Goal: Transaction & Acquisition: Purchase product/service

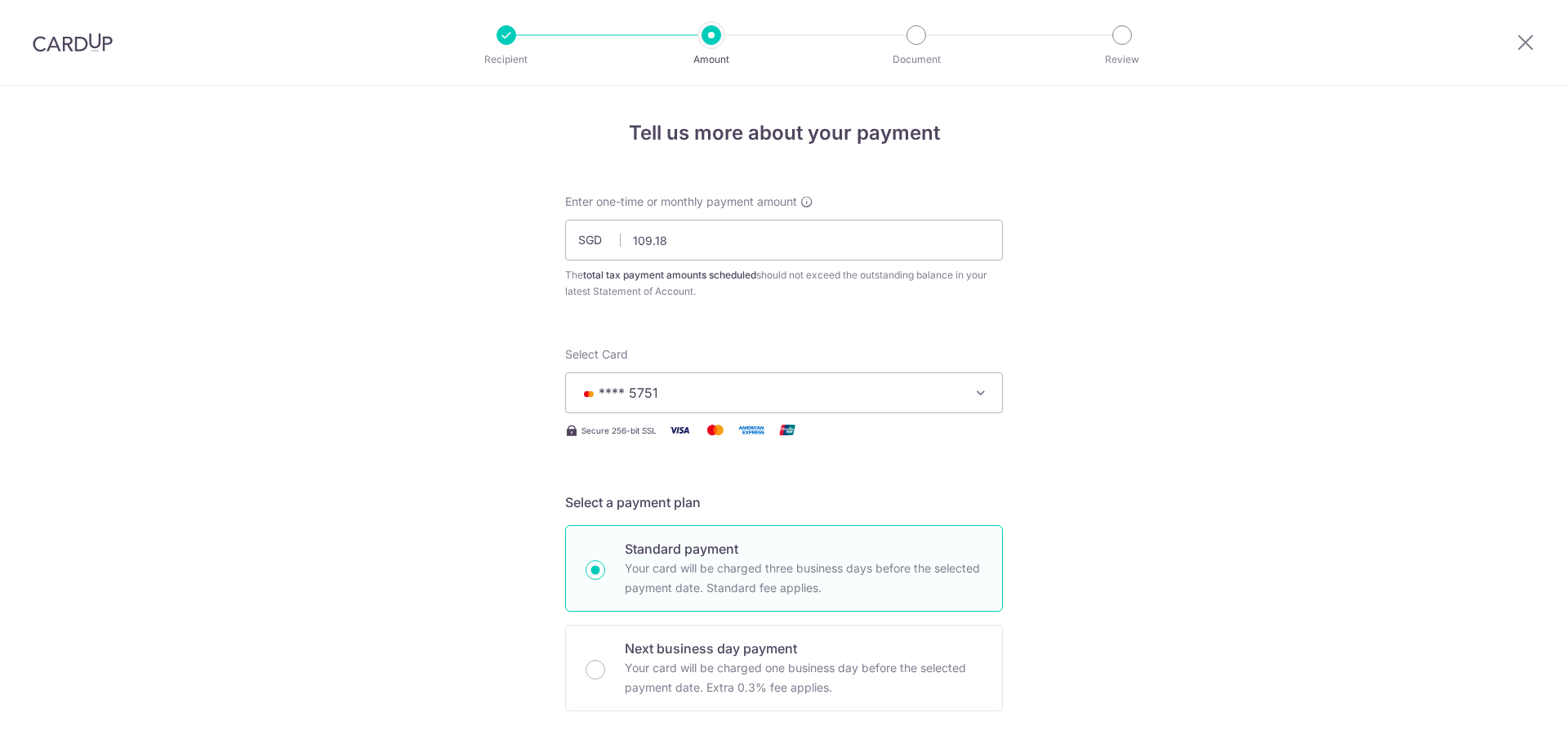
select select "3"
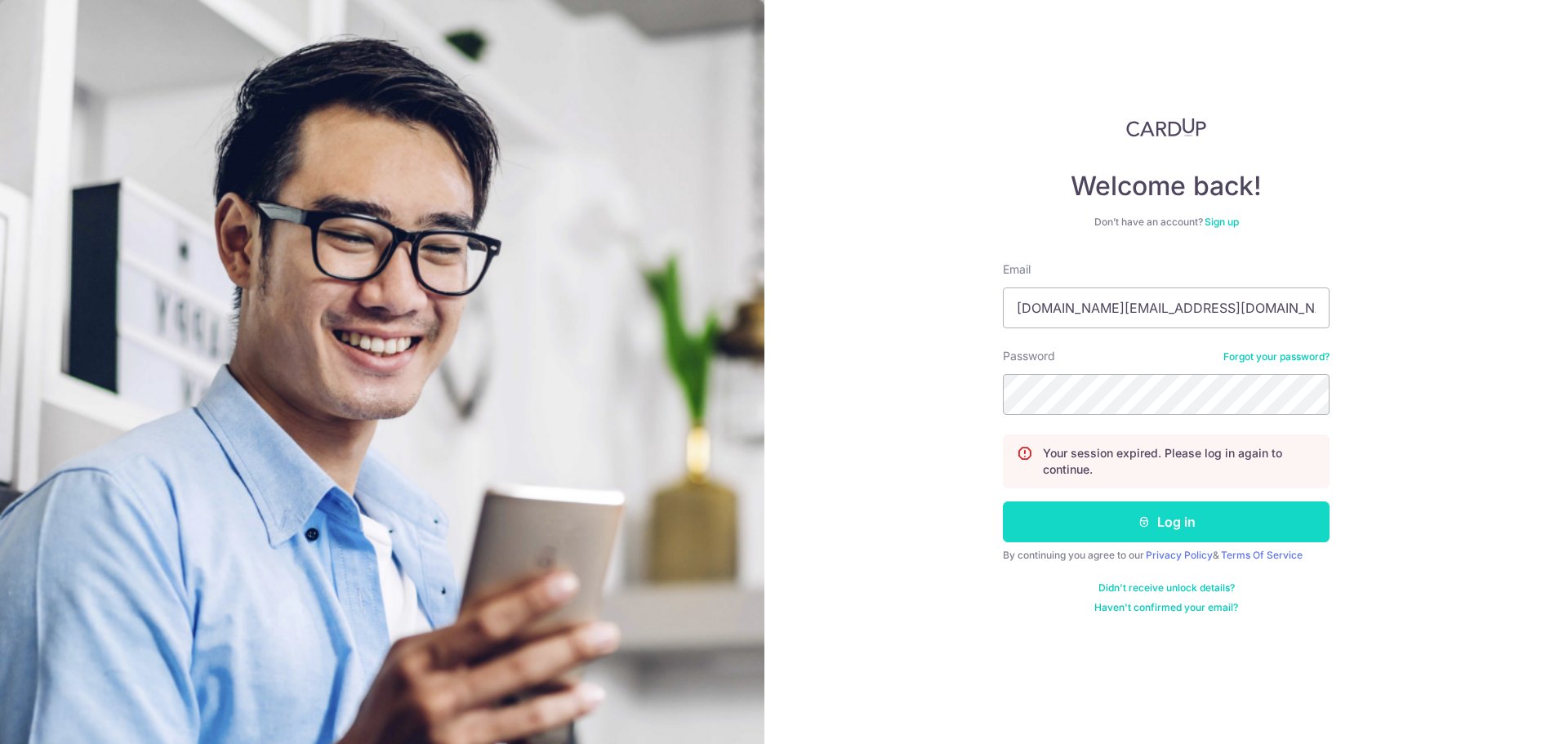
click at [1035, 517] on button "Log in" at bounding box center [1166, 521] width 326 height 40
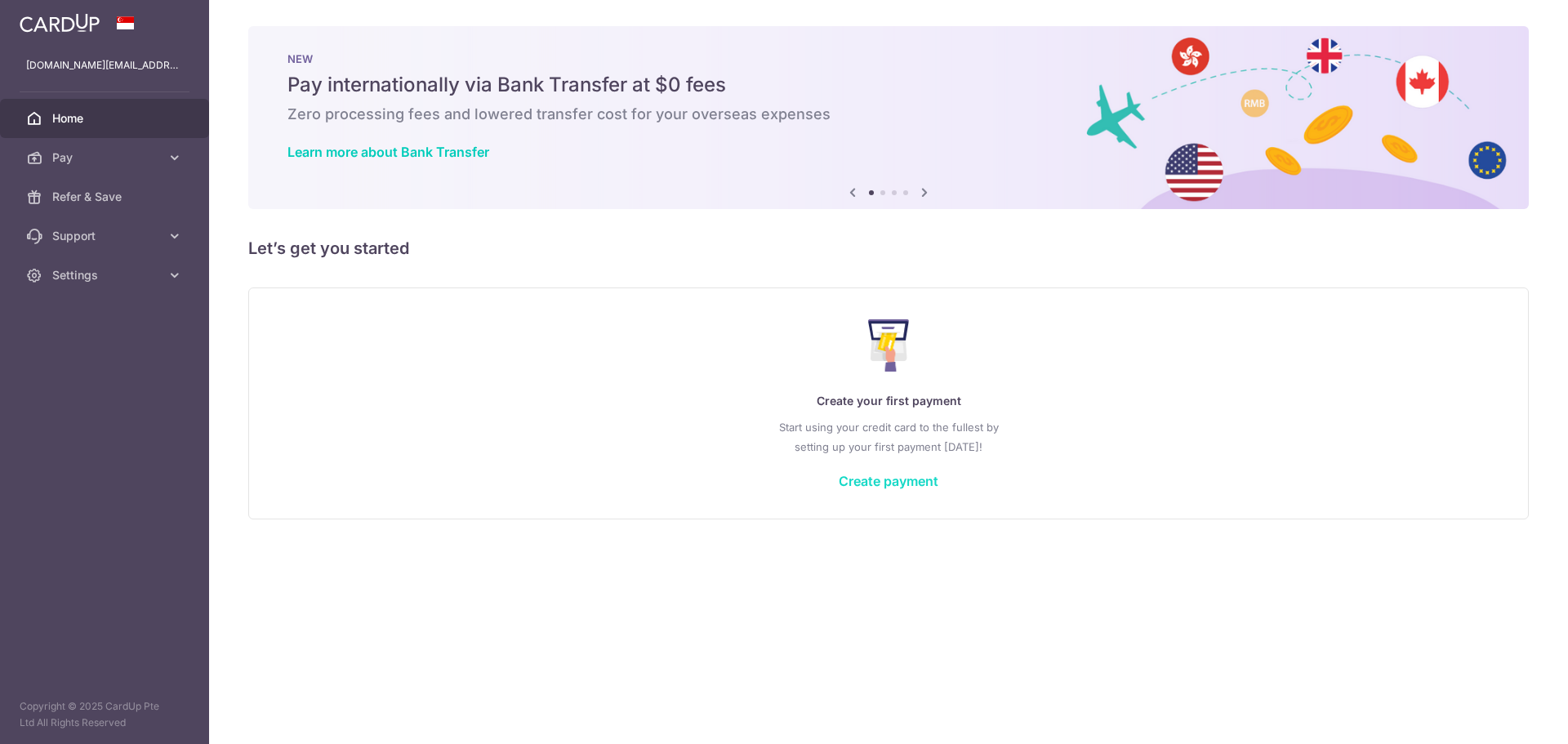
click at [868, 477] on link "Create payment" at bounding box center [888, 481] width 99 height 17
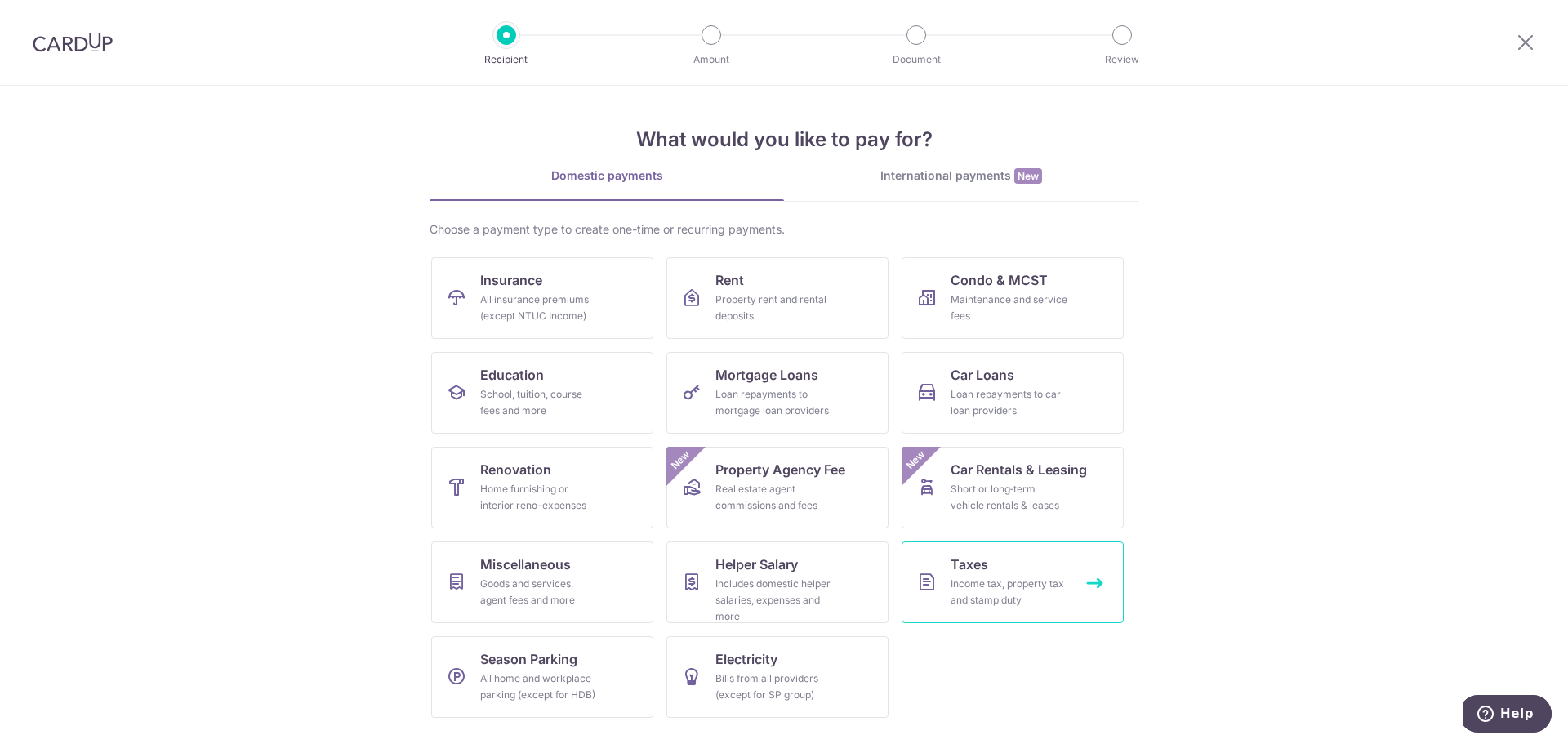
click at [939, 555] on link "Taxes Income tax, property tax and stamp duty" at bounding box center [1013, 582] width 223 height 82
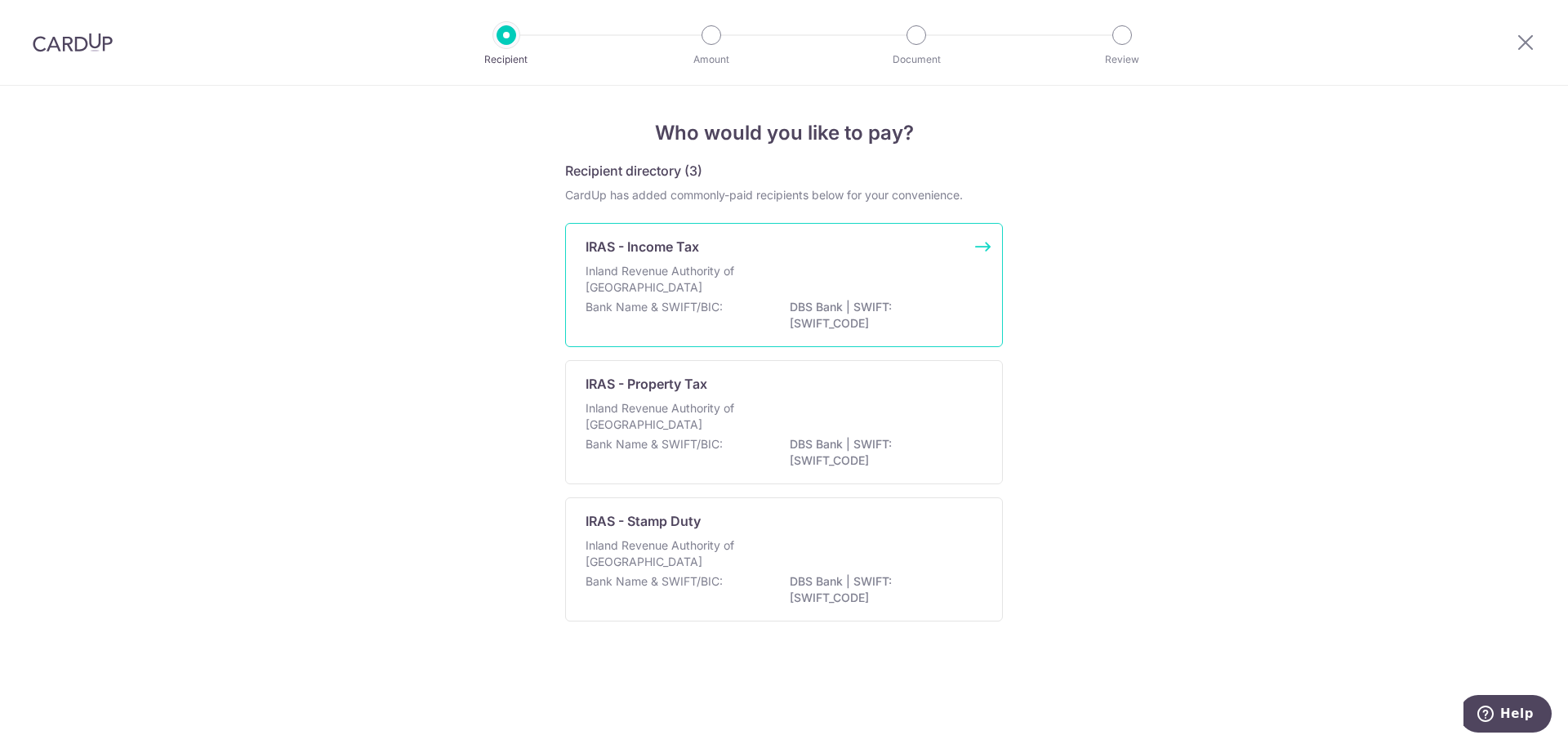
click at [784, 282] on div "Inland Revenue Authority of Singapore" at bounding box center [784, 280] width 397 height 36
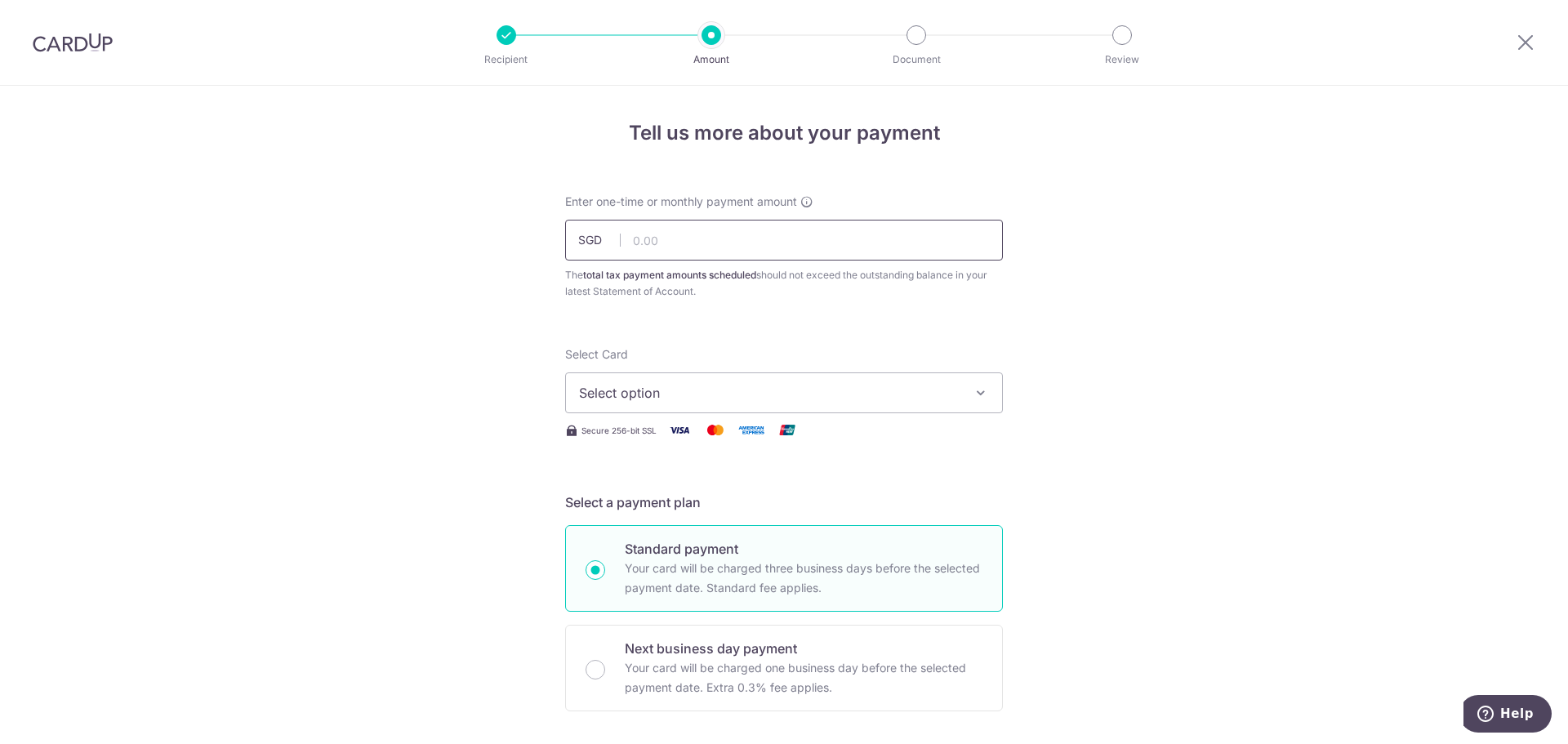
click at [629, 241] on input "text" at bounding box center [784, 240] width 438 height 40
paste input "873.40"
type input "873.40"
click at [639, 363] on div "Select Card Select option Add credit card Your Cards **** 5751" at bounding box center [784, 380] width 438 height 67
click at [638, 383] on span "Select option" at bounding box center [770, 393] width 381 height 19
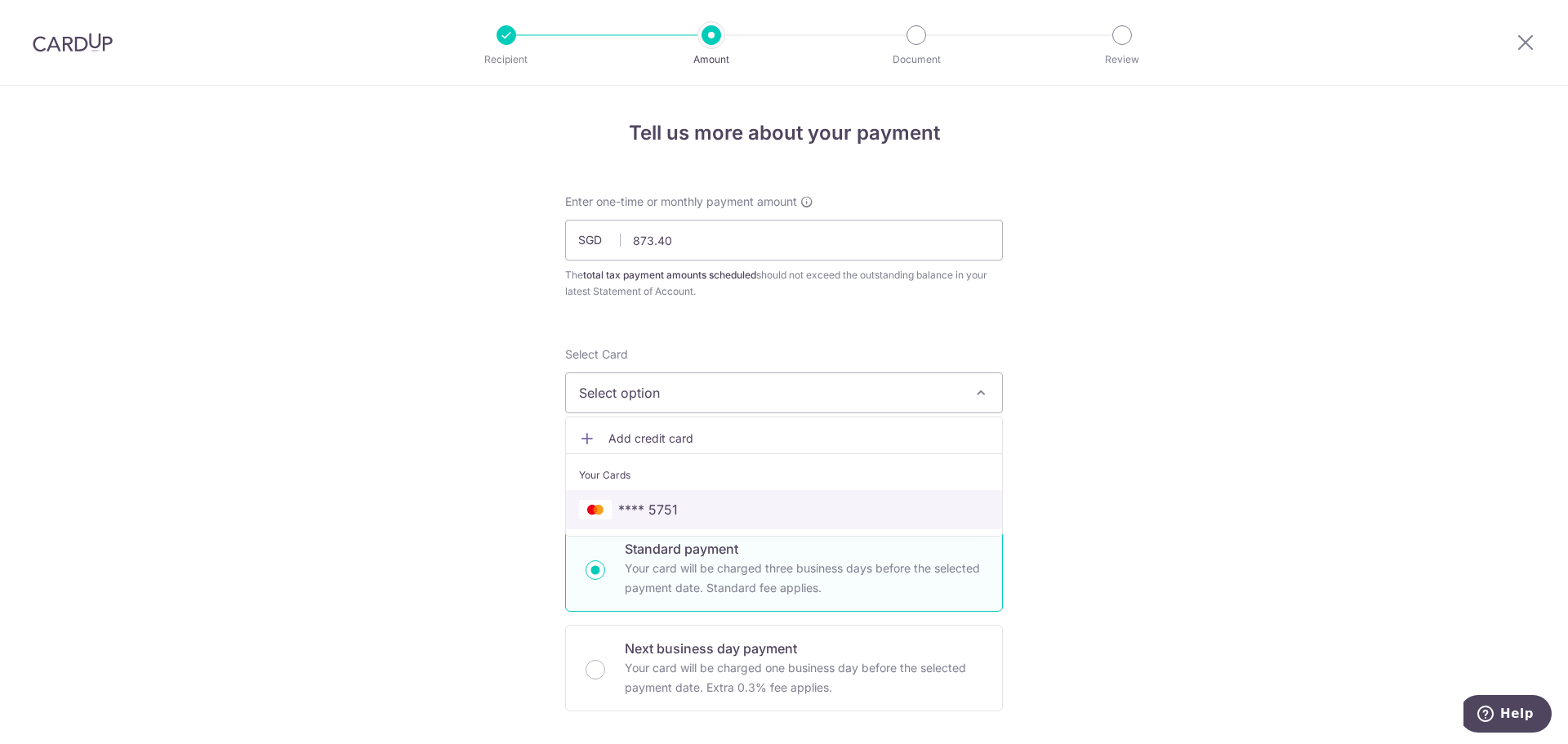
click at [643, 505] on span "**** 5751" at bounding box center [647, 509] width 60 height 19
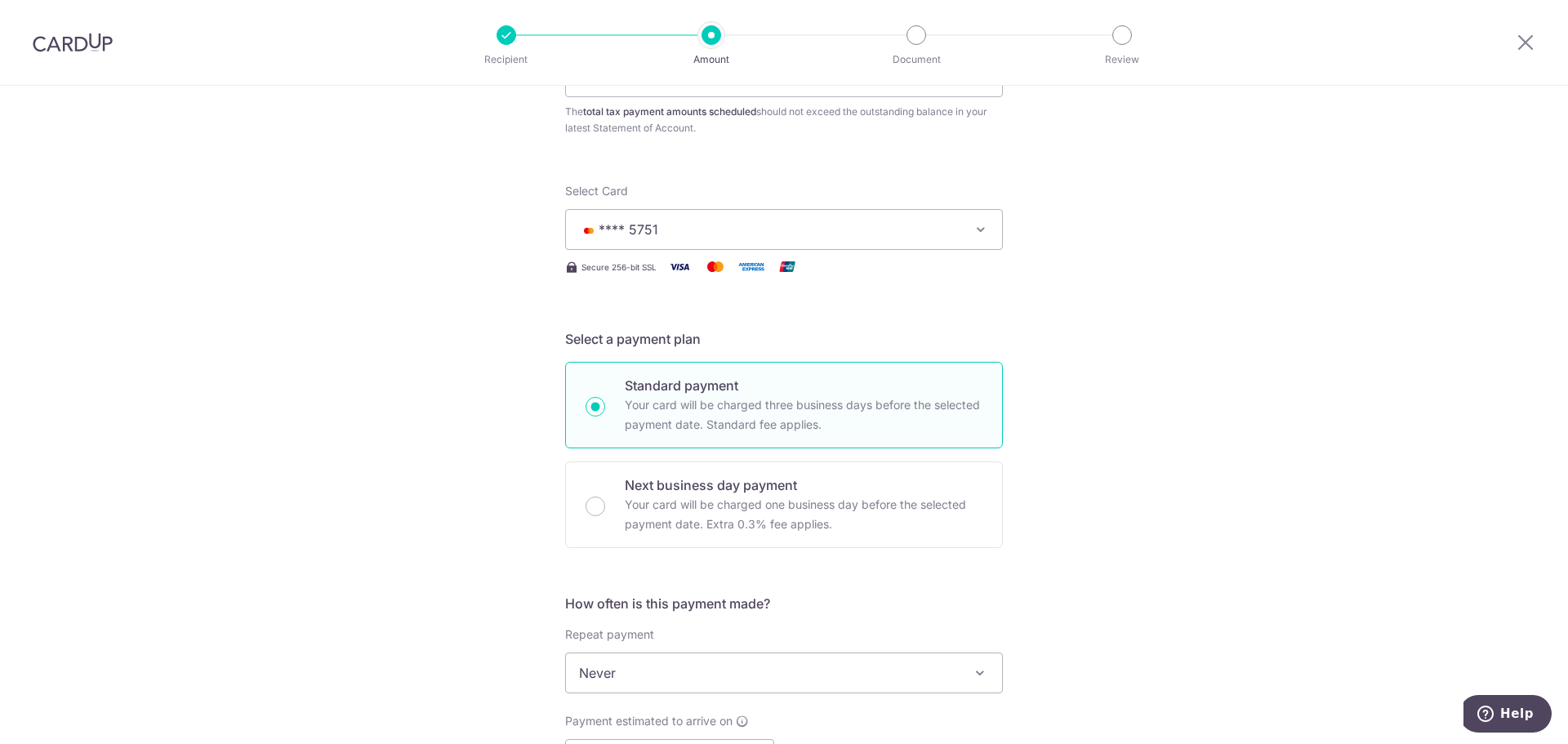
scroll to position [408, 0]
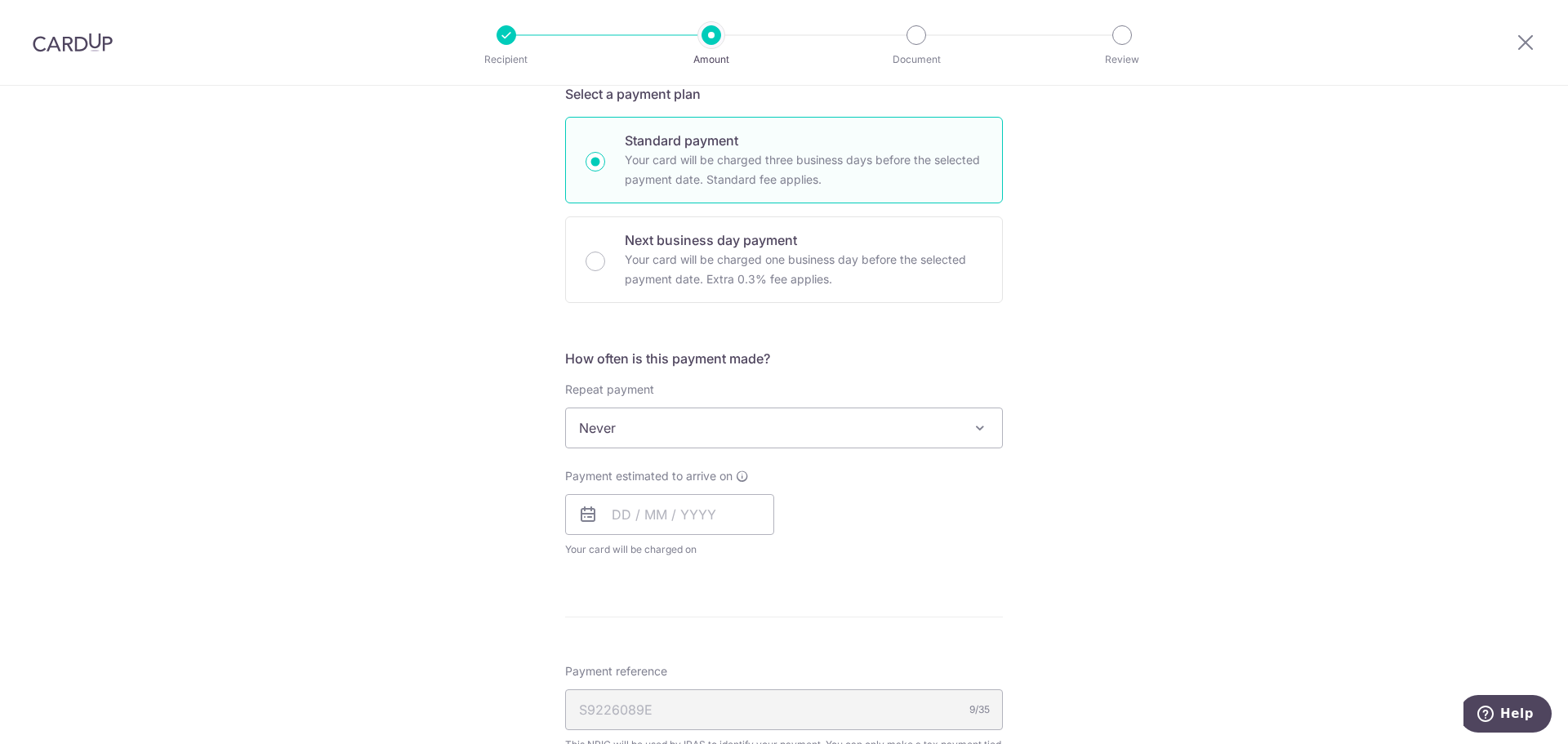
click at [620, 441] on span "Never" at bounding box center [784, 428] width 436 height 40
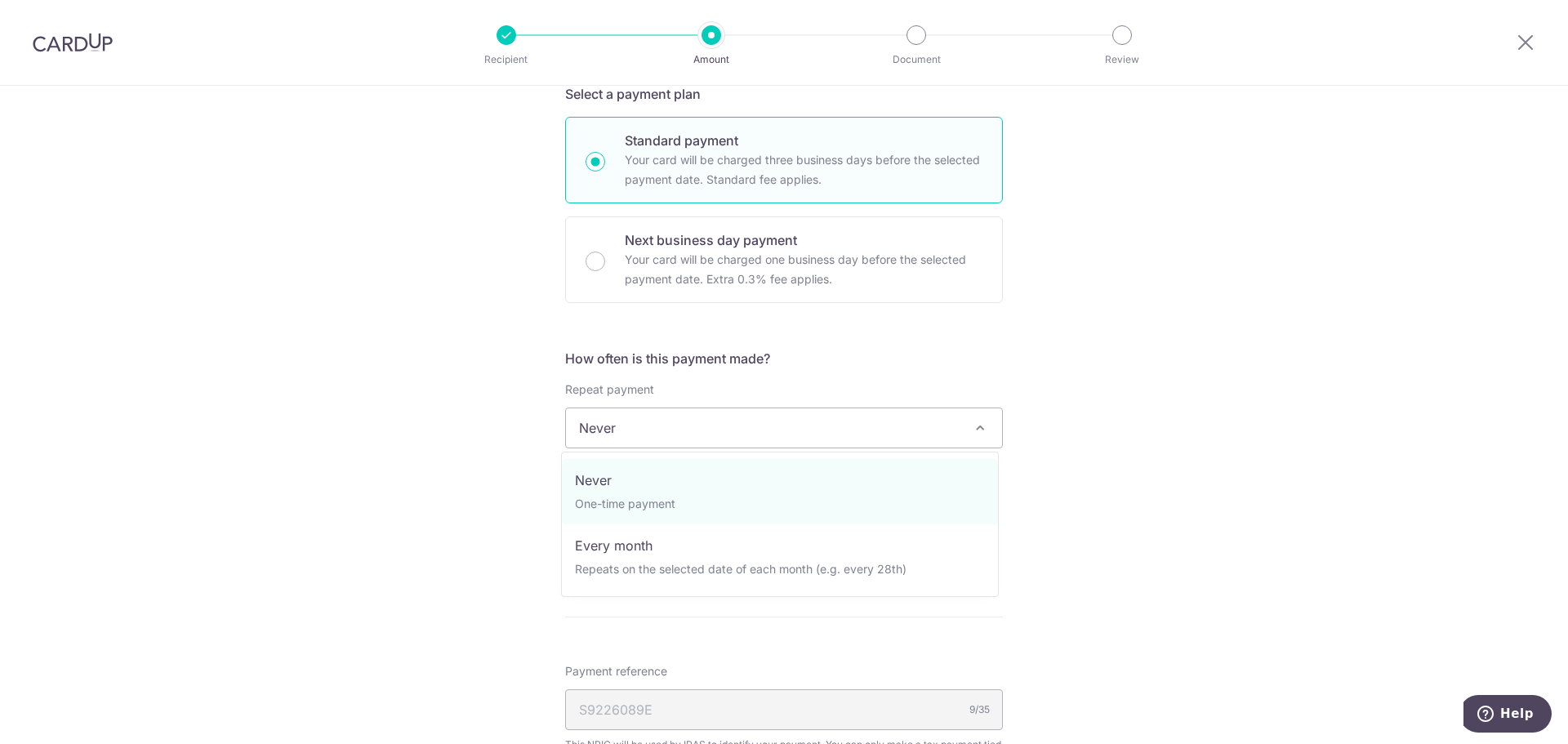
click at [620, 441] on span "Never" at bounding box center [784, 428] width 436 height 40
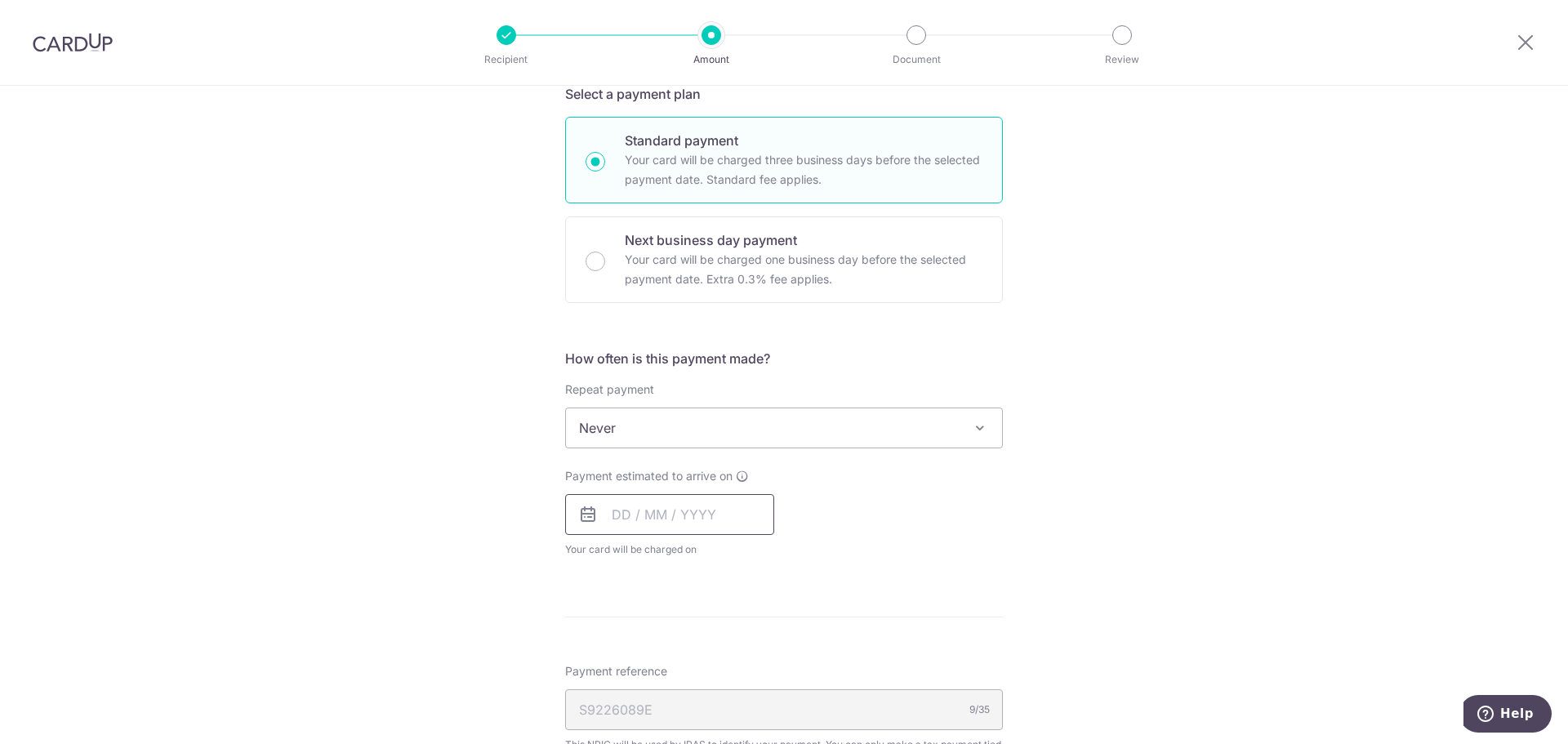
click at [637, 519] on input "text" at bounding box center [670, 514] width 209 height 40
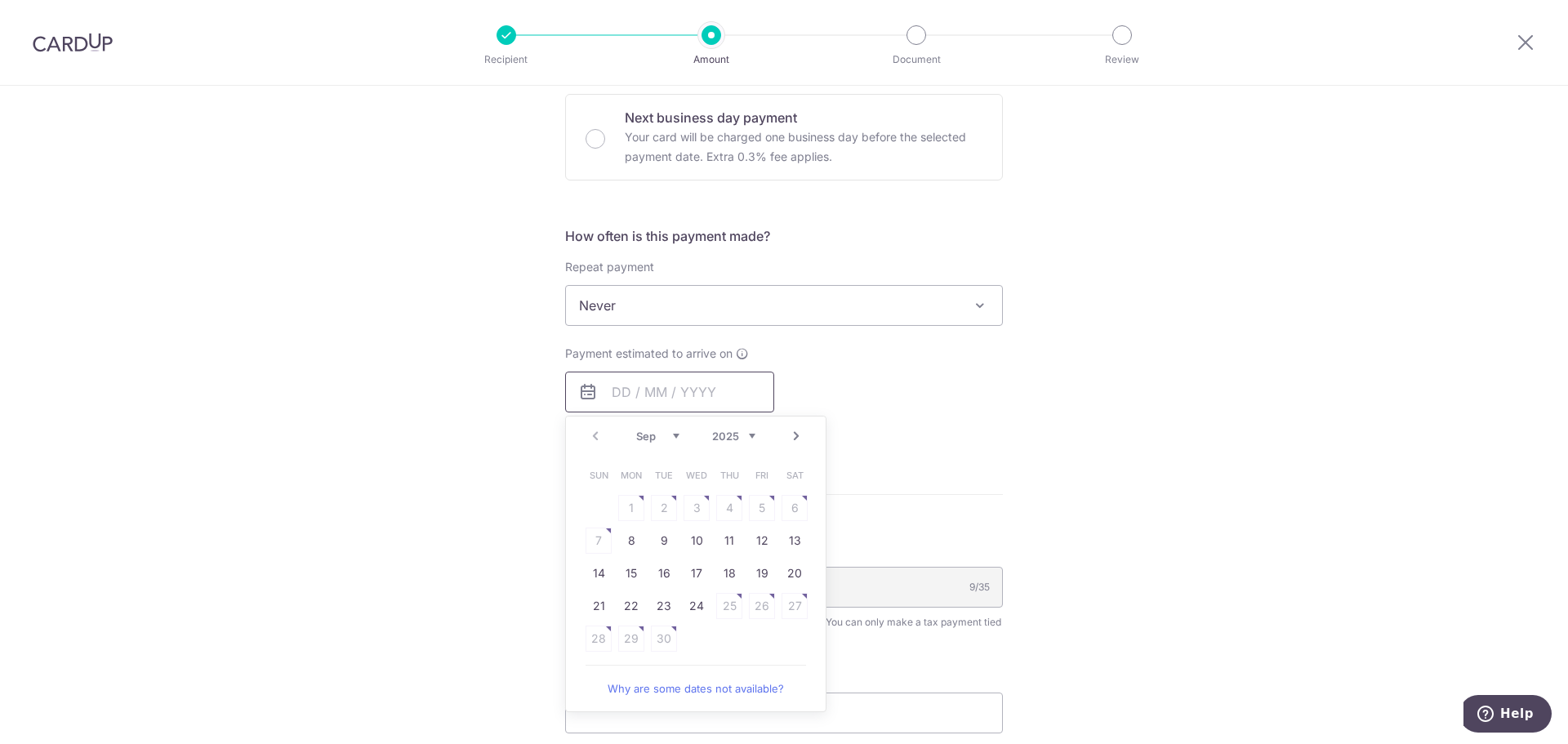
scroll to position [572, 0]
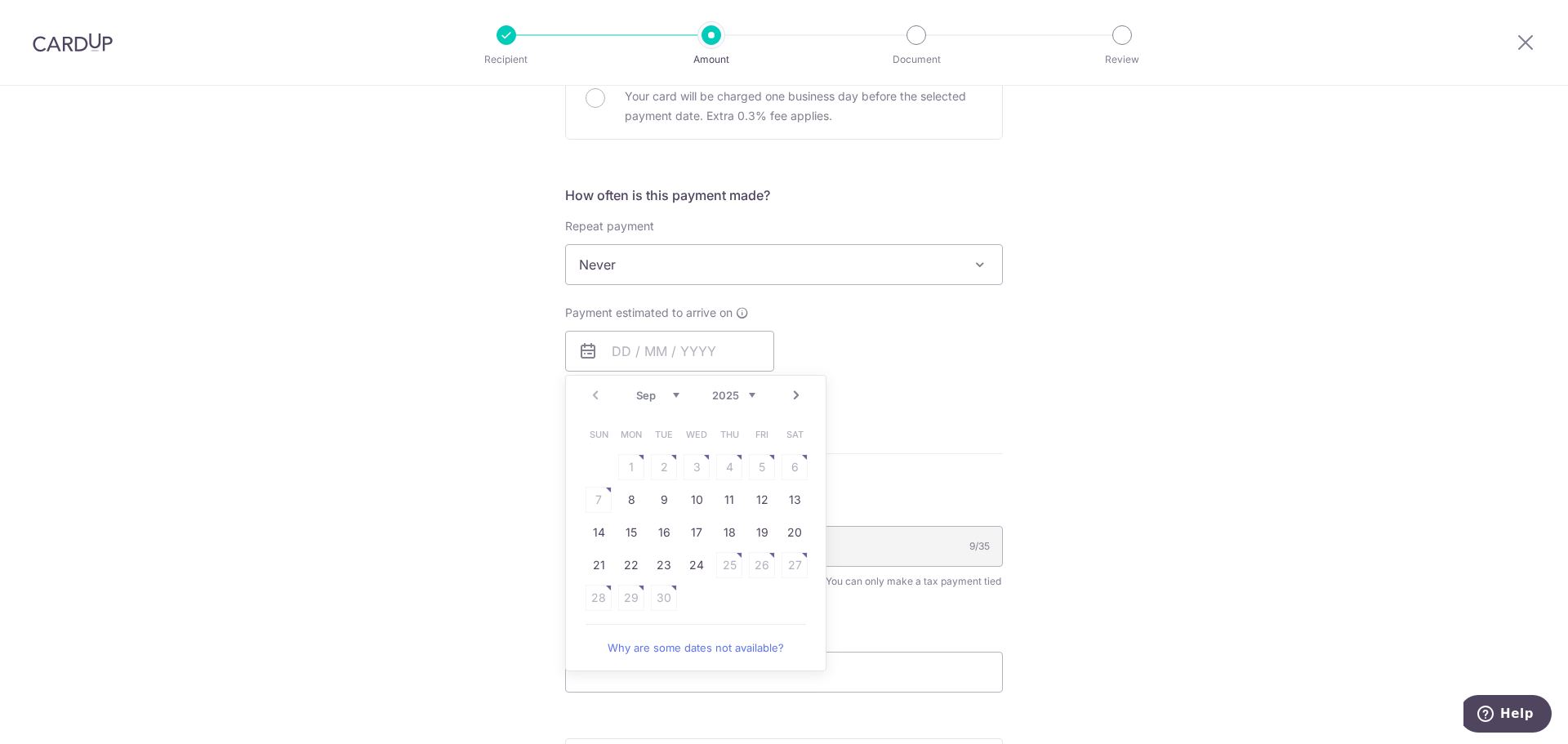
click at [786, 389] on link "Next" at bounding box center [795, 395] width 19 height 19
click at [623, 500] on table "Sun Mon Tue Wed Thu Fri Sat 1 2 3 4 5 6 7 8 9 10 11 12 13 14 15 16 17 18 19 20 …" at bounding box center [696, 516] width 229 height 196
click at [654, 493] on link "7" at bounding box center [664, 499] width 26 height 26
type input "07/10/2025"
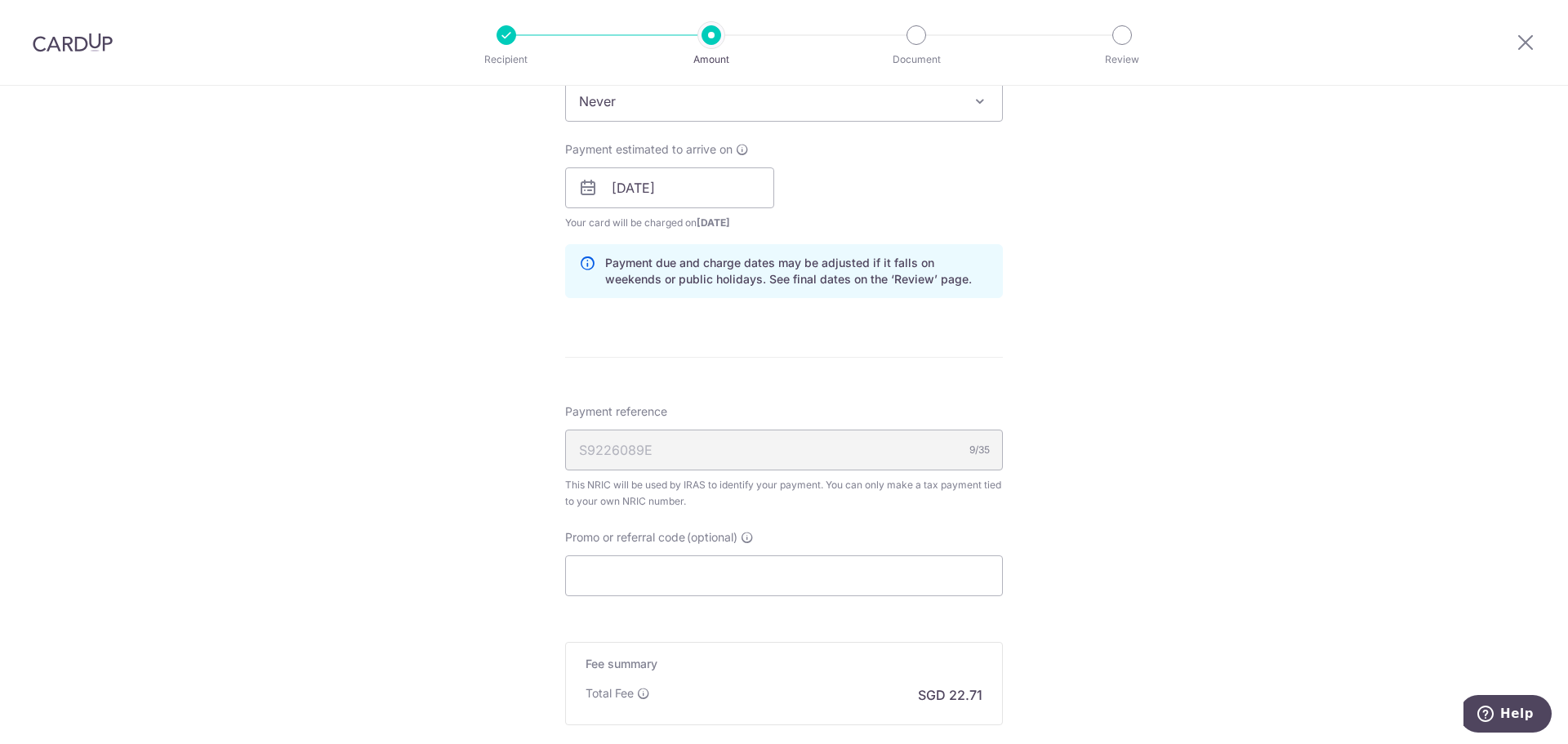
scroll to position [817, 0]
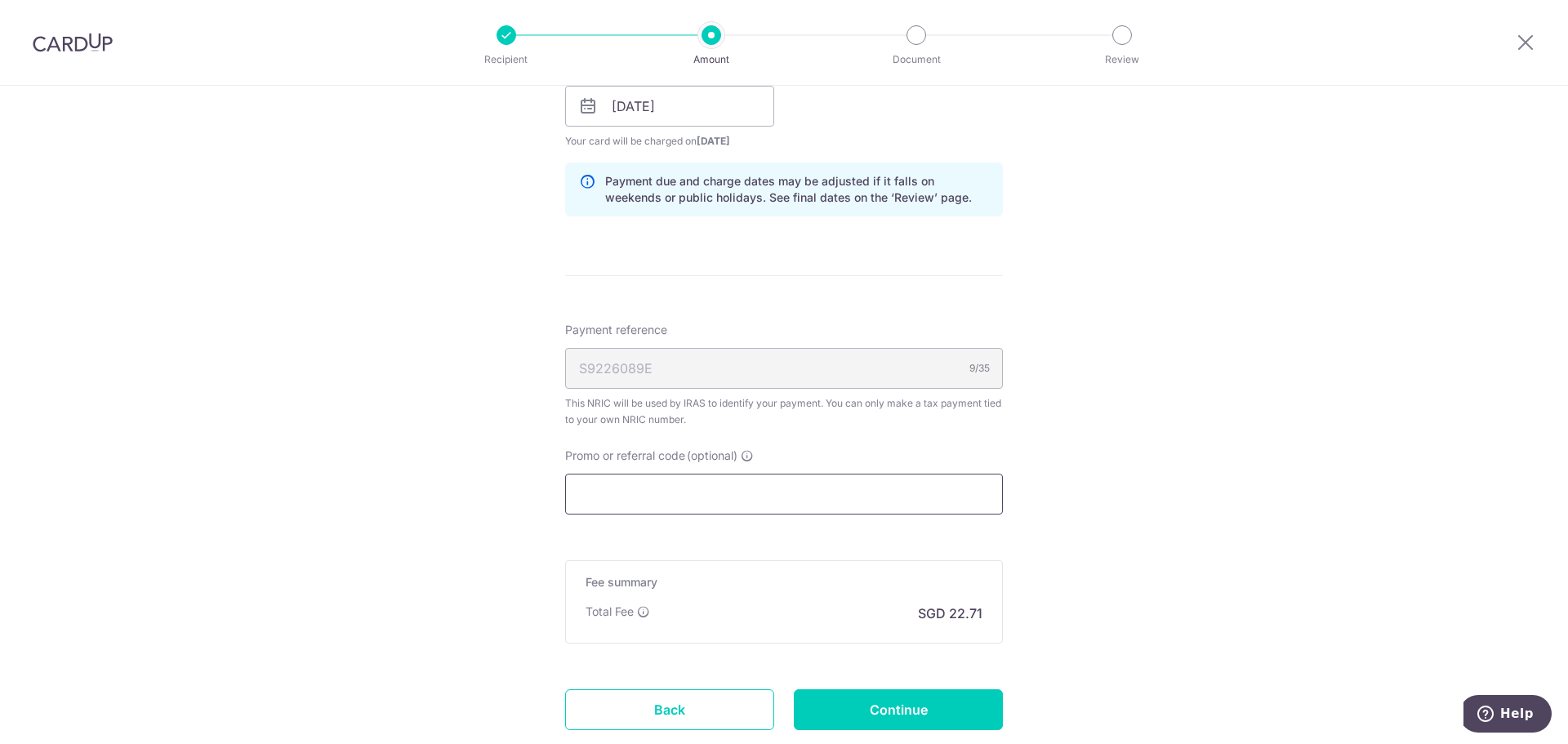
click at [648, 490] on input "Promo or referral code (optional)" at bounding box center [784, 494] width 438 height 40
paste input "VTAX25ONE"
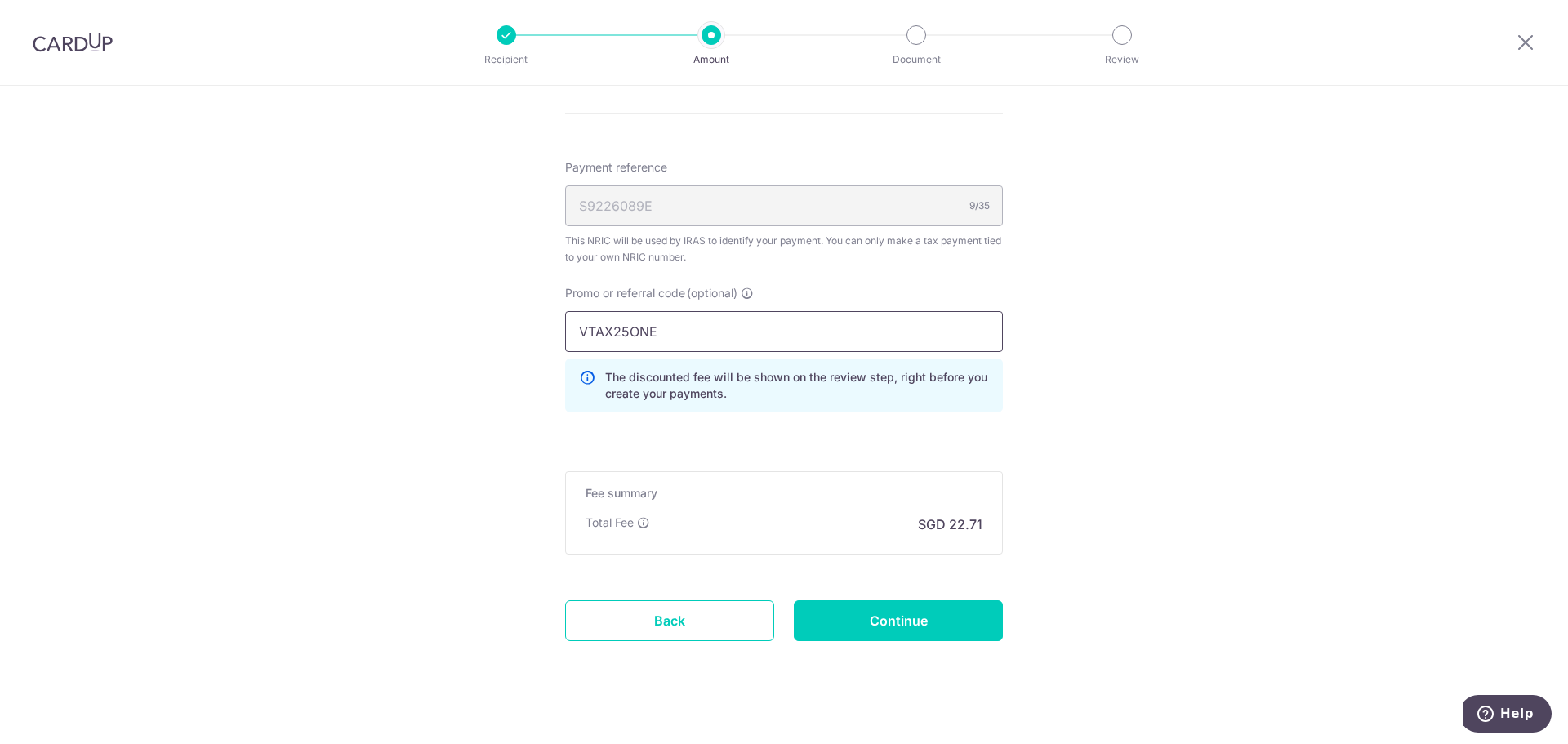
scroll to position [980, 0]
type input "VTAX25ONE"
click at [866, 622] on input "Continue" at bounding box center [898, 620] width 209 height 40
type input "Create Schedule"
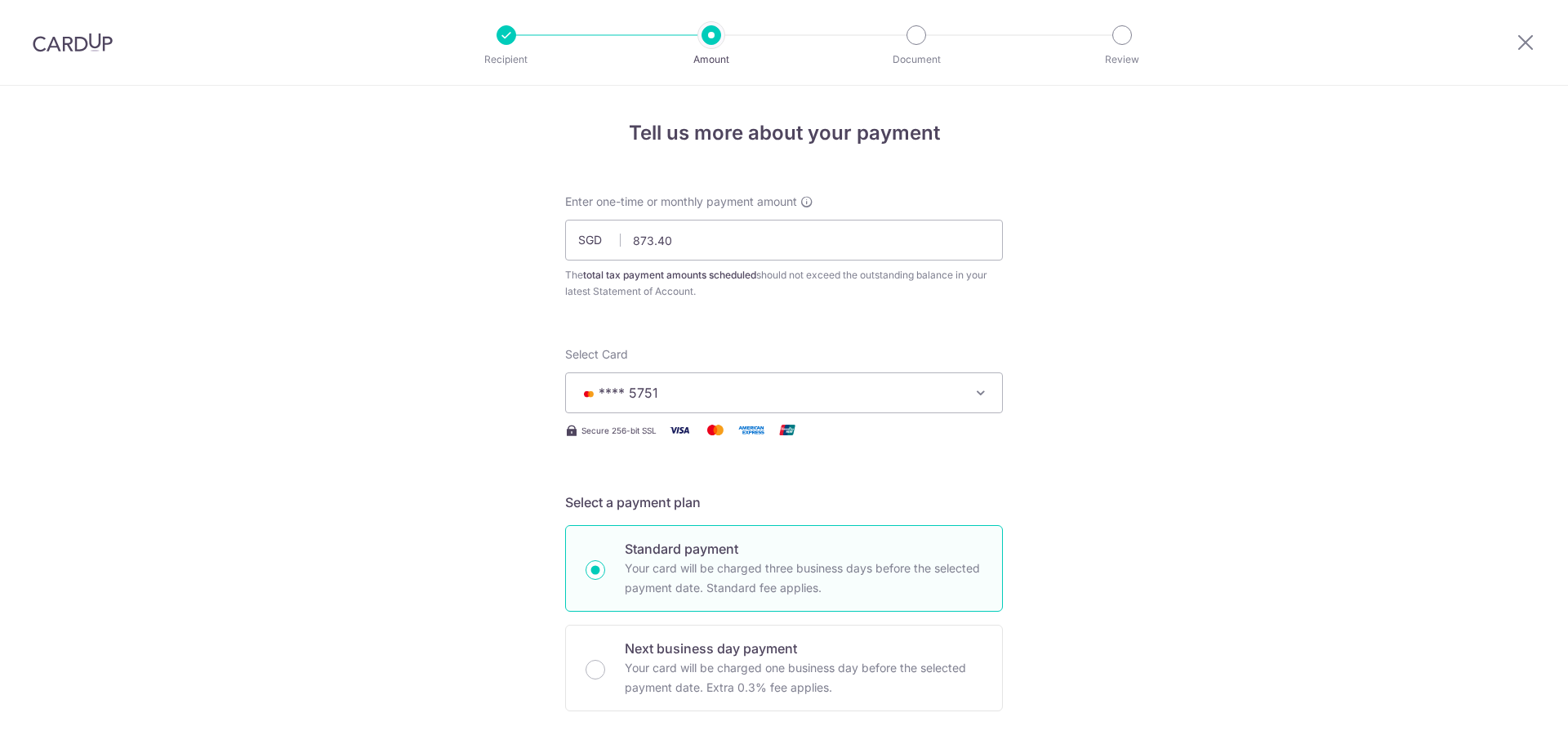
scroll to position [1022, 0]
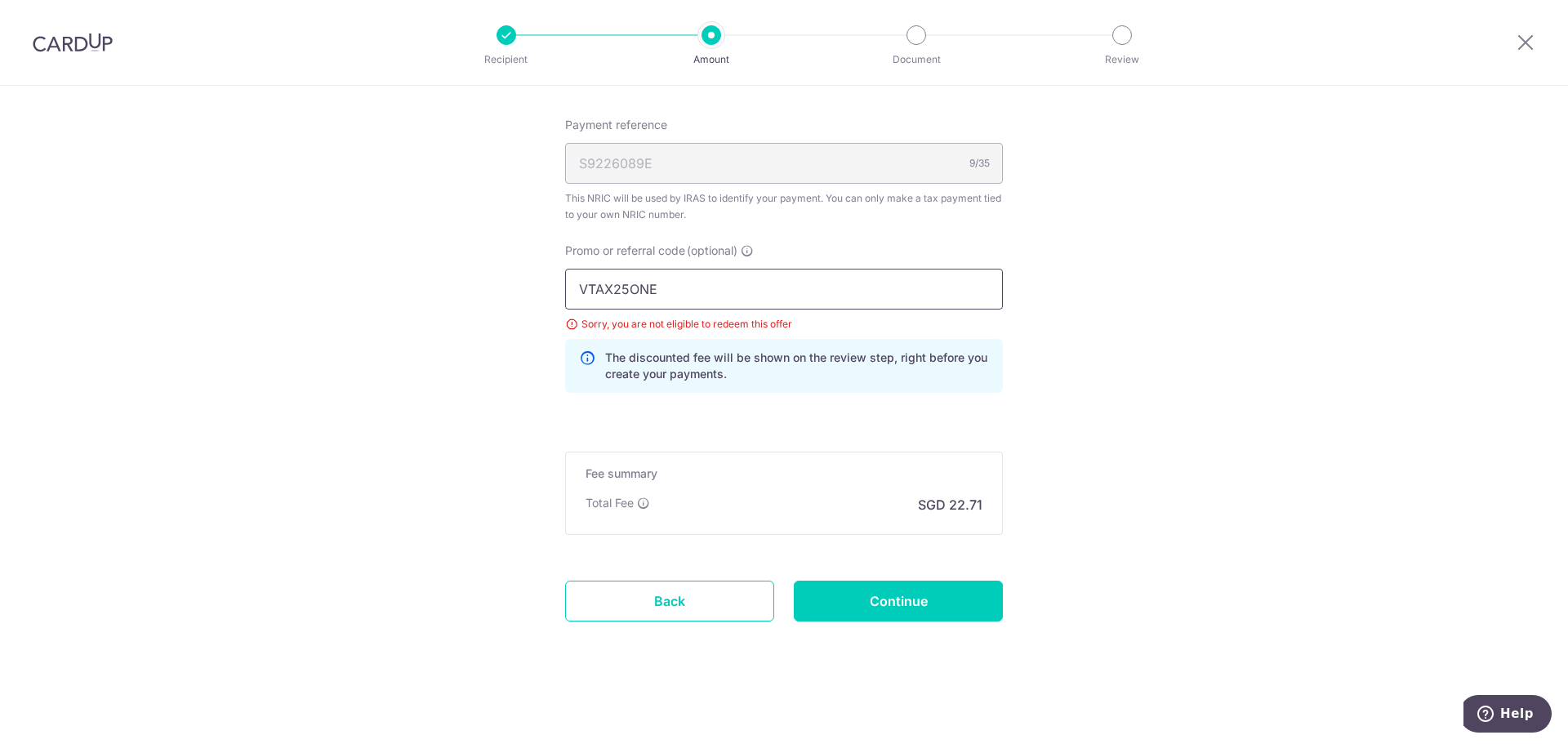
click at [711, 296] on input "VTAX25ONE" at bounding box center [784, 289] width 438 height 40
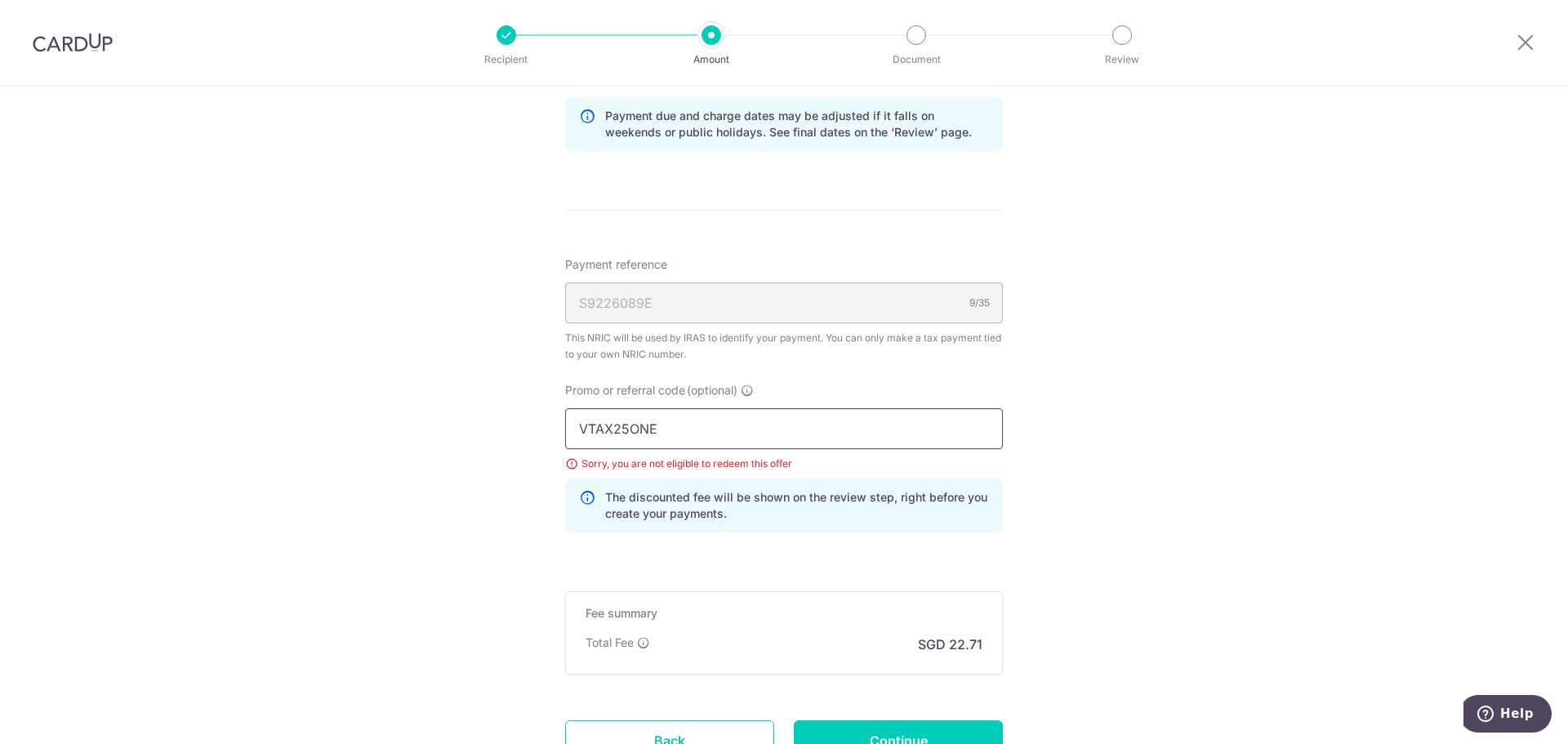
scroll to position [859, 0]
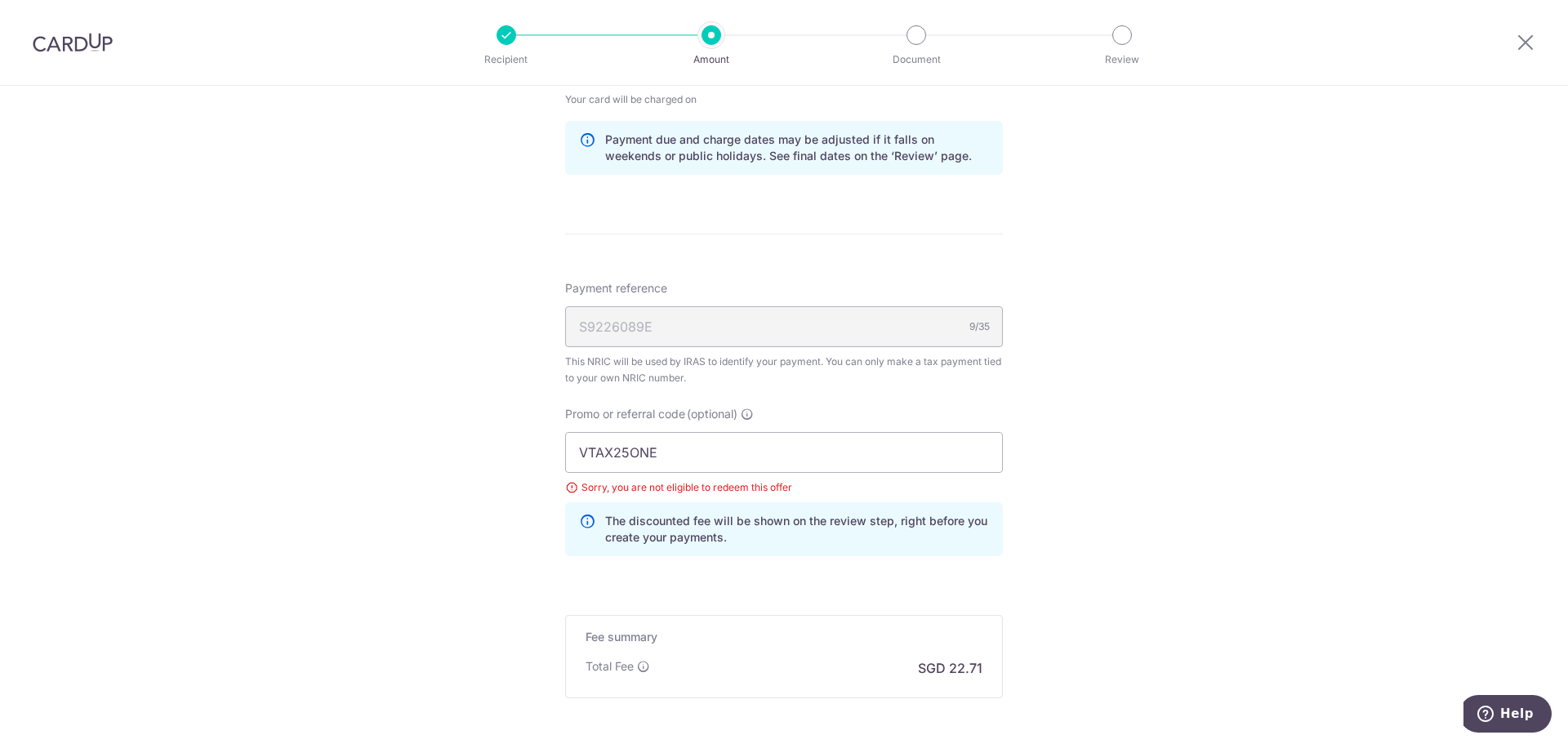
click at [988, 729] on form "Enter one-time or monthly payment amount SGD 873.40 873.40 The total tax paymen…" at bounding box center [784, 83] width 438 height 1495
click at [745, 459] on input "VTAX25ONE" at bounding box center [784, 452] width 438 height 40
drag, startPoint x: 572, startPoint y: 446, endPoint x: 794, endPoint y: 444, distance: 222.0
click at [794, 444] on input "VTAX25ONE" at bounding box center [784, 452] width 438 height 40
paste input "text"
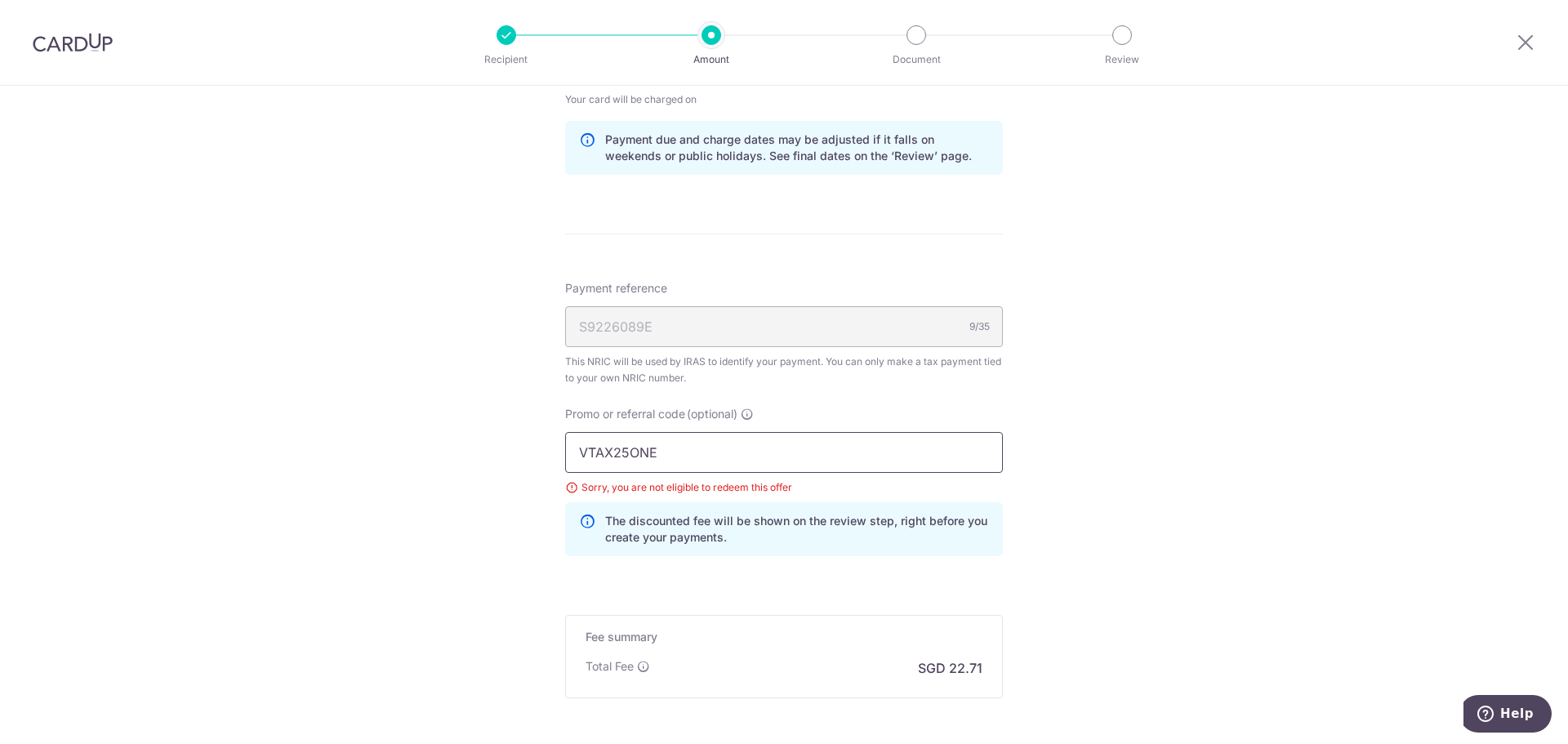
drag, startPoint x: 794, startPoint y: 444, endPoint x: 401, endPoint y: 445, distance: 393.0
click at [401, 445] on div "Tell us more about your payment Enter one-time or monthly payment amount SGD 87…" at bounding box center [784, 67] width 1568 height 1680
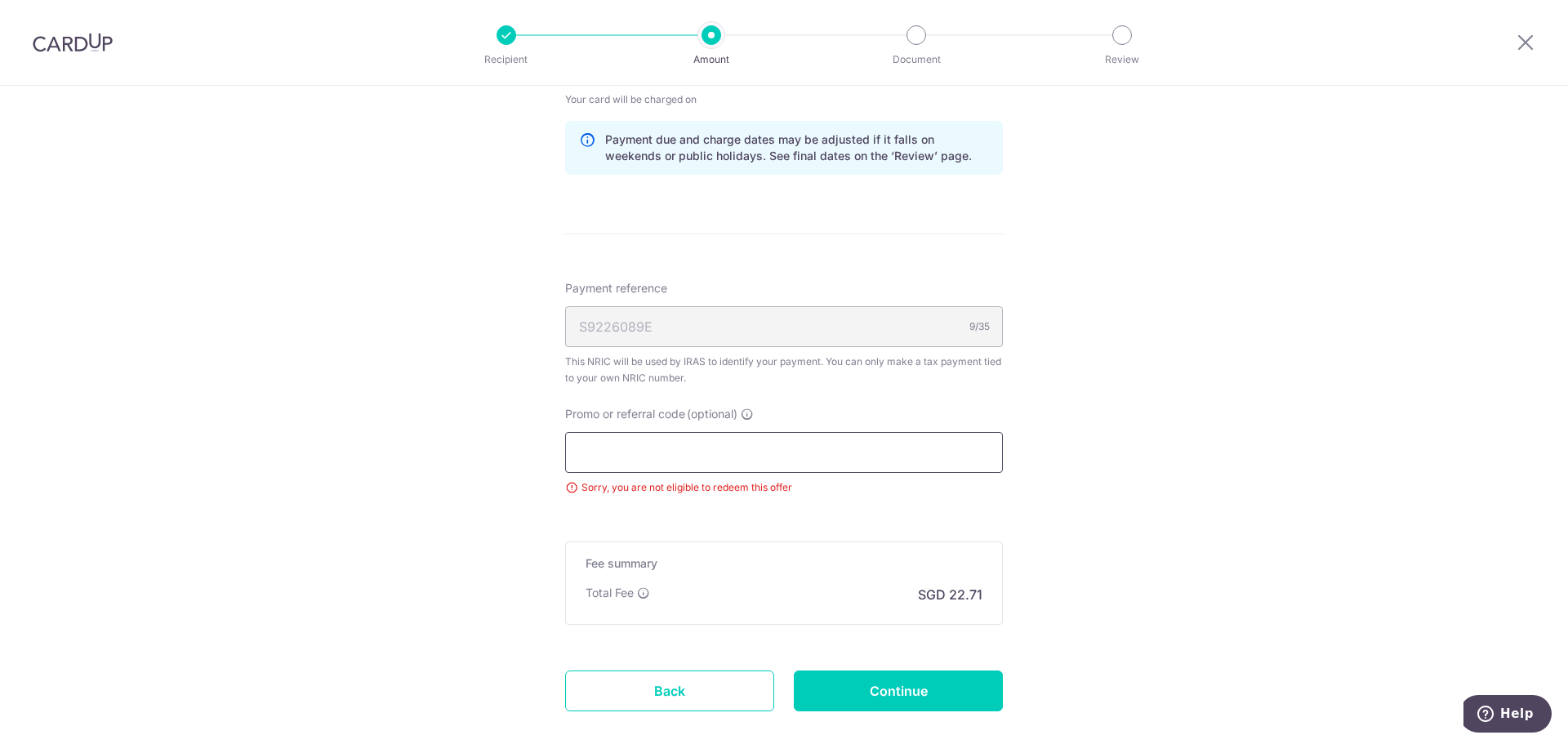
click at [581, 452] on input "Promo or referral code (optional)" at bounding box center [784, 452] width 438 height 40
paste input "VTAX25ONE"
type input "VTAX25ONE"
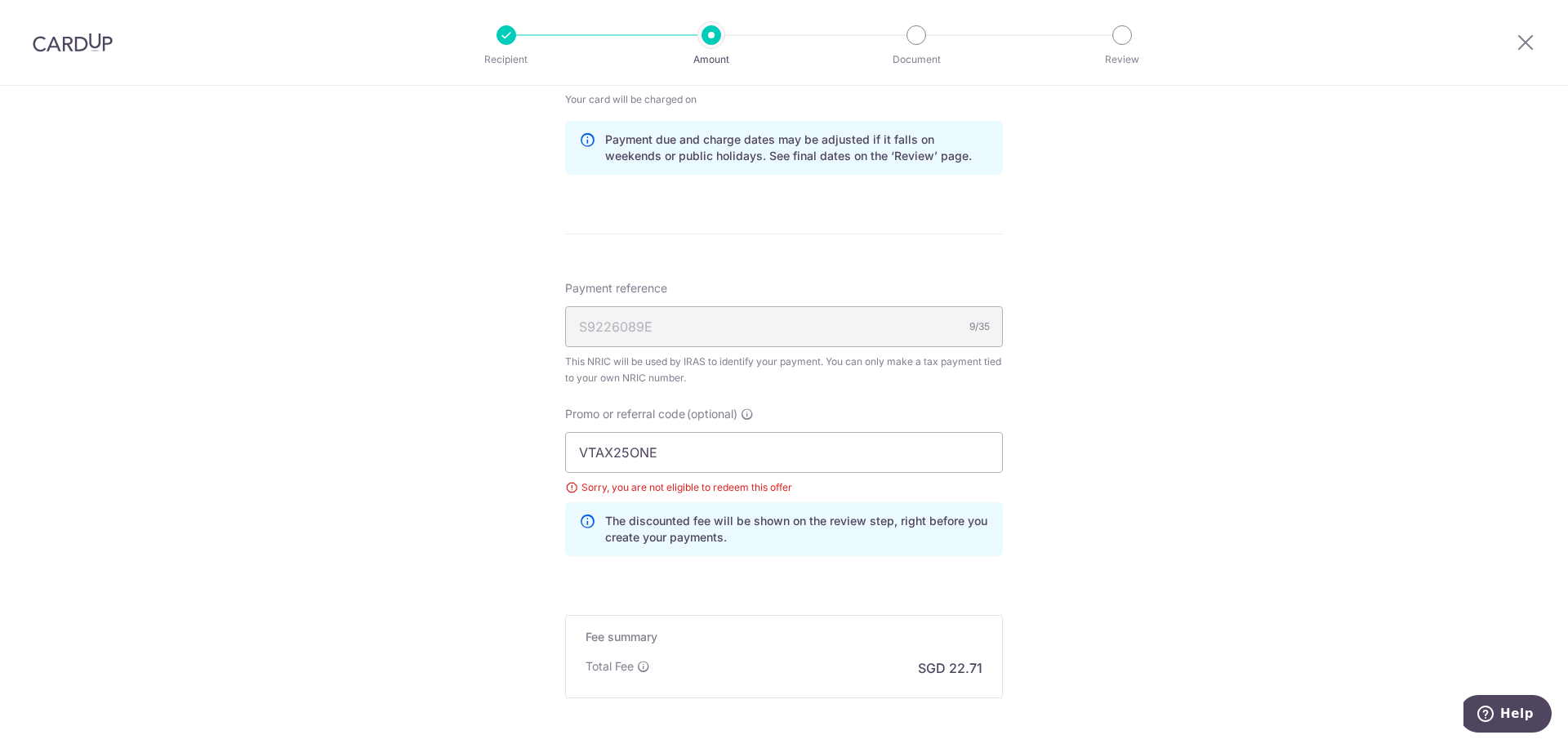
click at [478, 509] on div "Tell us more about your payment Enter one-time or monthly payment amount SGD 87…" at bounding box center [784, 67] width 1568 height 1680
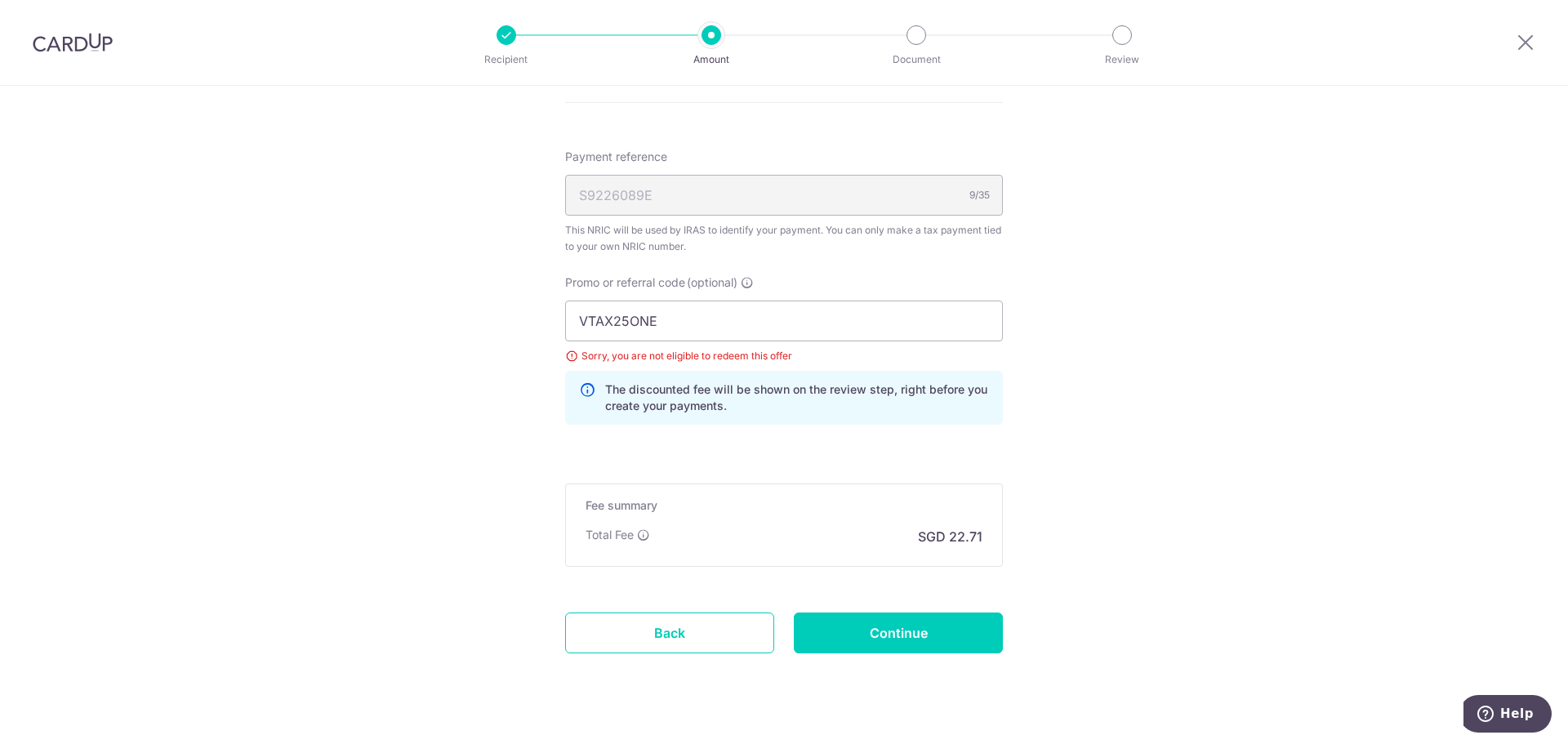
scroll to position [1022, 0]
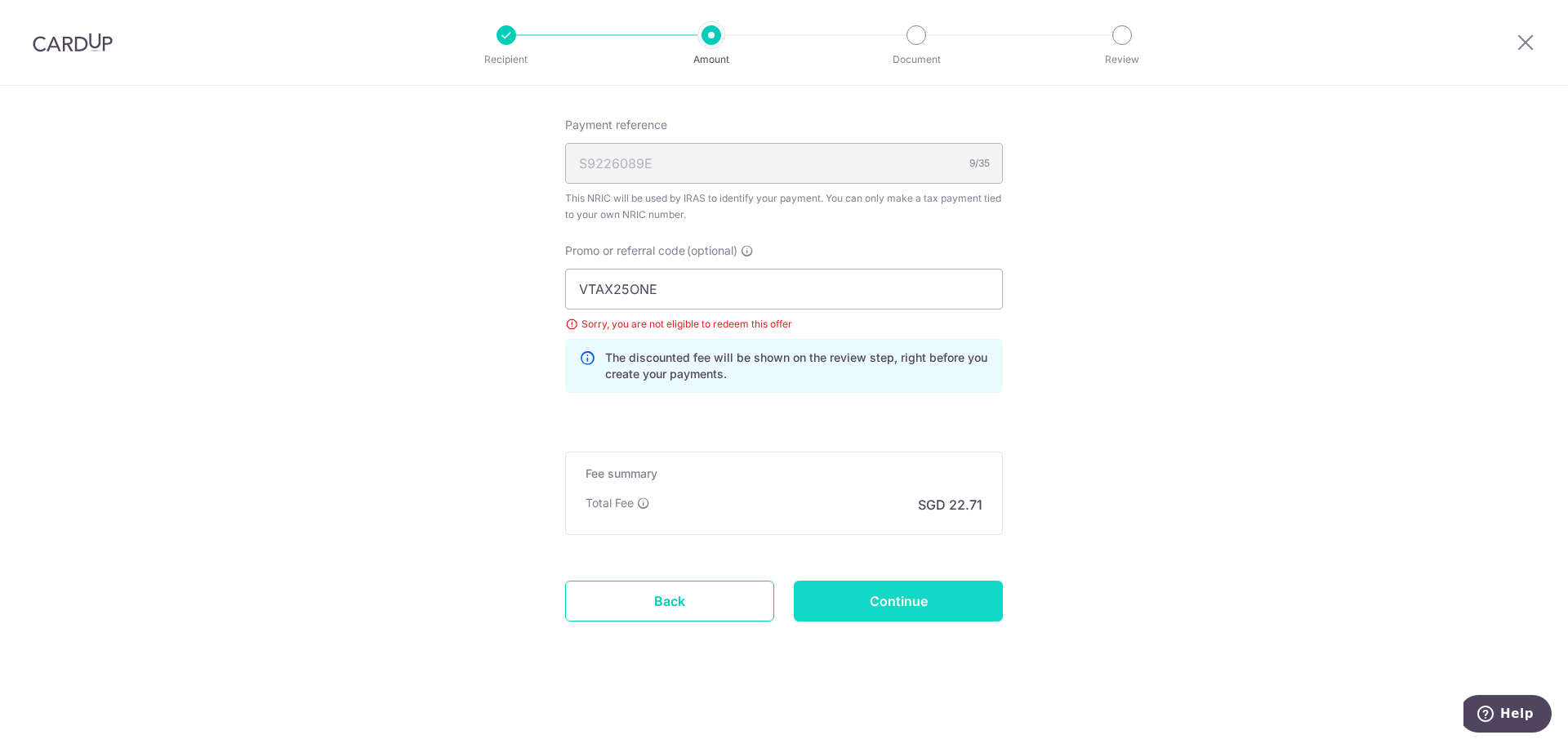
click at [931, 605] on input "Continue" at bounding box center [898, 601] width 209 height 40
type input "Update Schedule"
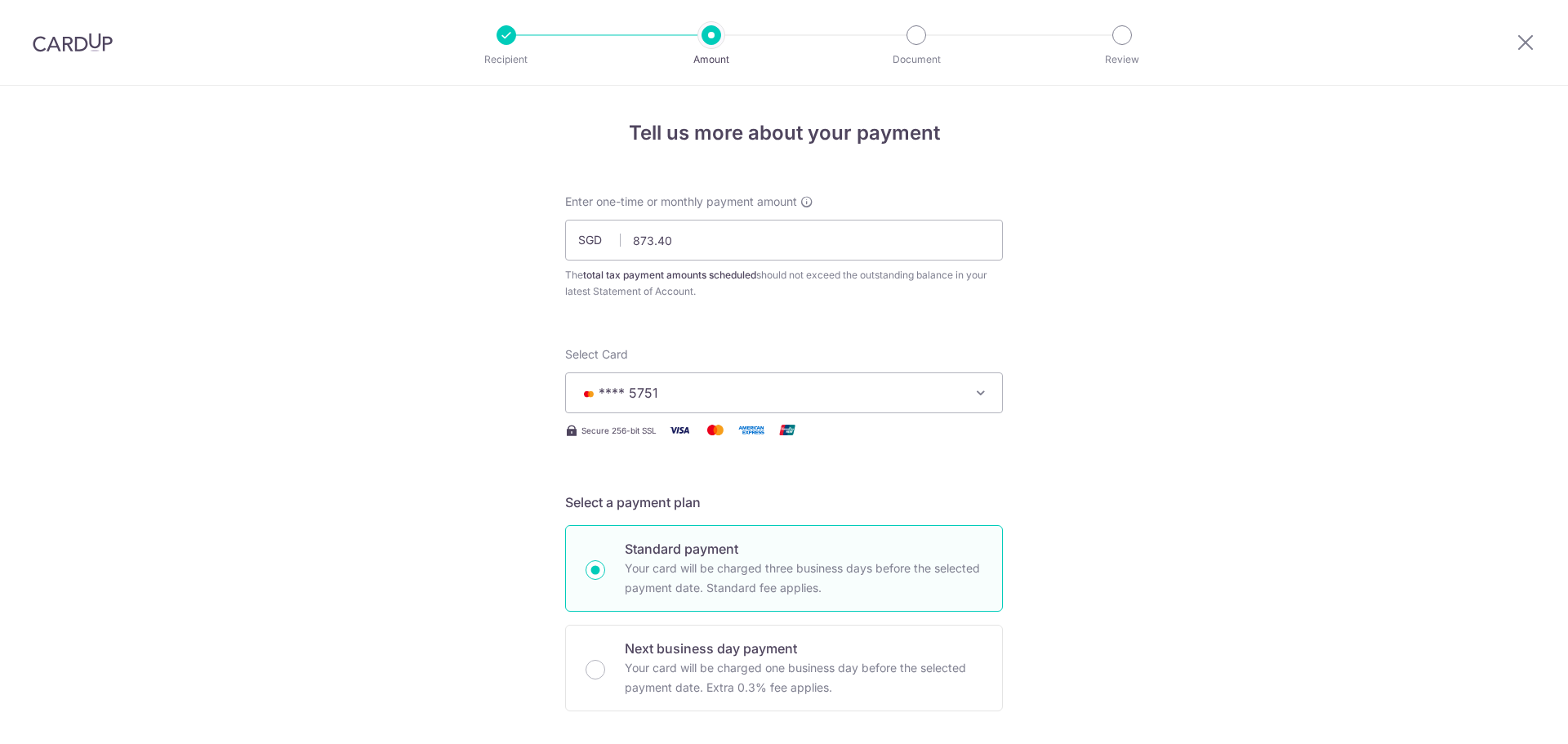
scroll to position [1022, 0]
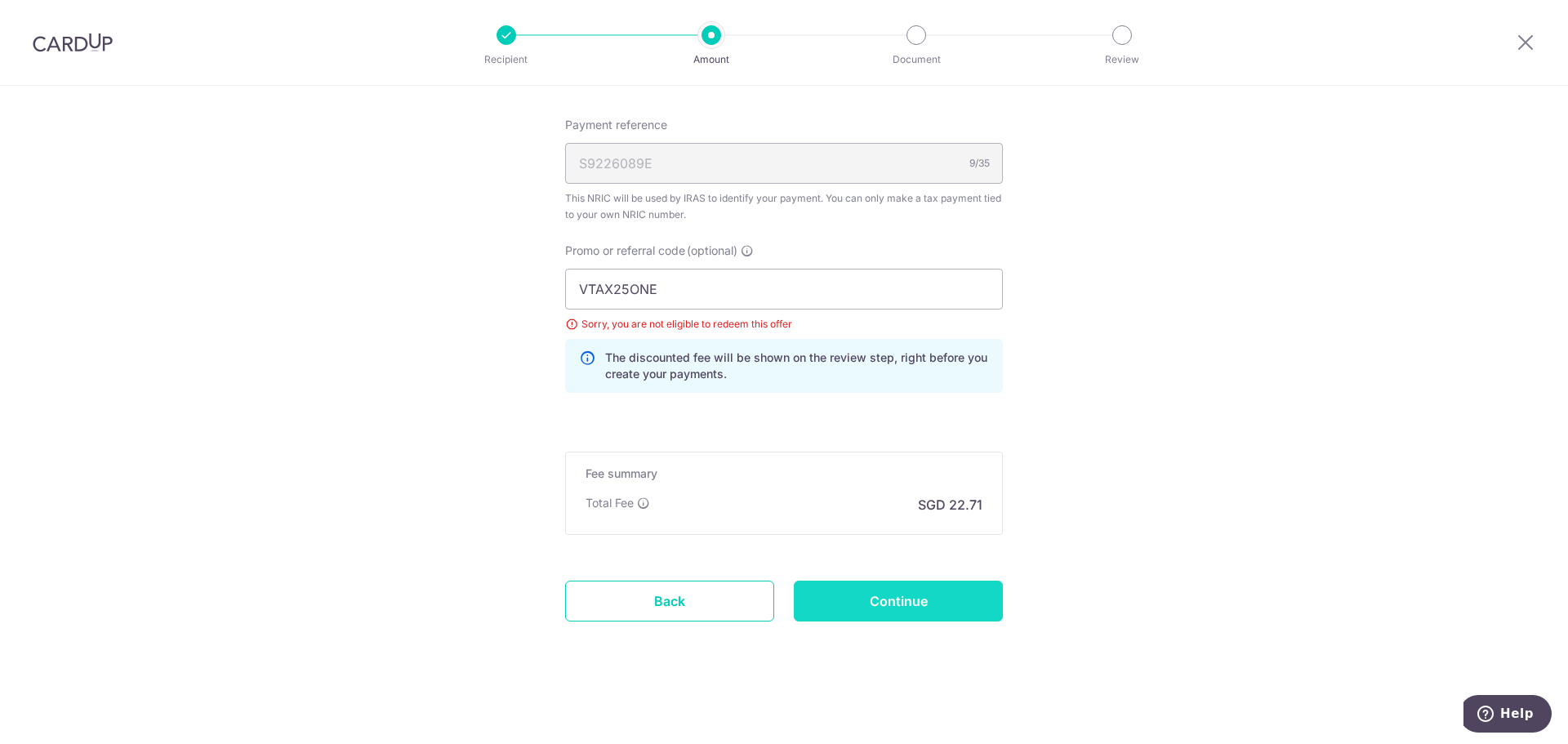
click at [918, 605] on input "Continue" at bounding box center [898, 601] width 209 height 40
type input "Update Schedule"
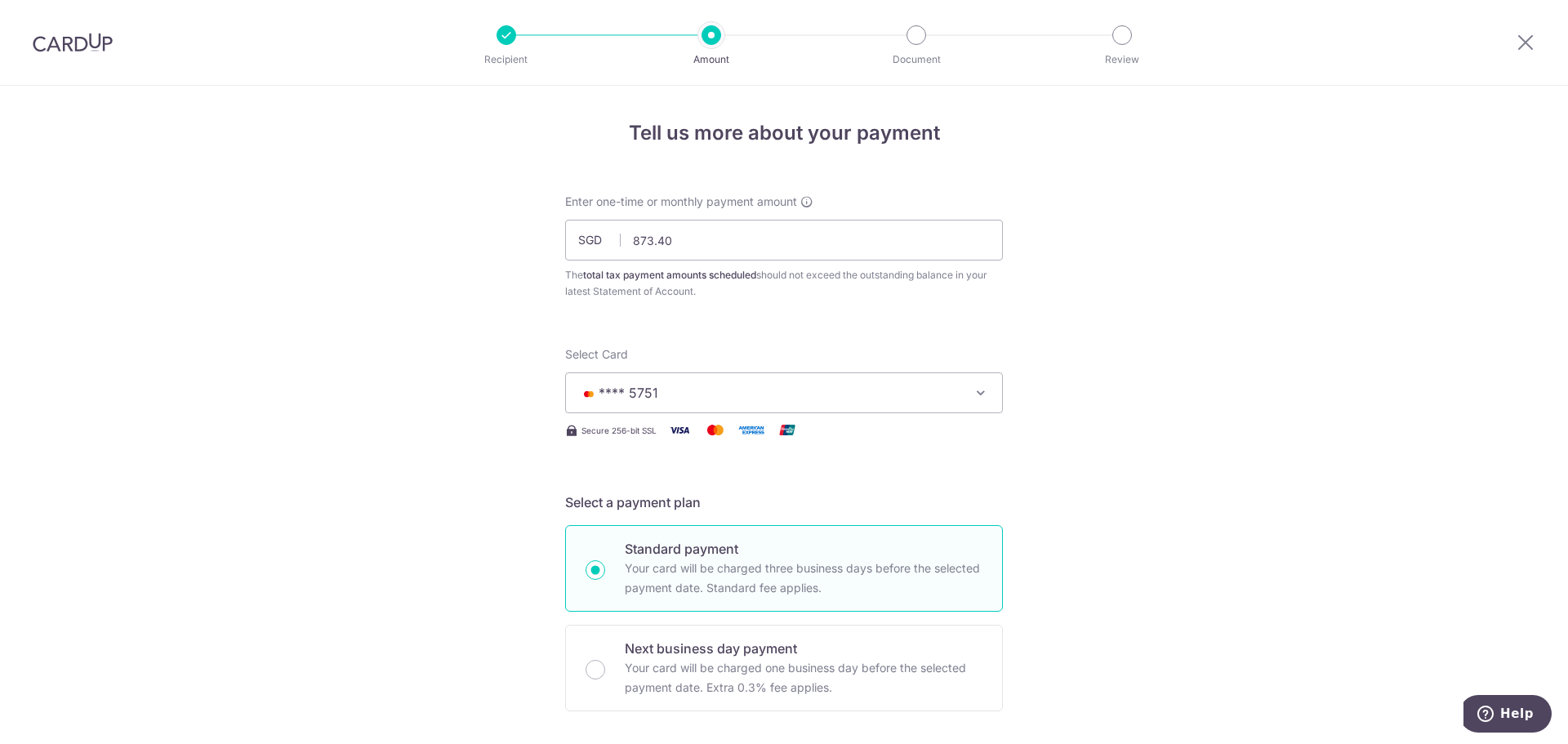
drag, startPoint x: 69, startPoint y: 40, endPoint x: 844, endPoint y: 63, distance: 775.3
click at [69, 39] on img at bounding box center [73, 42] width 80 height 19
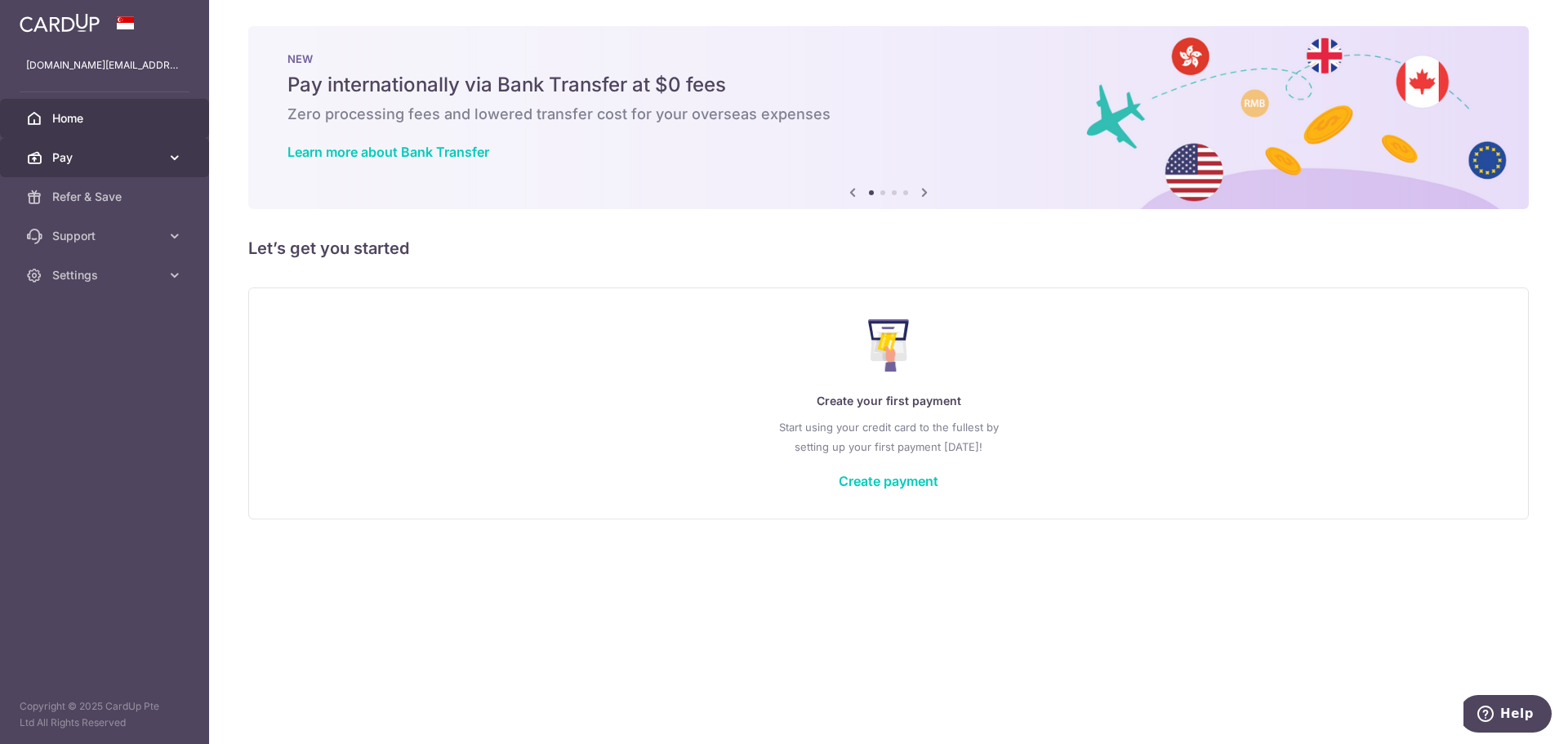
click at [132, 174] on link "Pay" at bounding box center [104, 157] width 209 height 40
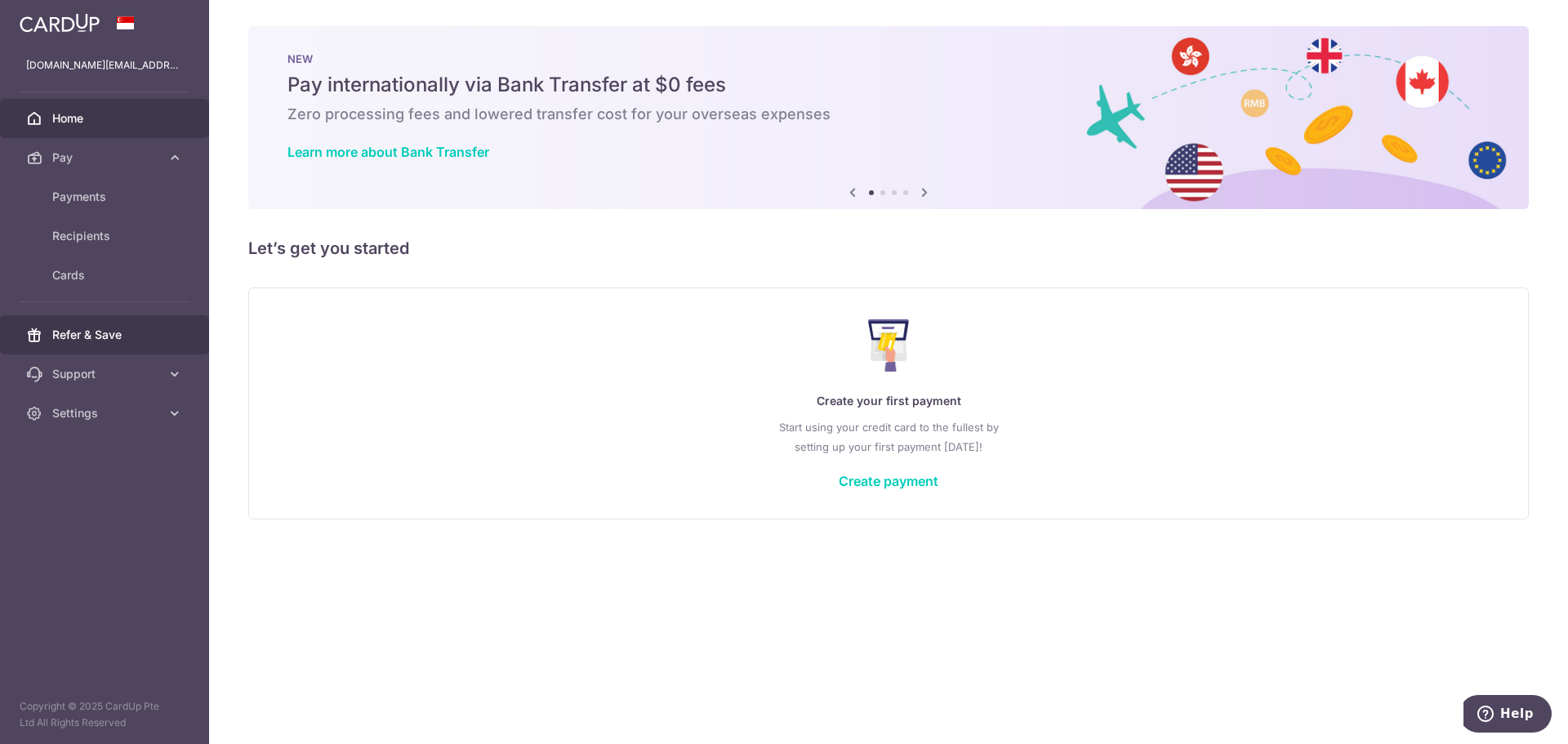
click at [155, 342] on span "Refer & Save" at bounding box center [106, 335] width 108 height 17
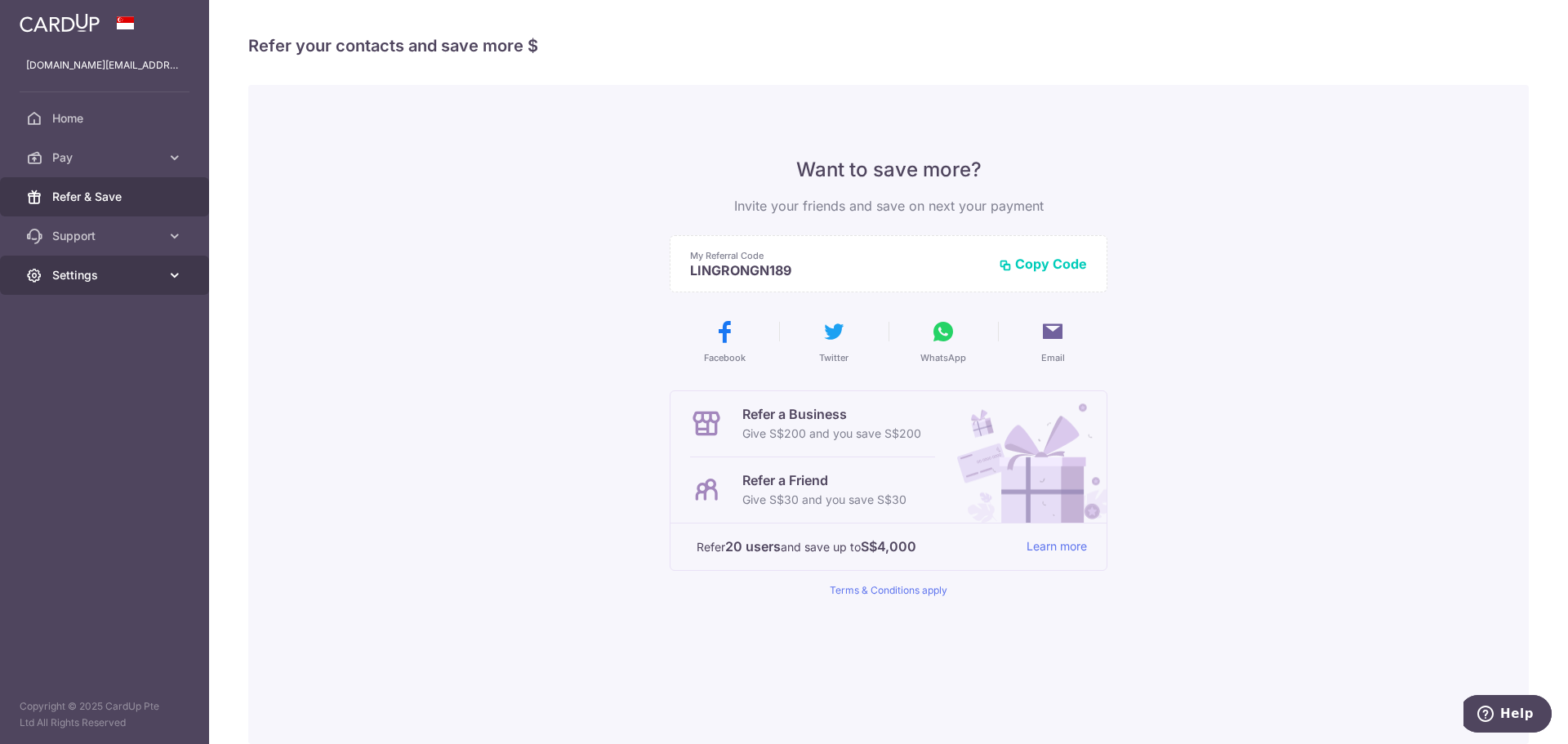
click at [138, 286] on link "Settings" at bounding box center [104, 275] width 209 height 40
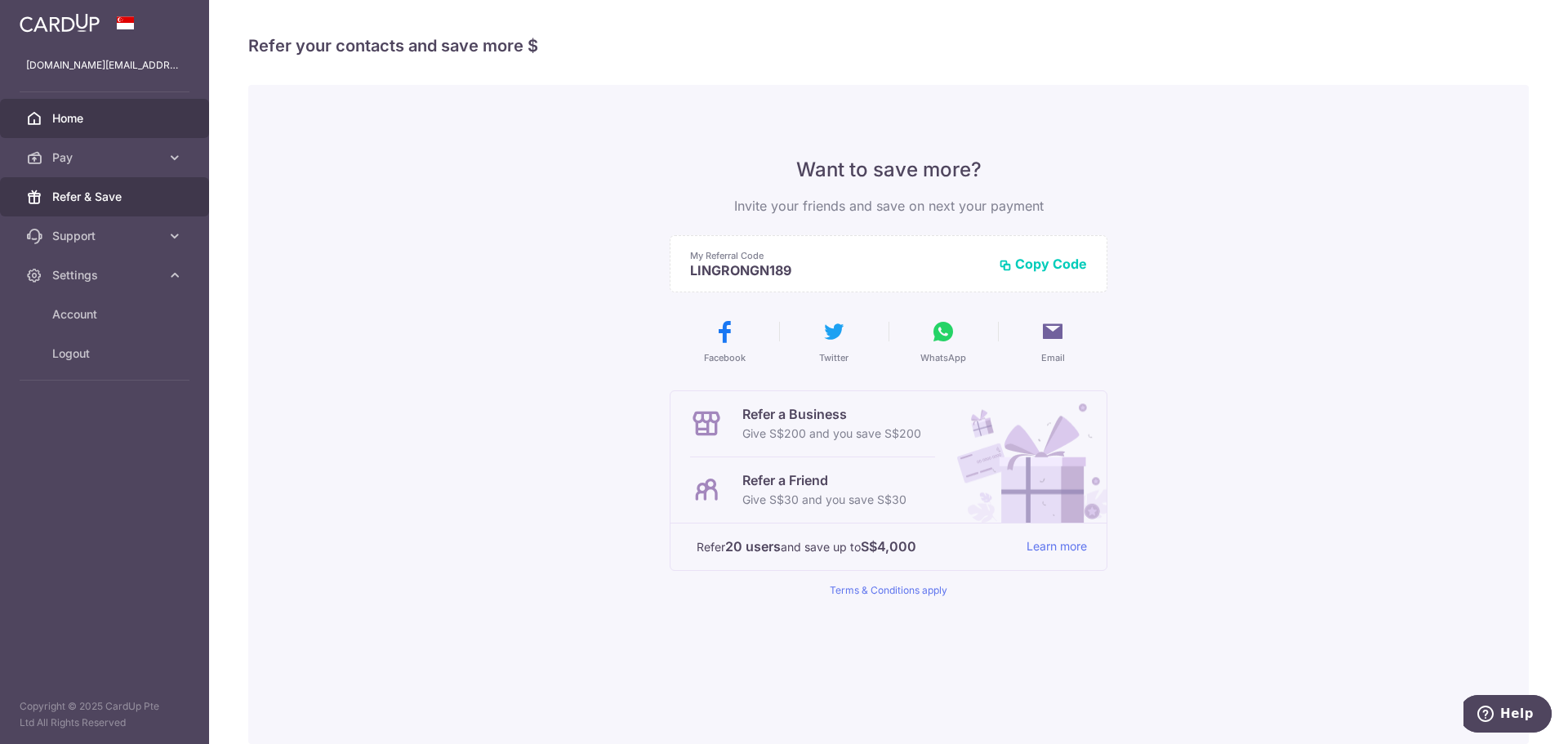
click at [82, 132] on link "Home" at bounding box center [104, 118] width 209 height 40
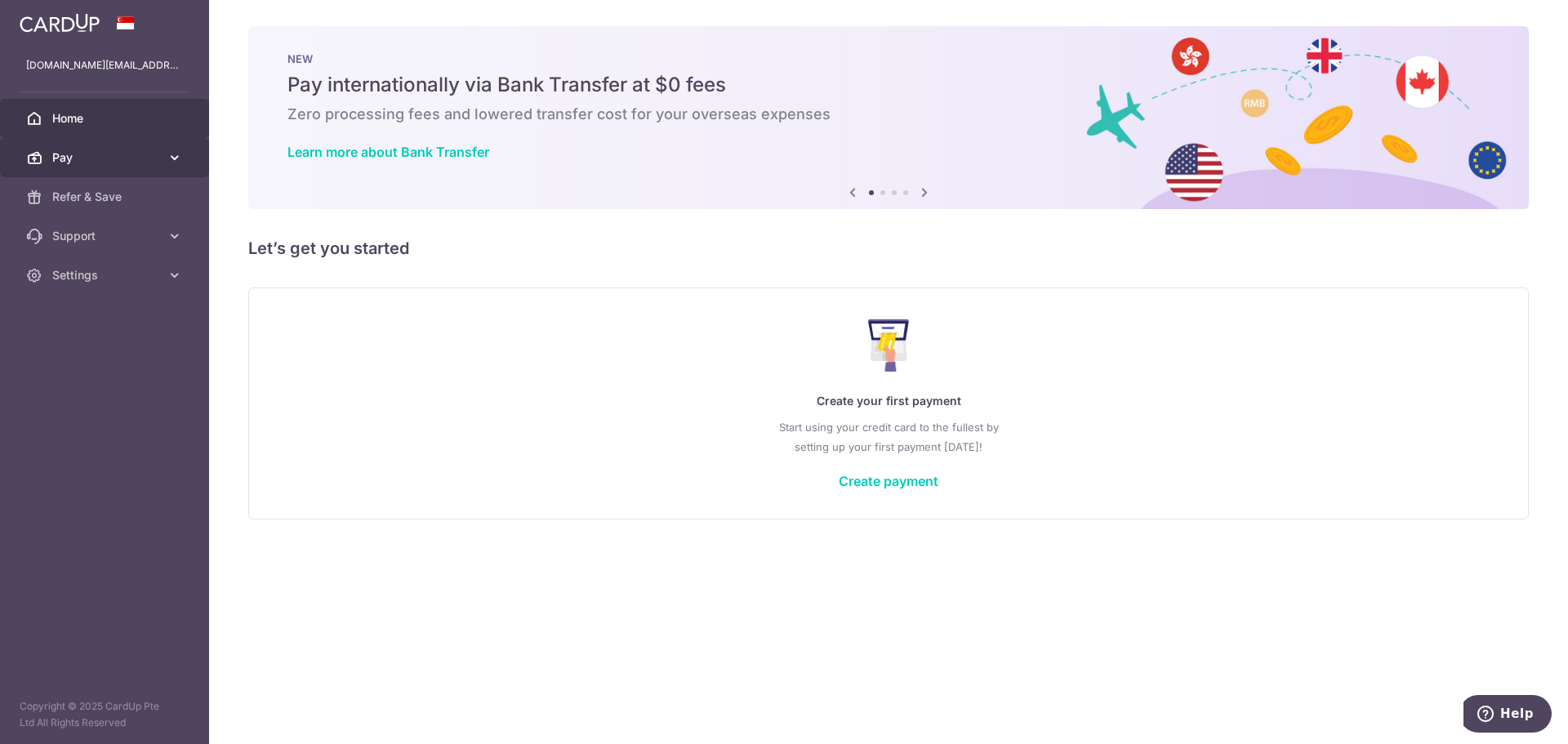
click at [30, 154] on icon at bounding box center [34, 158] width 17 height 17
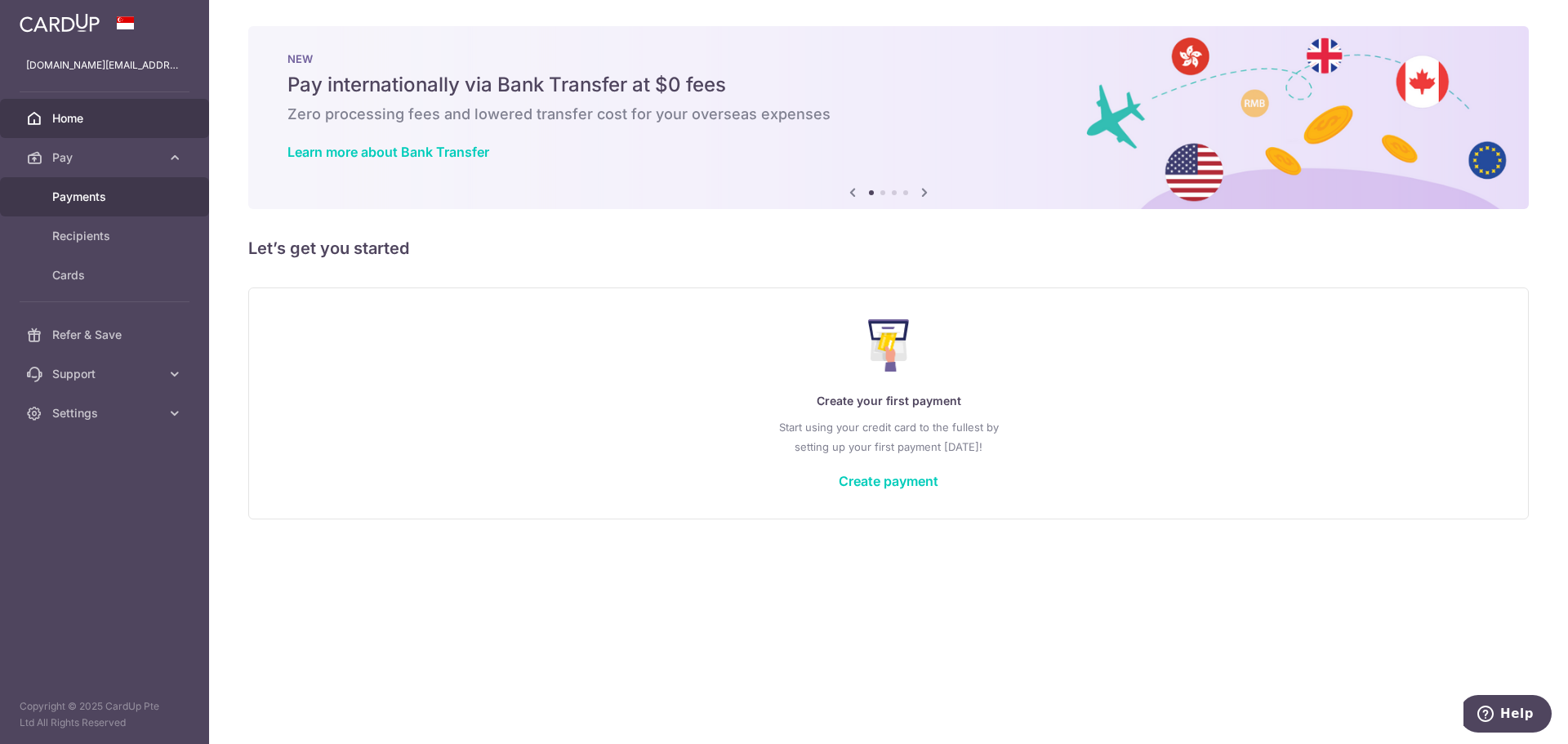
click at [125, 194] on span "Payments" at bounding box center [106, 197] width 108 height 17
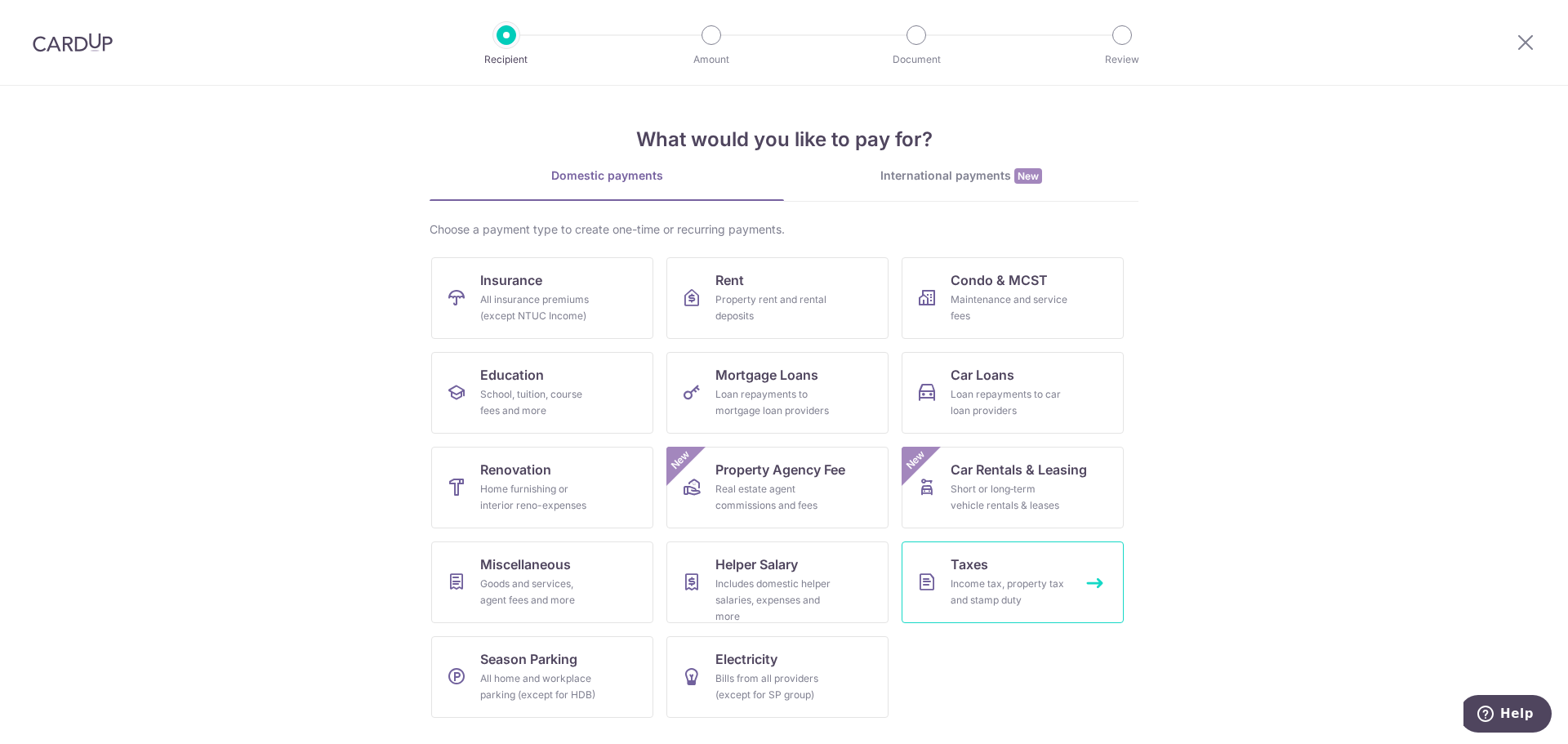
click at [1026, 567] on link "Taxes Income tax, property tax and stamp duty" at bounding box center [1013, 582] width 223 height 82
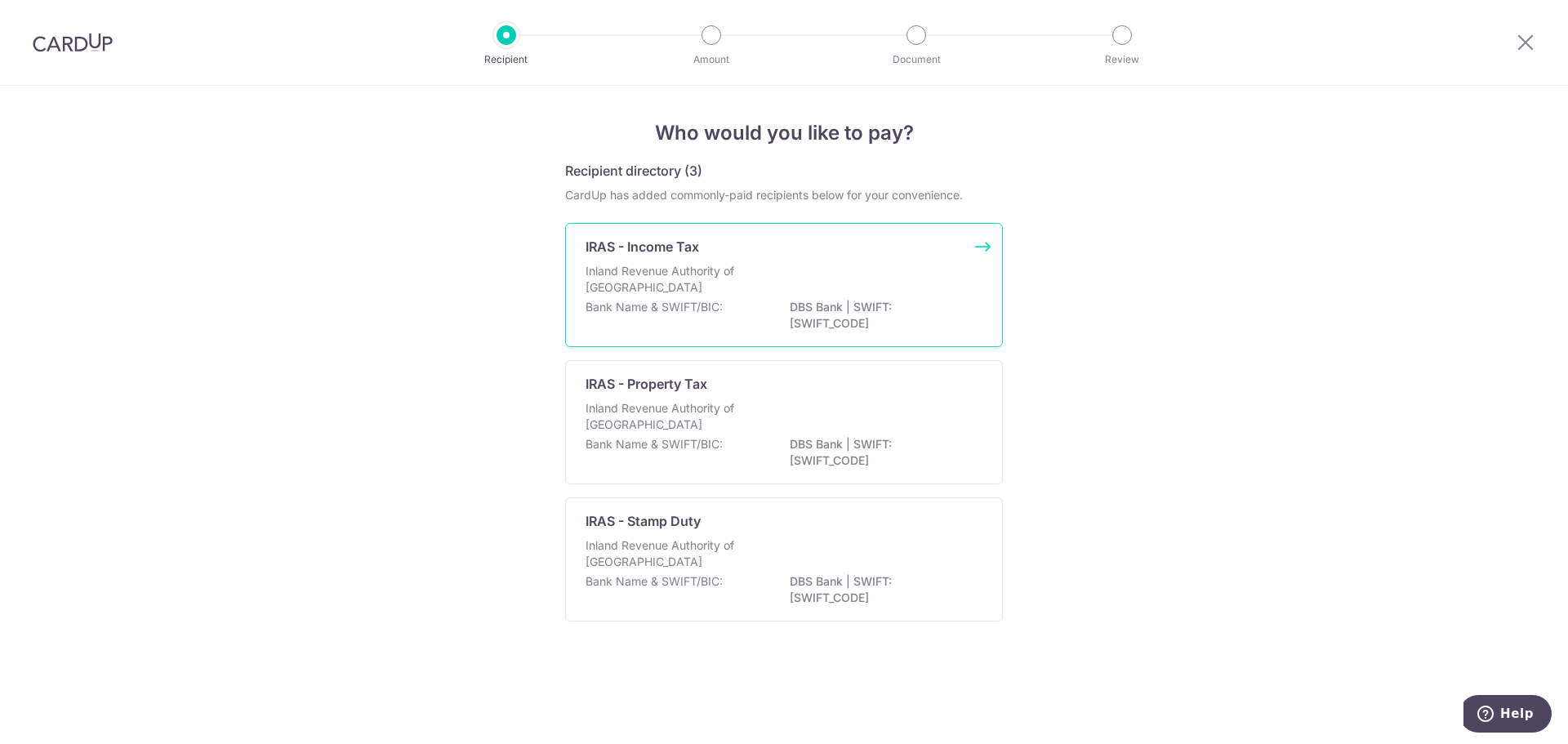
click at [784, 287] on div "Inland Revenue Authority of Singapore" at bounding box center [784, 280] width 397 height 36
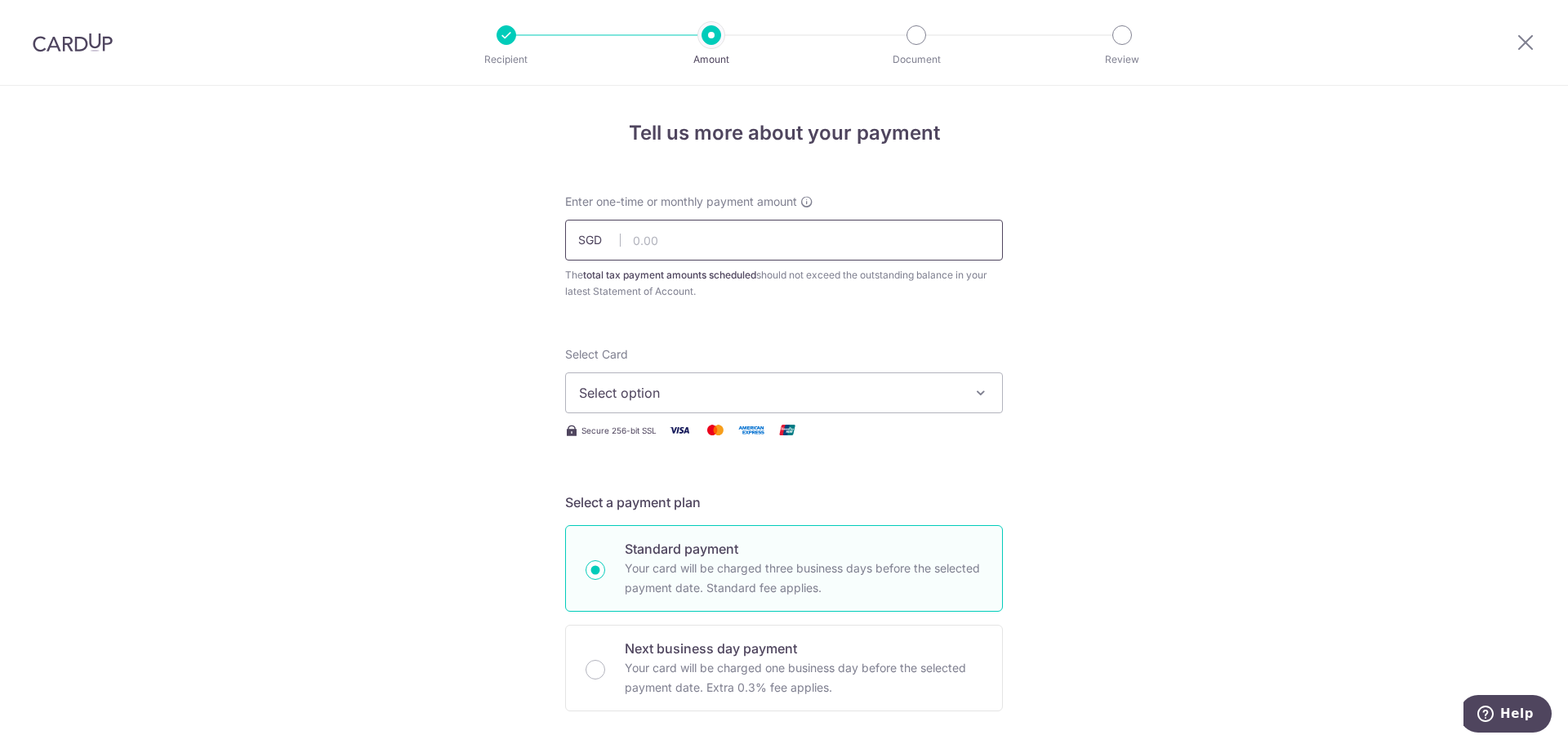
click at [761, 245] on input "text" at bounding box center [784, 240] width 438 height 40
type input "873.40"
click at [646, 403] on button "Select option" at bounding box center [784, 393] width 438 height 40
click at [621, 518] on span "**** 5751" at bounding box center [647, 509] width 60 height 19
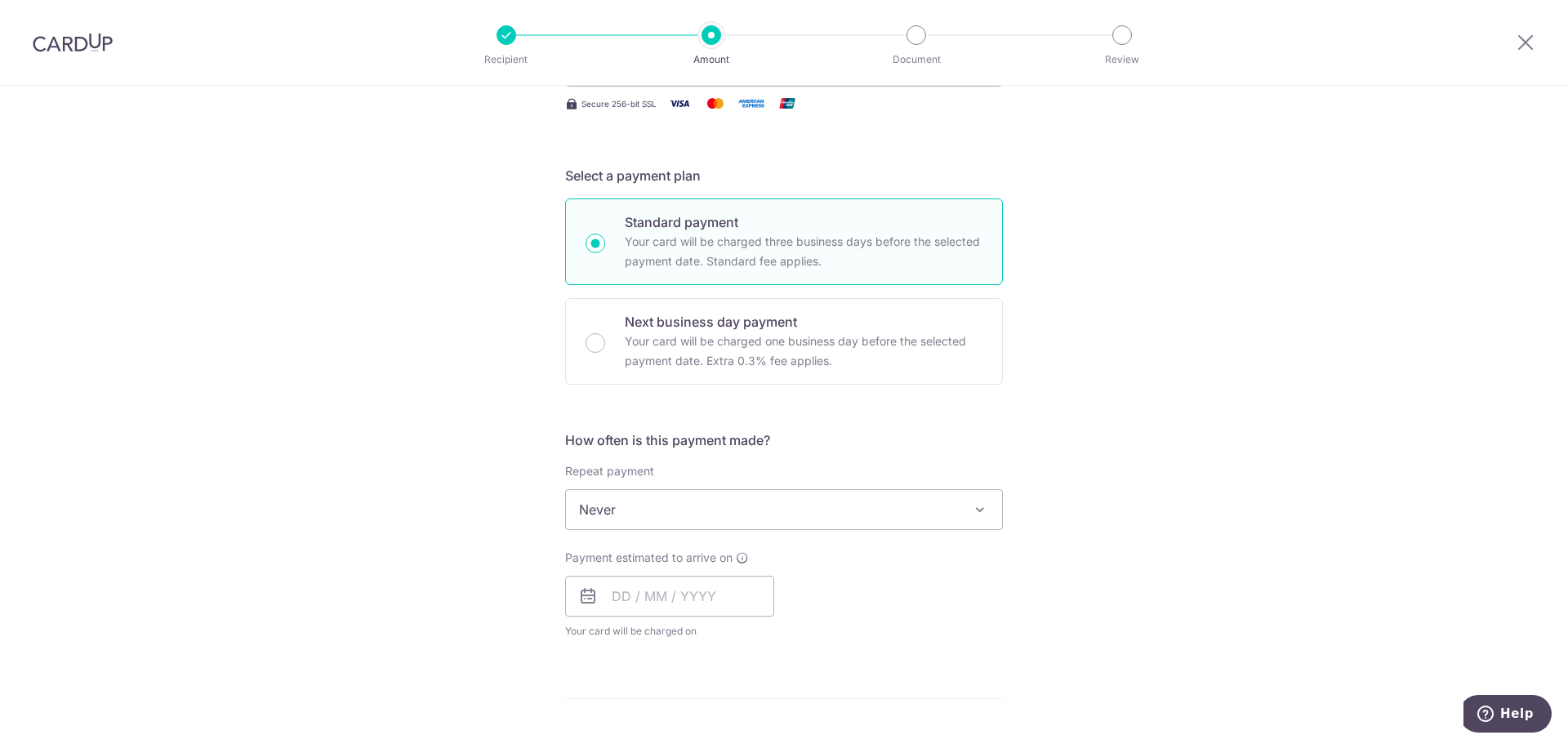
scroll to position [408, 0]
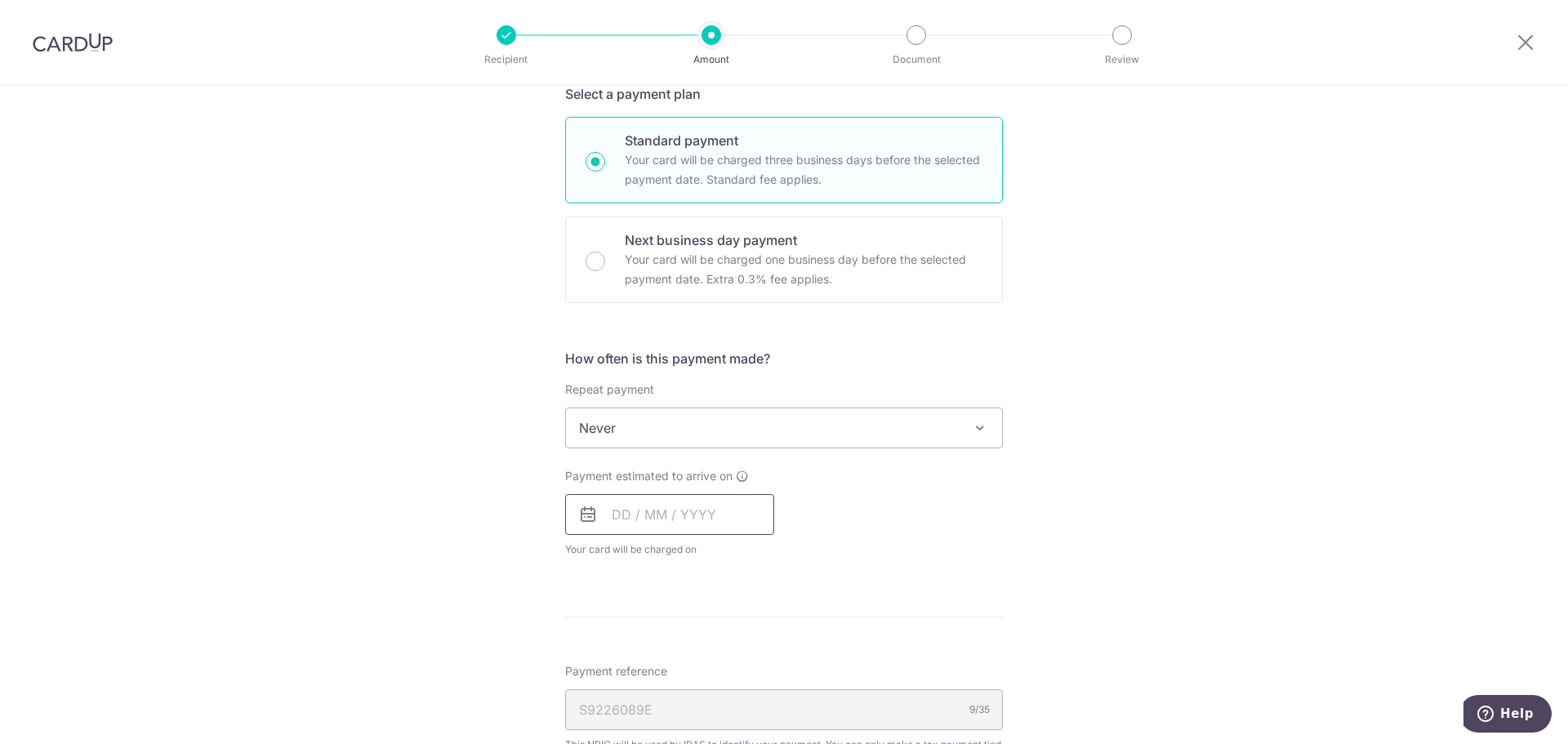
click at [611, 520] on input "text" at bounding box center [670, 514] width 209 height 40
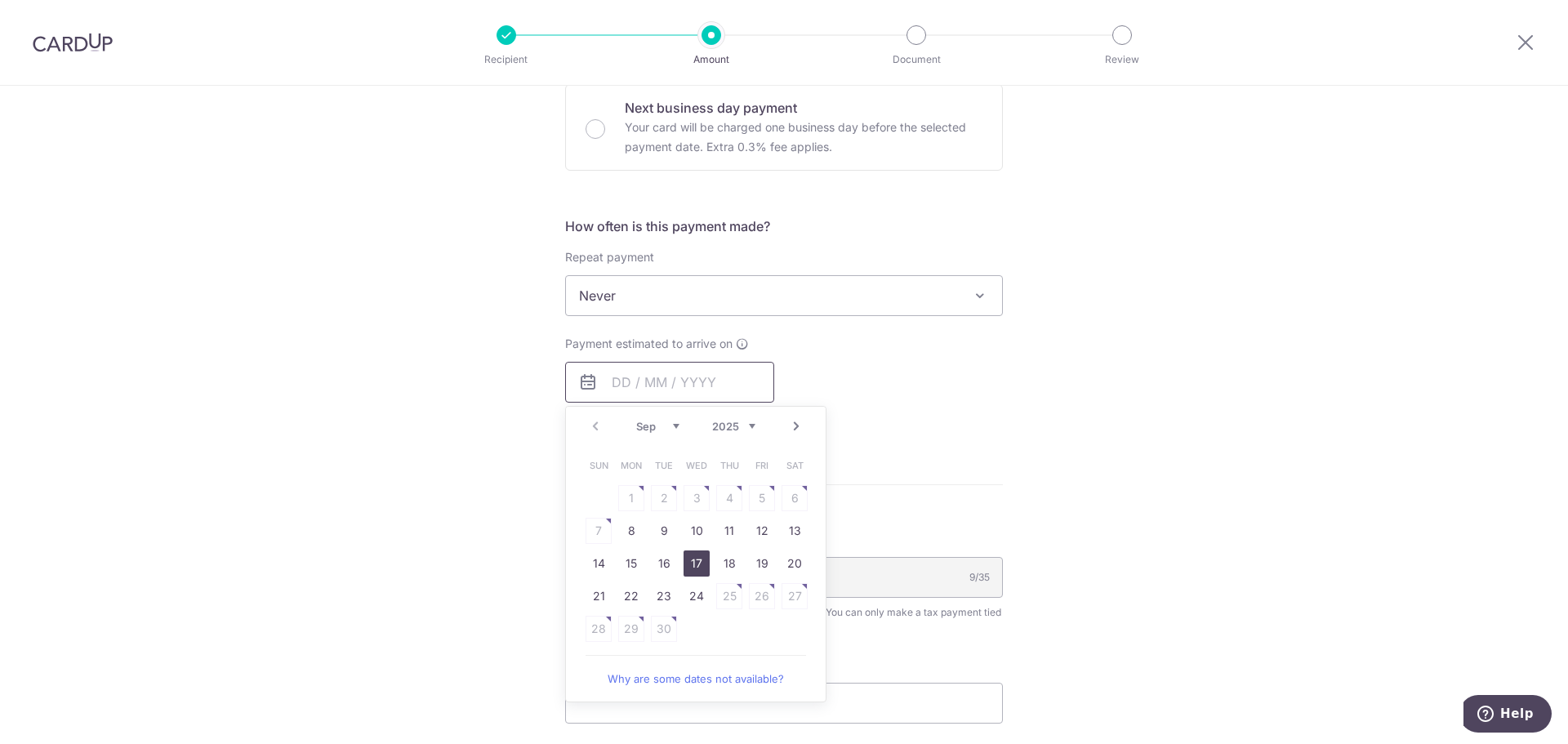
scroll to position [572, 0]
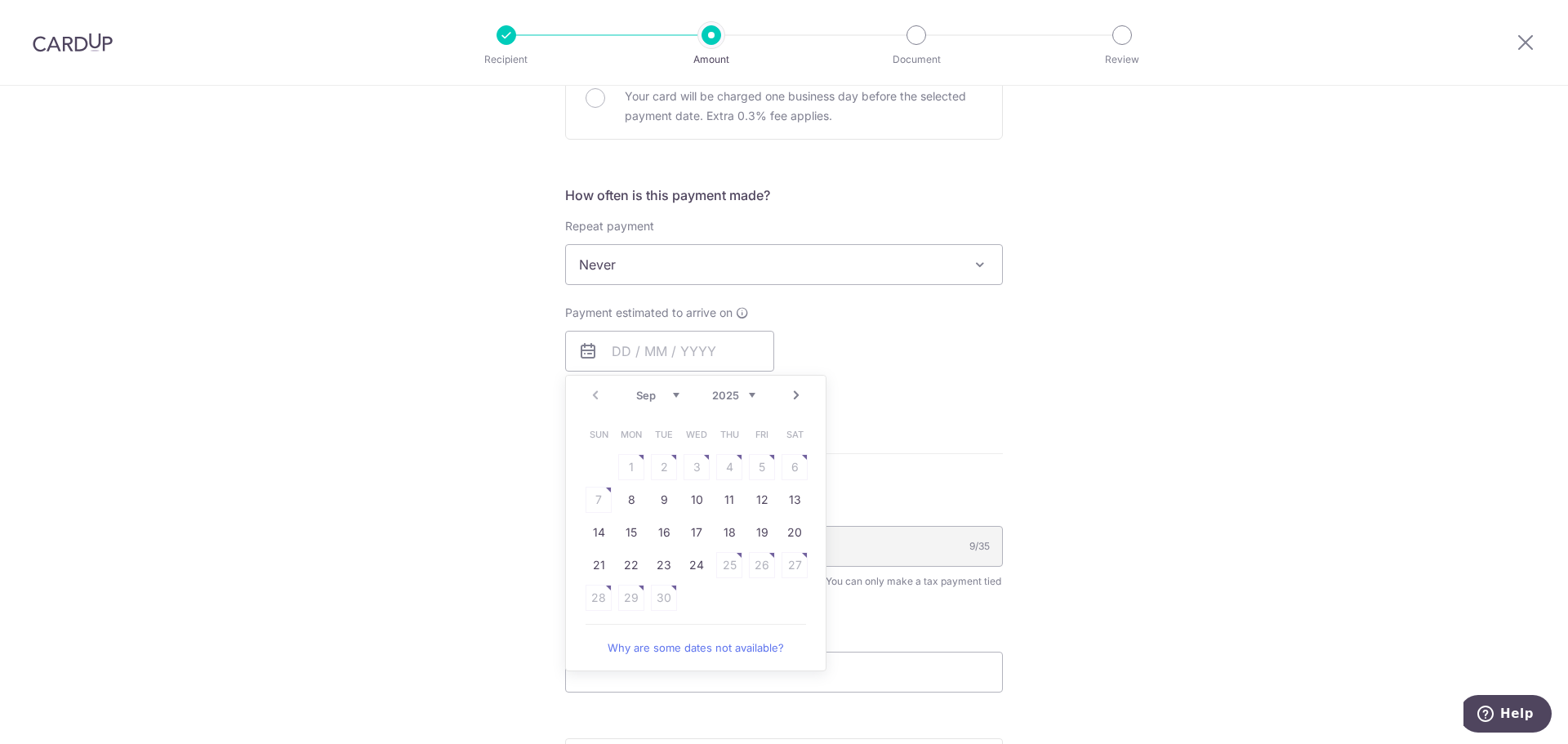
click at [790, 393] on link "Next" at bounding box center [795, 395] width 19 height 19
click at [672, 504] on link "7" at bounding box center [664, 499] width 26 height 26
type input "07/10/2025"
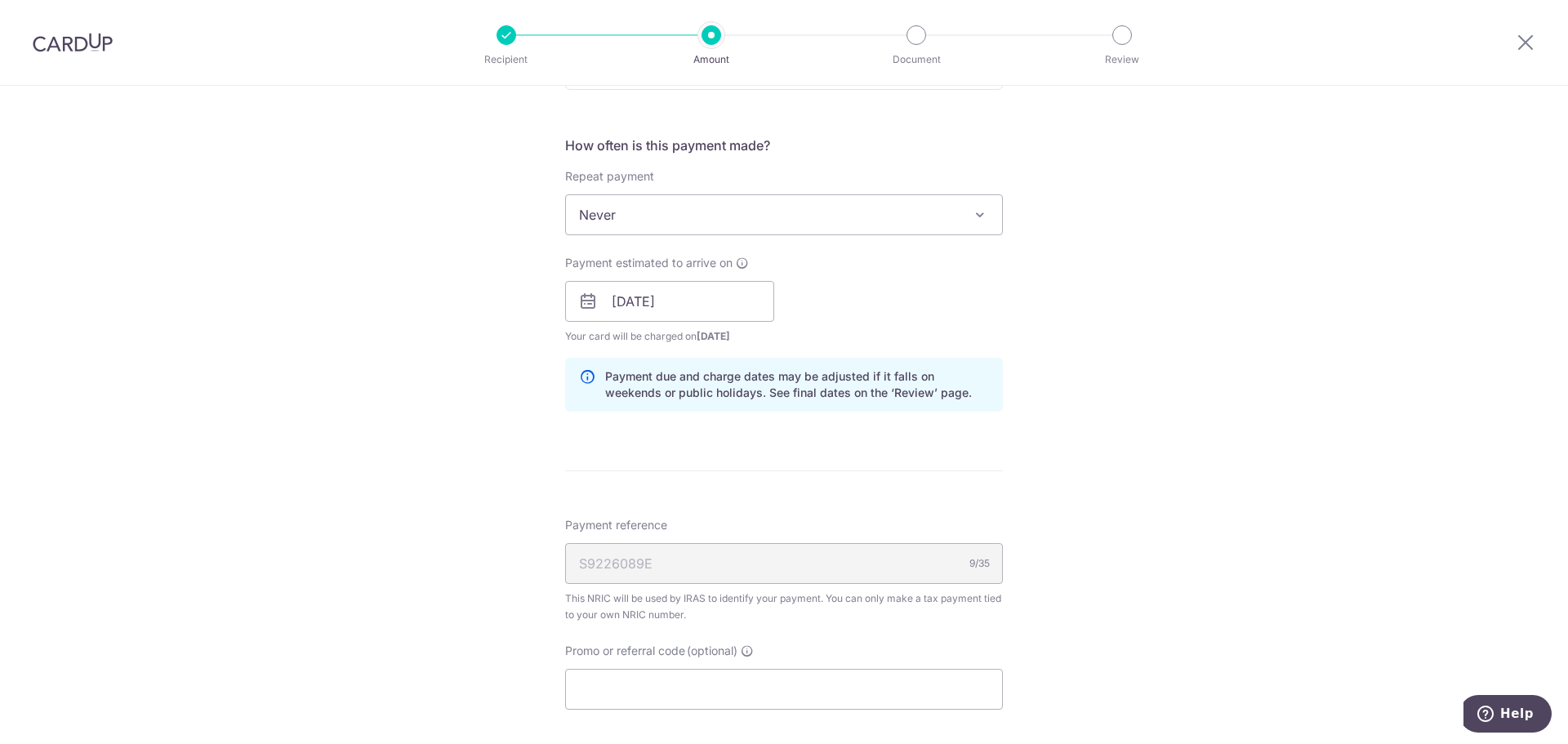
scroll to position [735, 0]
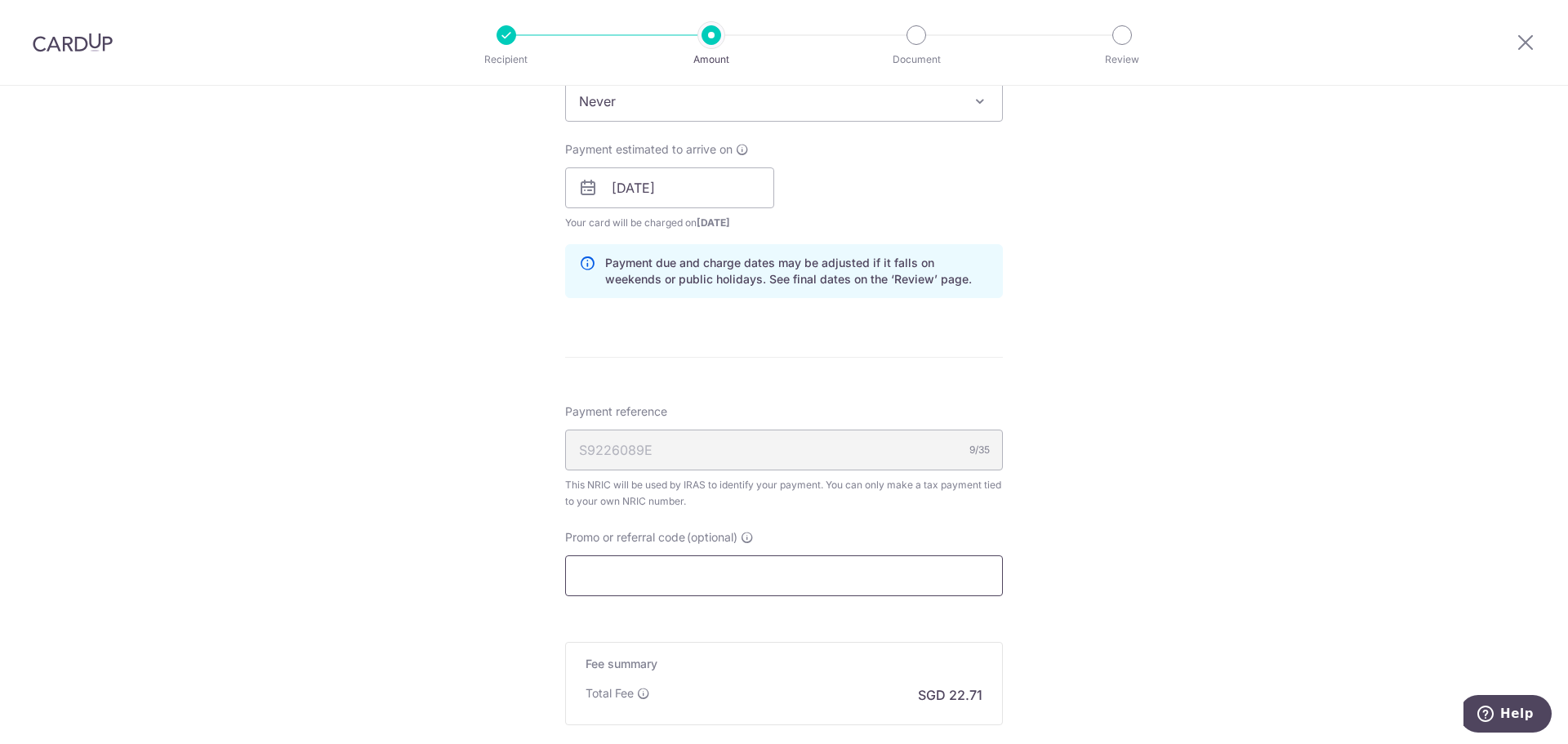
click at [821, 574] on input "Promo or referral code (optional)" at bounding box center [784, 576] width 438 height 40
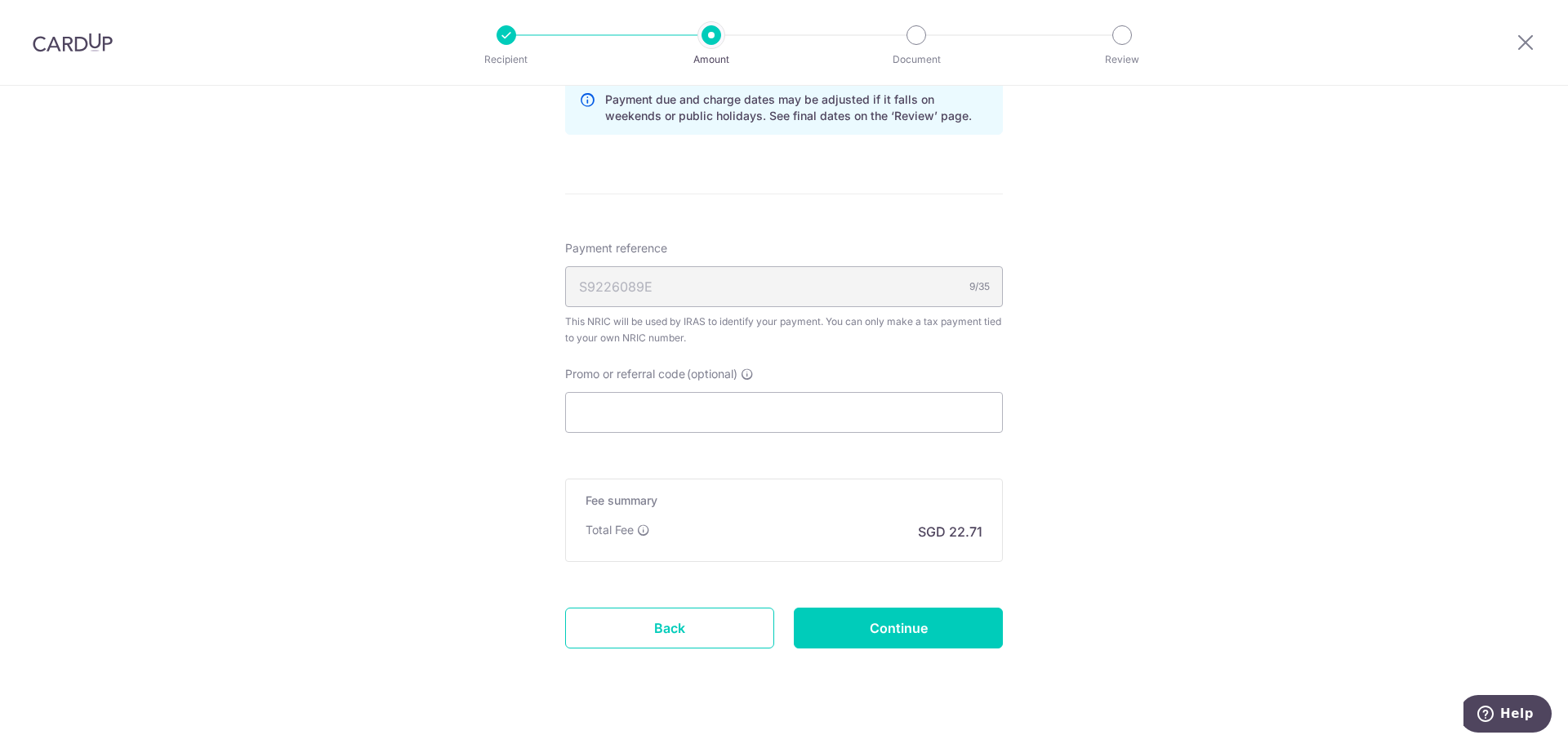
drag, startPoint x: 165, startPoint y: 389, endPoint x: 347, endPoint y: 391, distance: 182.0
paste input "VTAX25ONE"
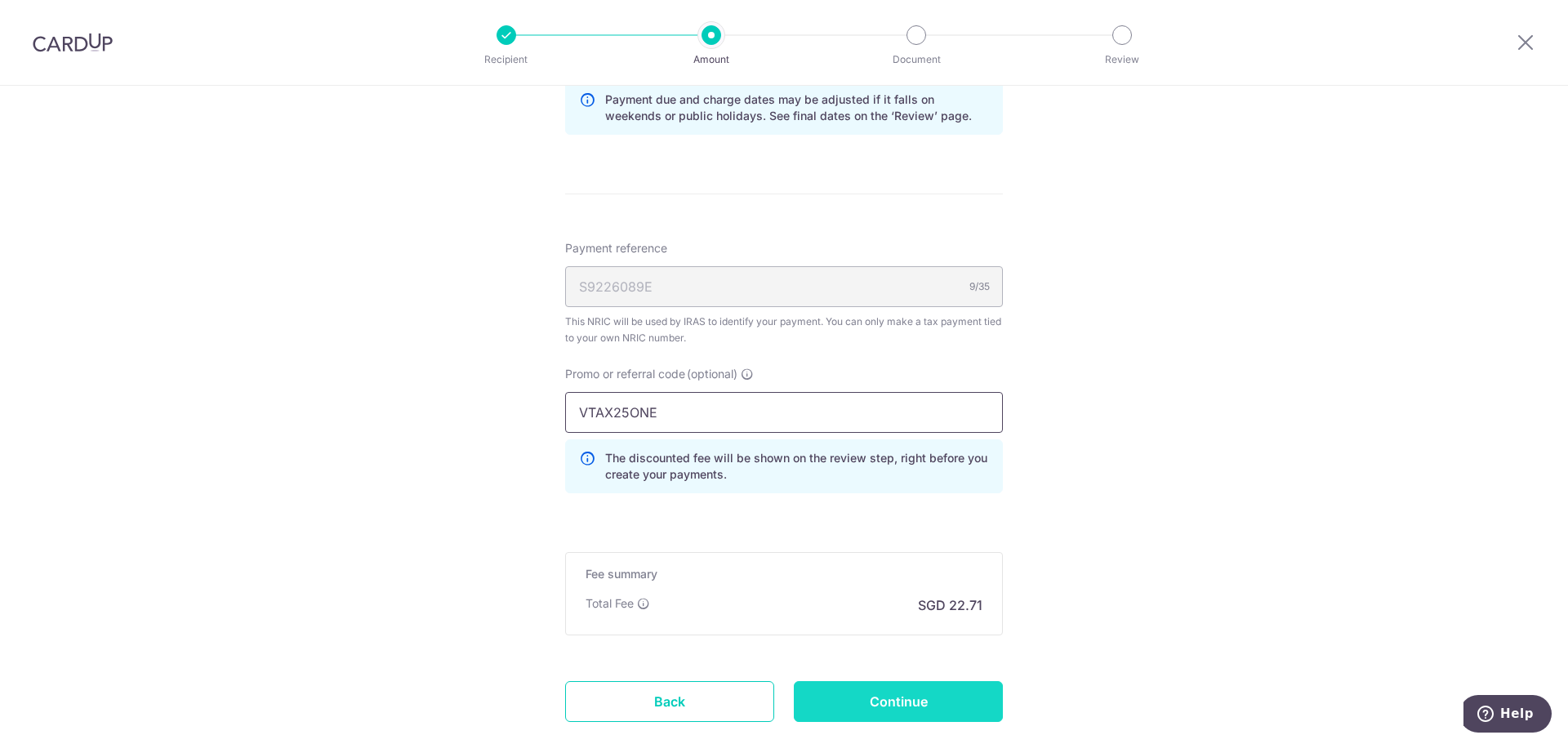
type input "VTAX25ONE"
click at [815, 695] on input "Continue" at bounding box center [898, 702] width 209 height 40
type input "Create Schedule"
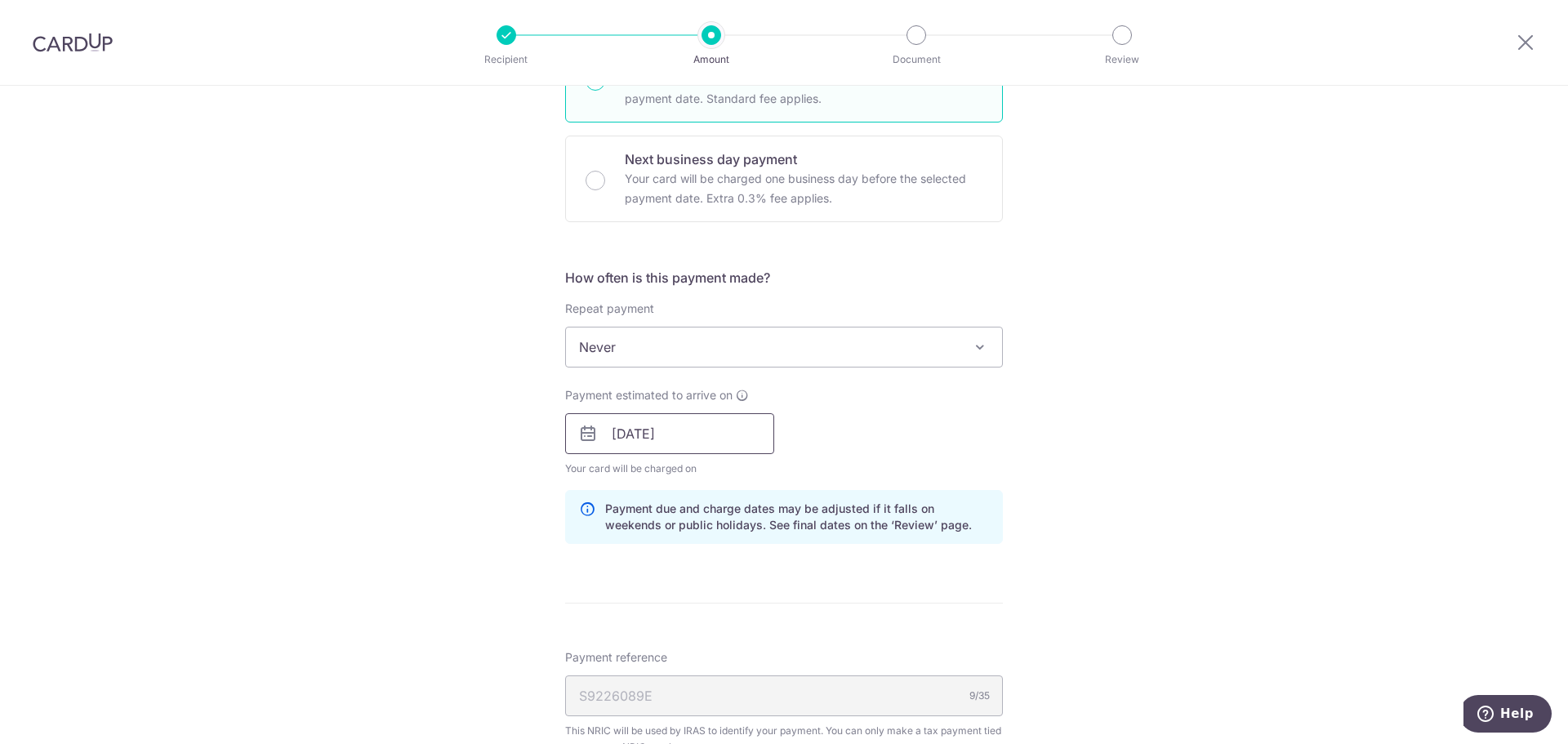
scroll to position [490, 0]
click at [648, 334] on span "Never" at bounding box center [784, 346] width 436 height 40
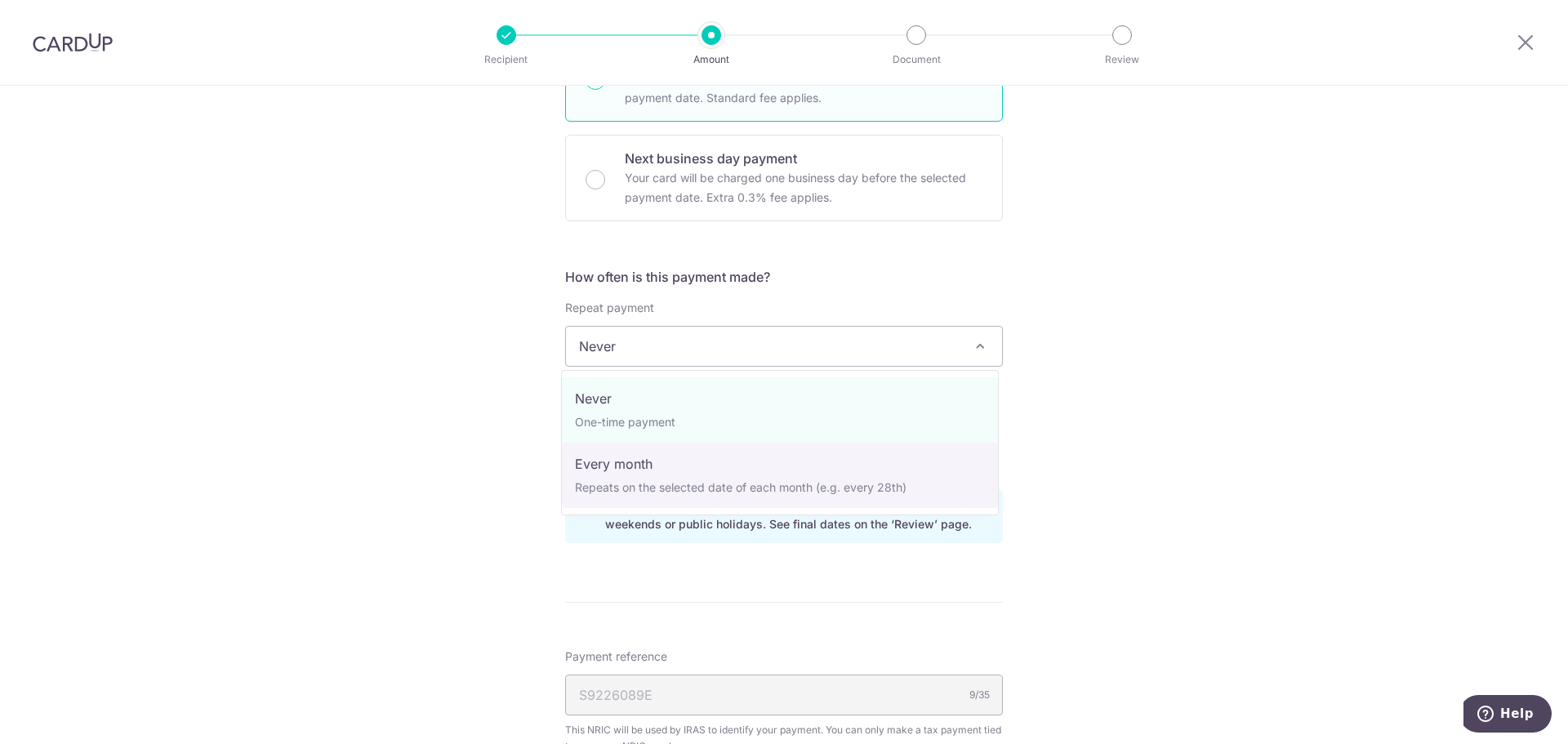
select select "3"
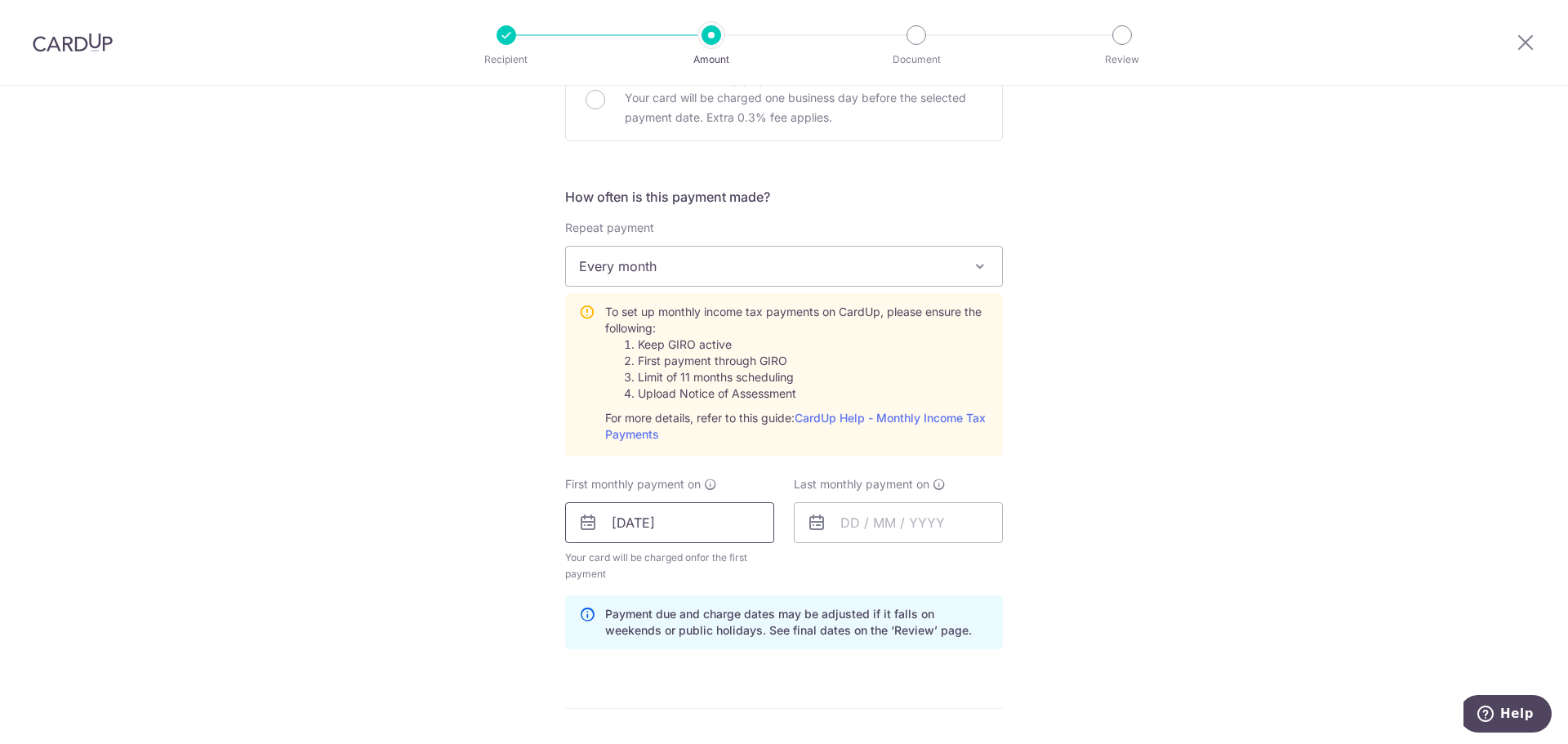
scroll to position [572, 0]
click at [625, 511] on input "[DATE]" at bounding box center [670, 521] width 209 height 40
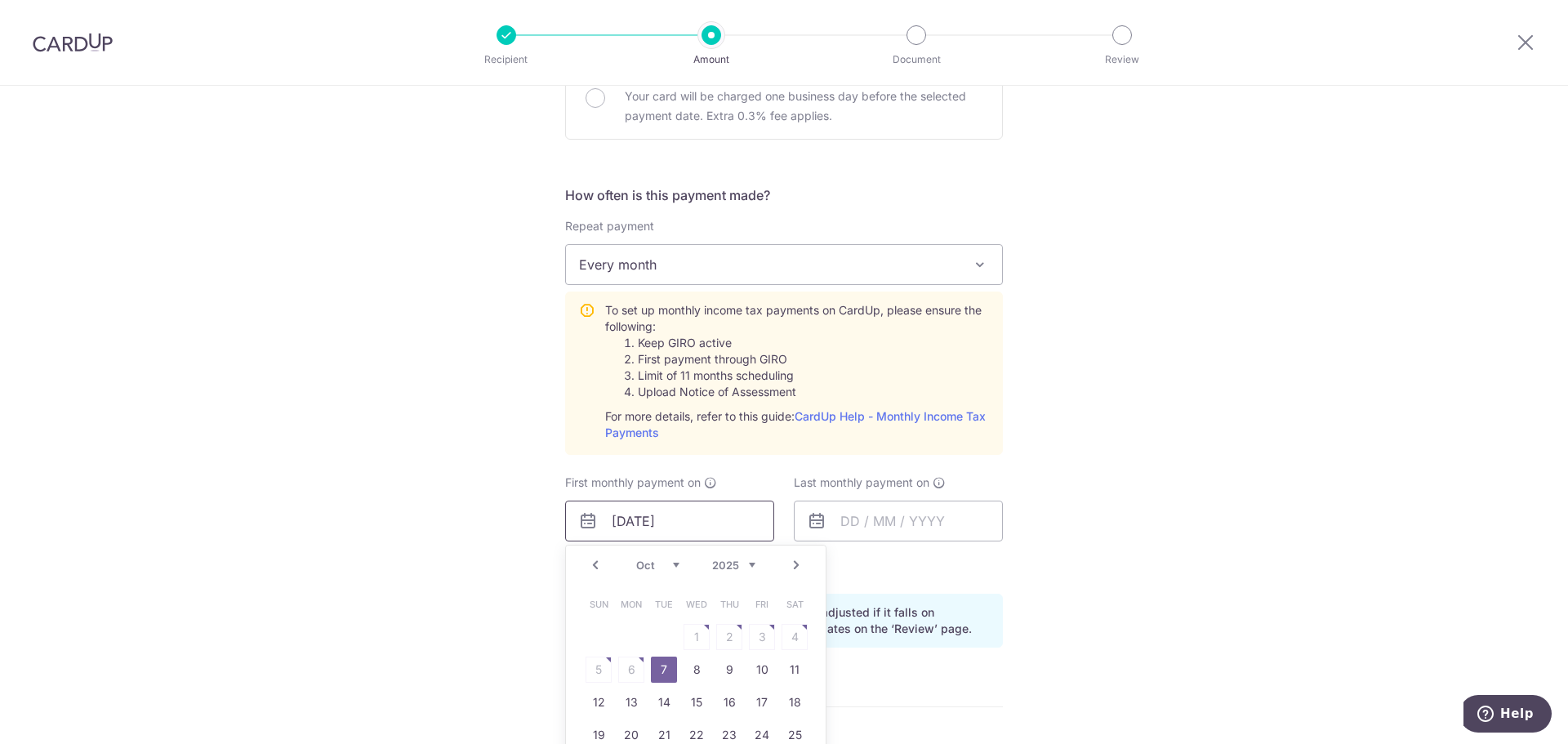
scroll to position [735, 0]
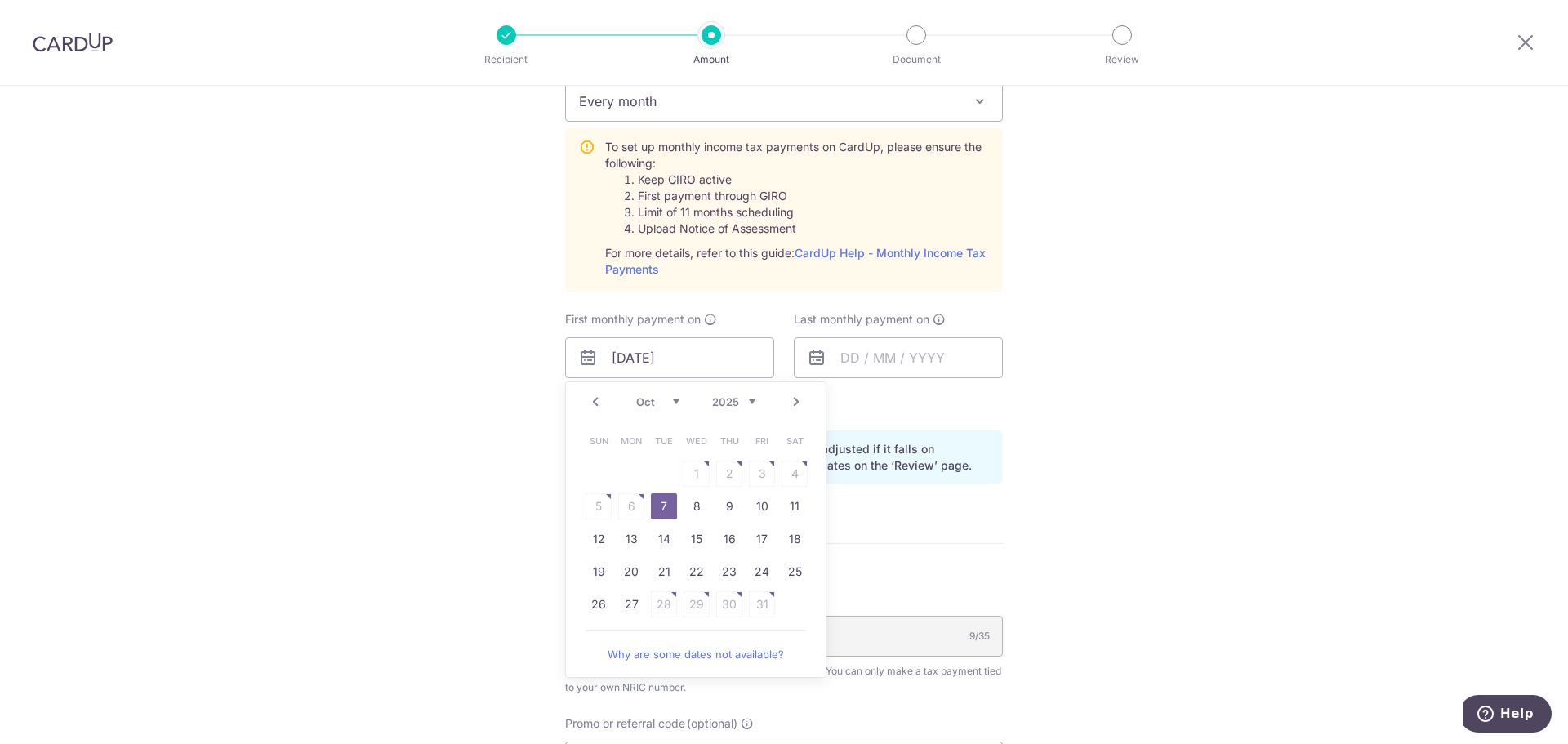
click at [589, 397] on link "Prev" at bounding box center [595, 401] width 19 height 19
click at [624, 502] on link "8" at bounding box center [631, 506] width 26 height 26
type input "08/09/2025"
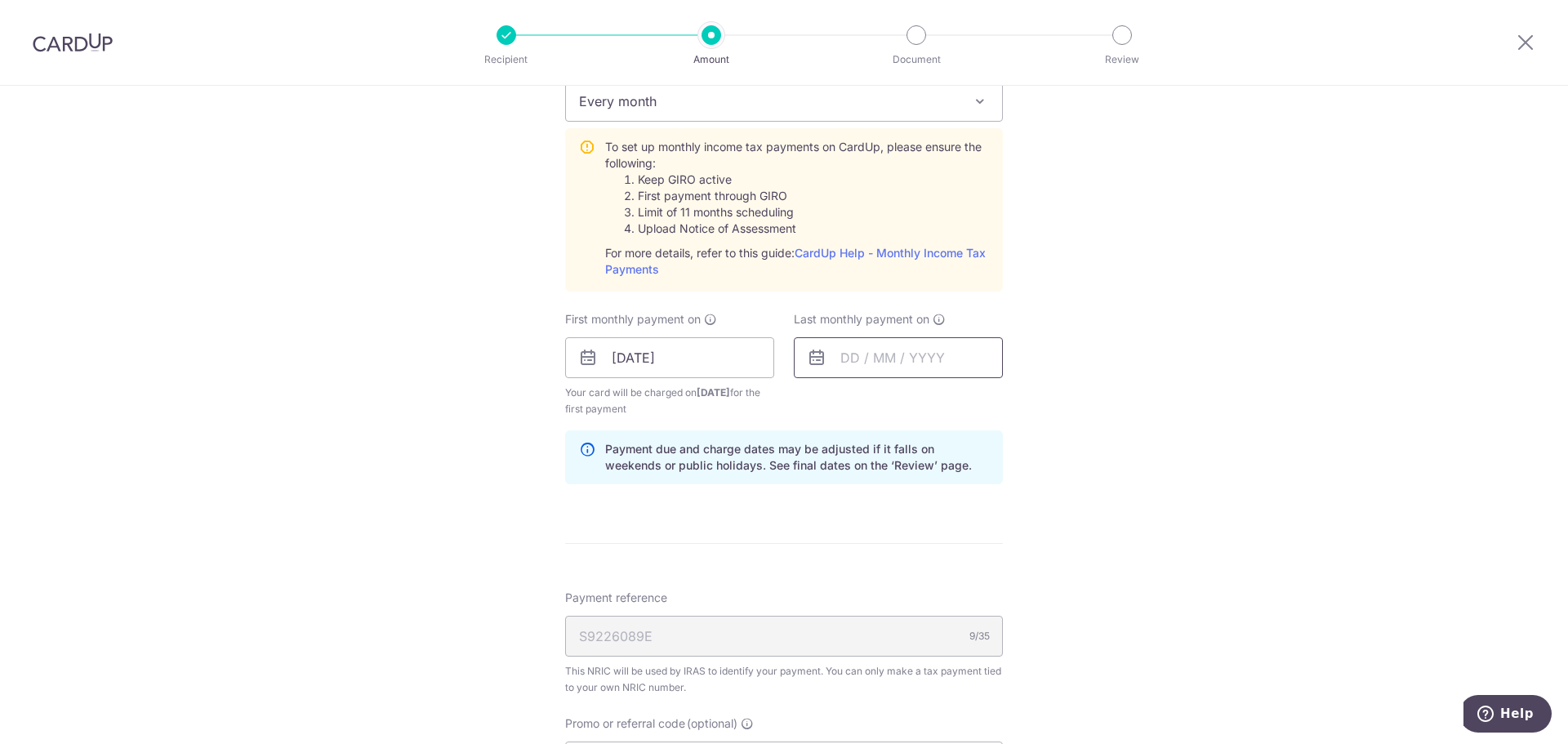
click at [883, 363] on input "text" at bounding box center [898, 358] width 209 height 40
click at [1015, 406] on link "Next" at bounding box center [1024, 401] width 19 height 19
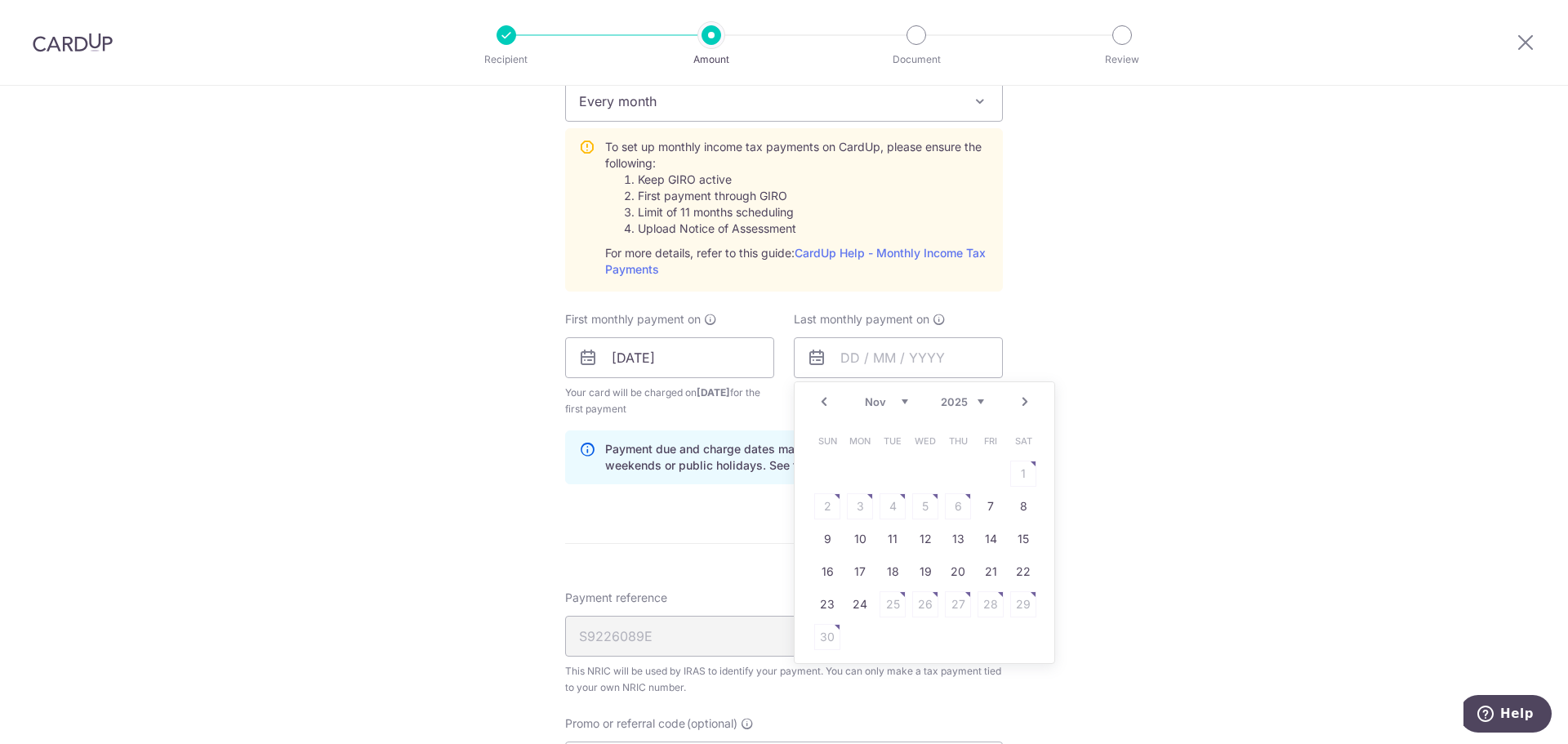
click at [1015, 406] on link "Next" at bounding box center [1024, 401] width 19 height 19
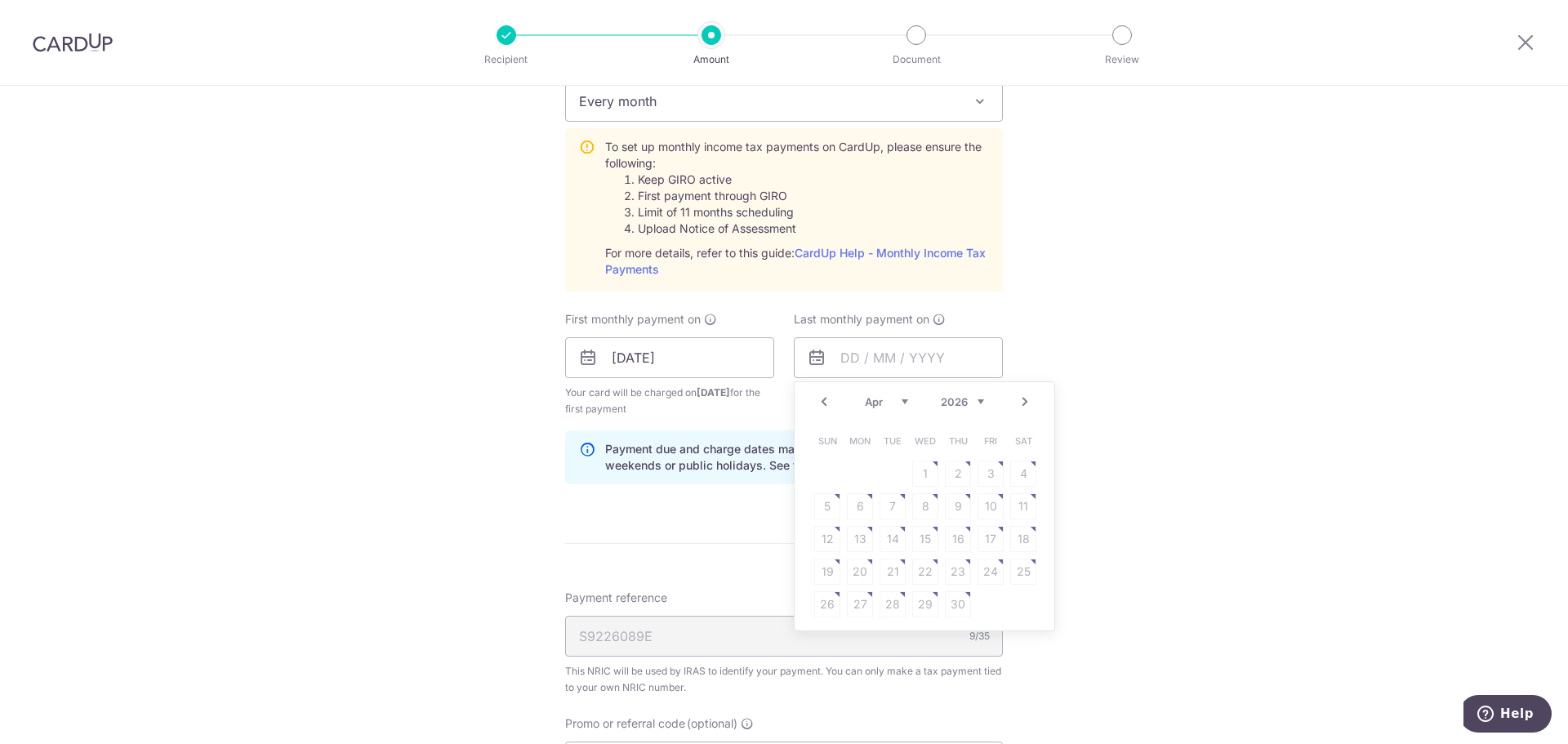
click at [827, 398] on link "Prev" at bounding box center [824, 401] width 19 height 19
click at [852, 507] on link "9" at bounding box center [860, 506] width 26 height 26
type input "[DATE]"
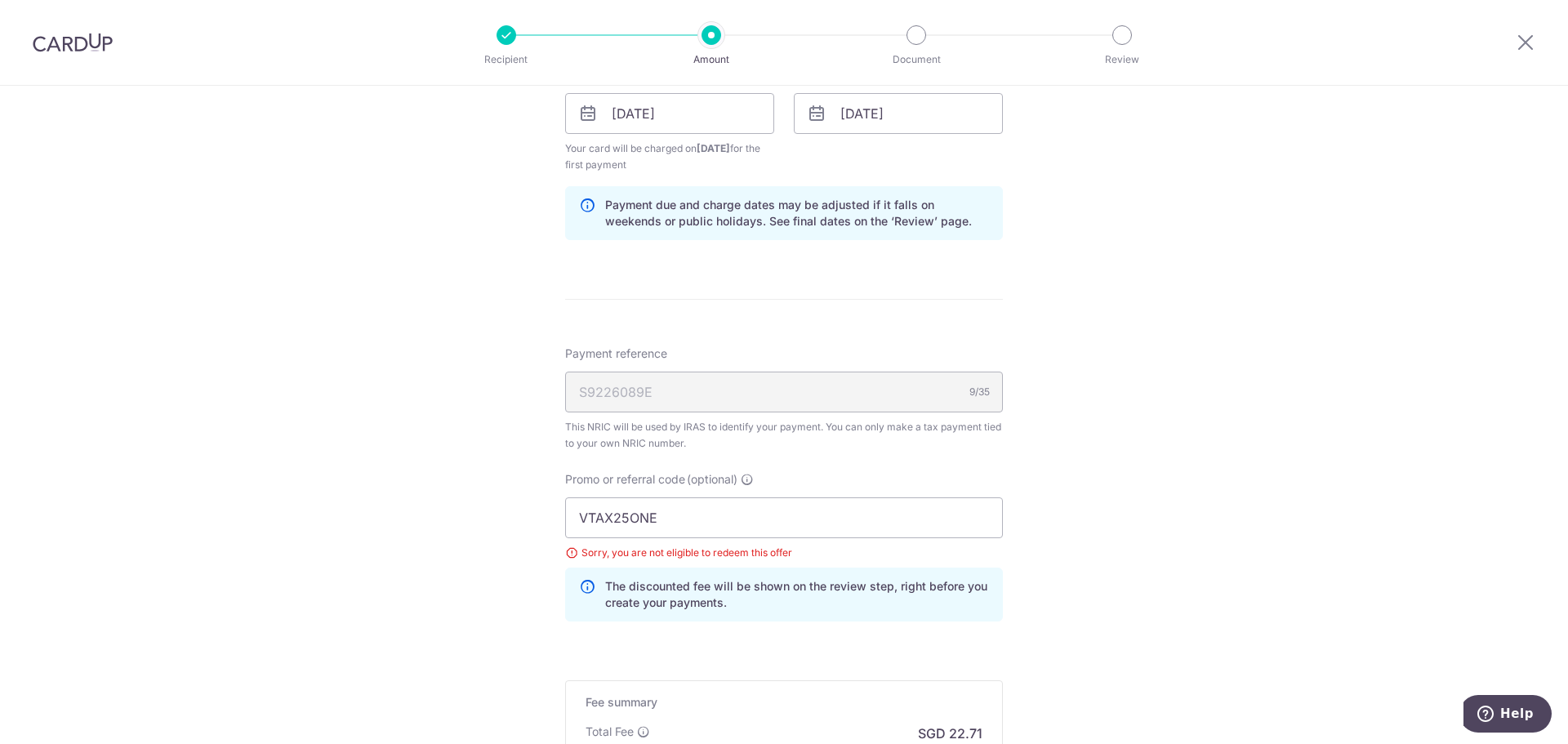
scroll to position [980, 0]
click at [208, 498] on div "Tell us more about your payment Enter one-time or monthly payment amount SGD 87…" at bounding box center [784, 39] width 1568 height 1867
drag, startPoint x: 698, startPoint y: 519, endPoint x: 360, endPoint y: 507, distance: 338.2
click at [363, 507] on div "Tell us more about your payment Enter one-time or monthly payment amount SGD 87…" at bounding box center [784, 39] width 1568 height 1867
paste input "R"
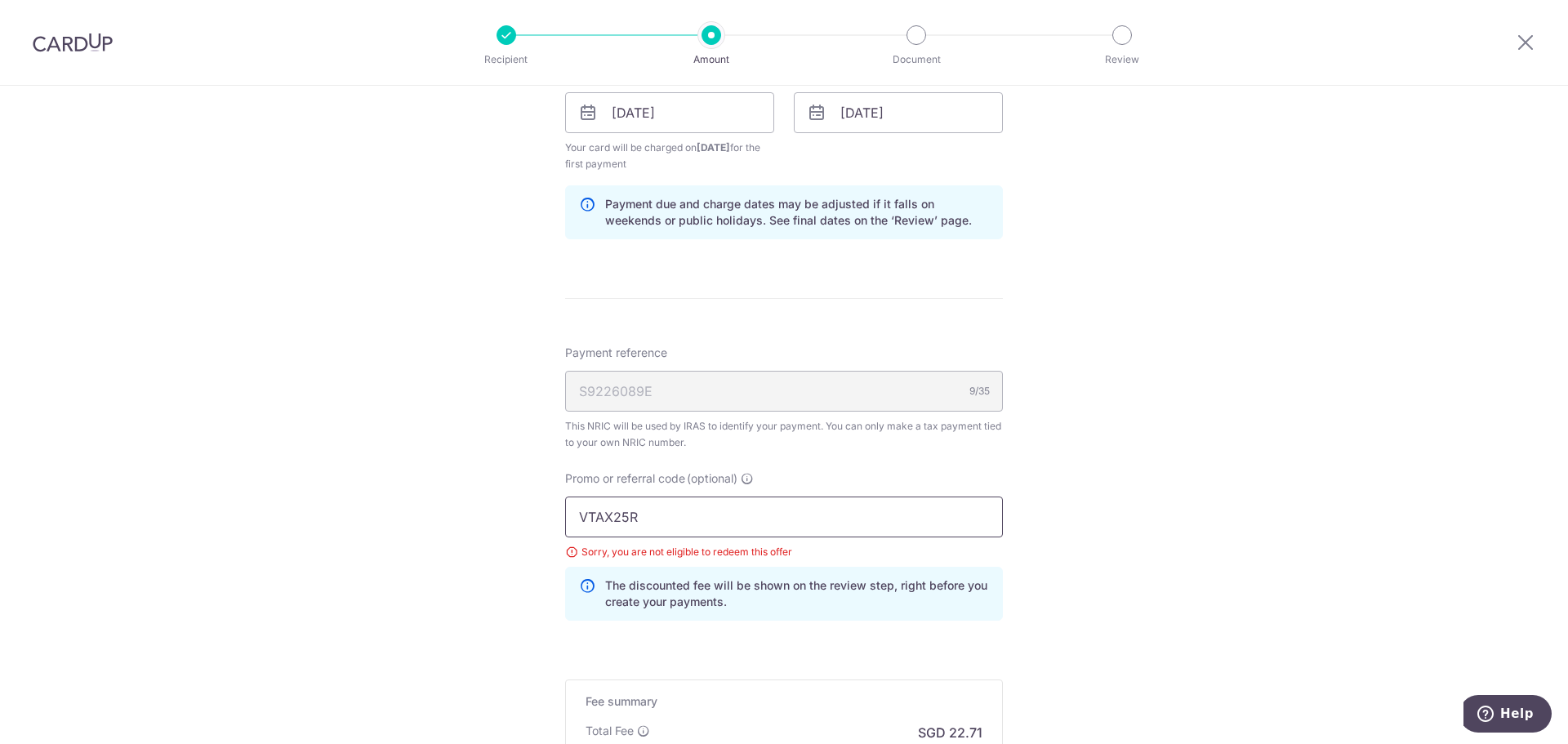
type input "VTAX25R"
click at [1211, 548] on div "Tell us more about your payment Enter one-time or monthly payment amount SGD 87…" at bounding box center [784, 39] width 1568 height 1867
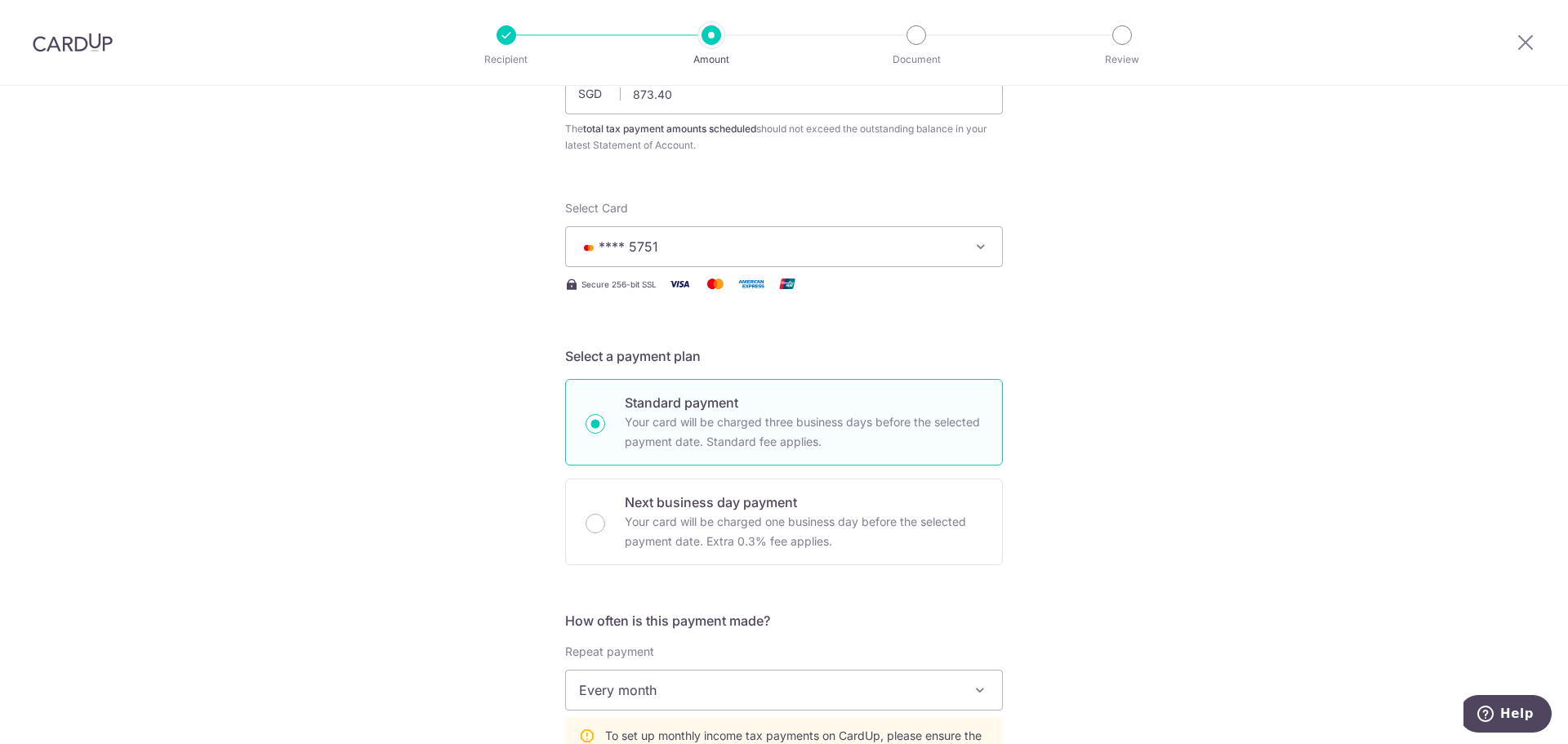
scroll to position [0, 0]
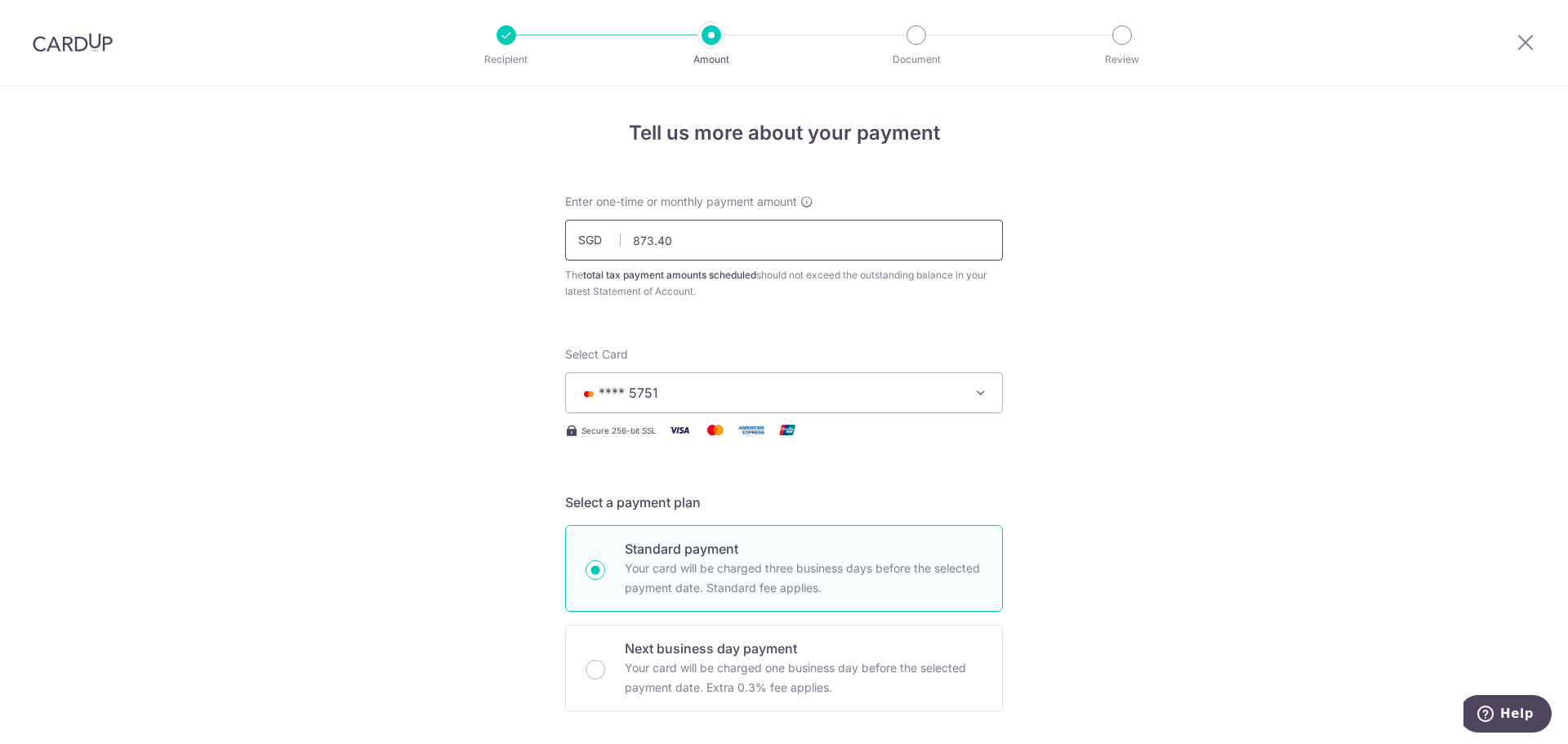
drag, startPoint x: 706, startPoint y: 247, endPoint x: 589, endPoint y: 246, distance: 117.0
click at [589, 246] on div "SGD 873.40 873.40" at bounding box center [784, 240] width 438 height 40
click at [759, 230] on input "873.40" at bounding box center [784, 240] width 438 height 40
drag, startPoint x: 728, startPoint y: 237, endPoint x: 425, endPoint y: 212, distance: 304.0
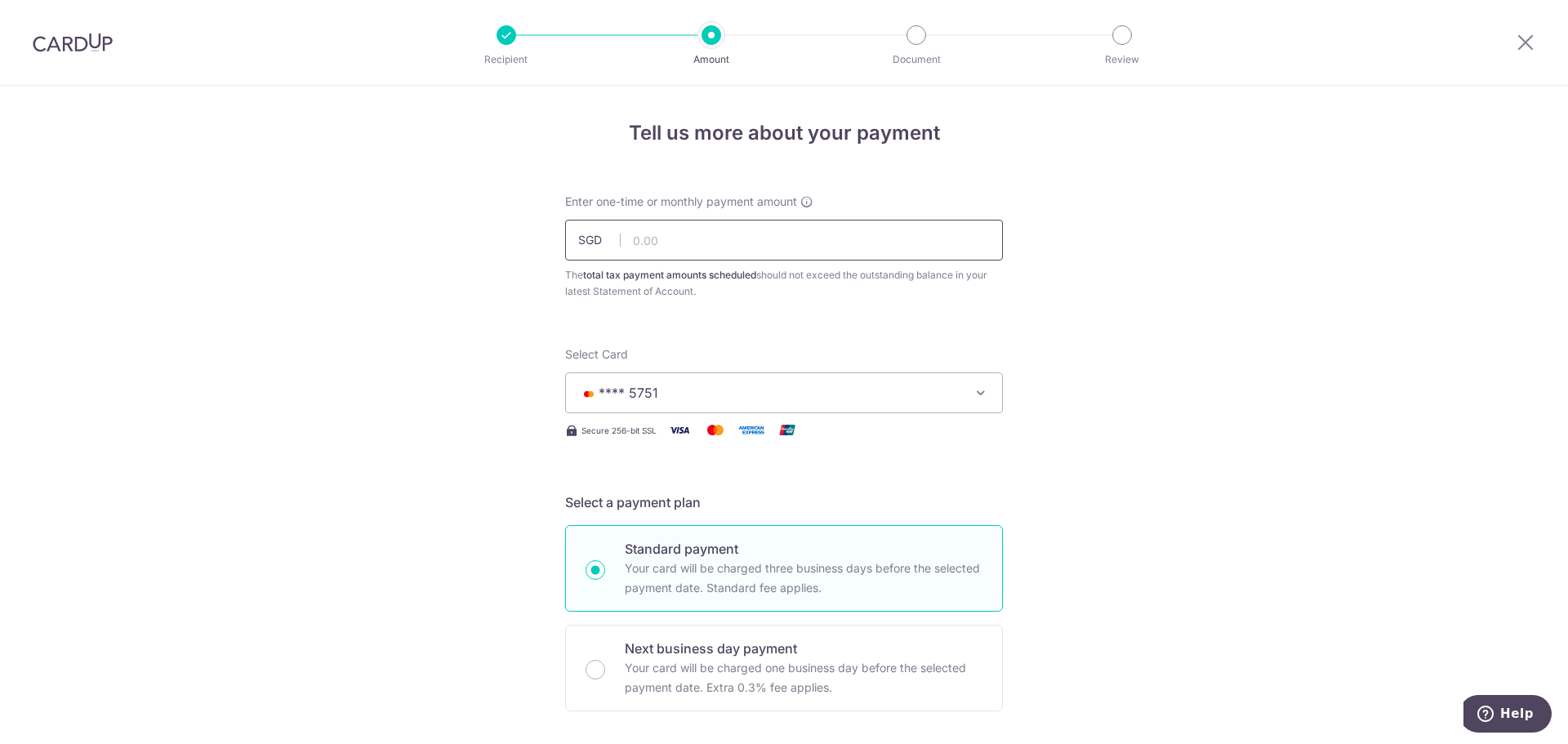
click at [639, 229] on input "text" at bounding box center [784, 240] width 438 height 40
type input "109.18"
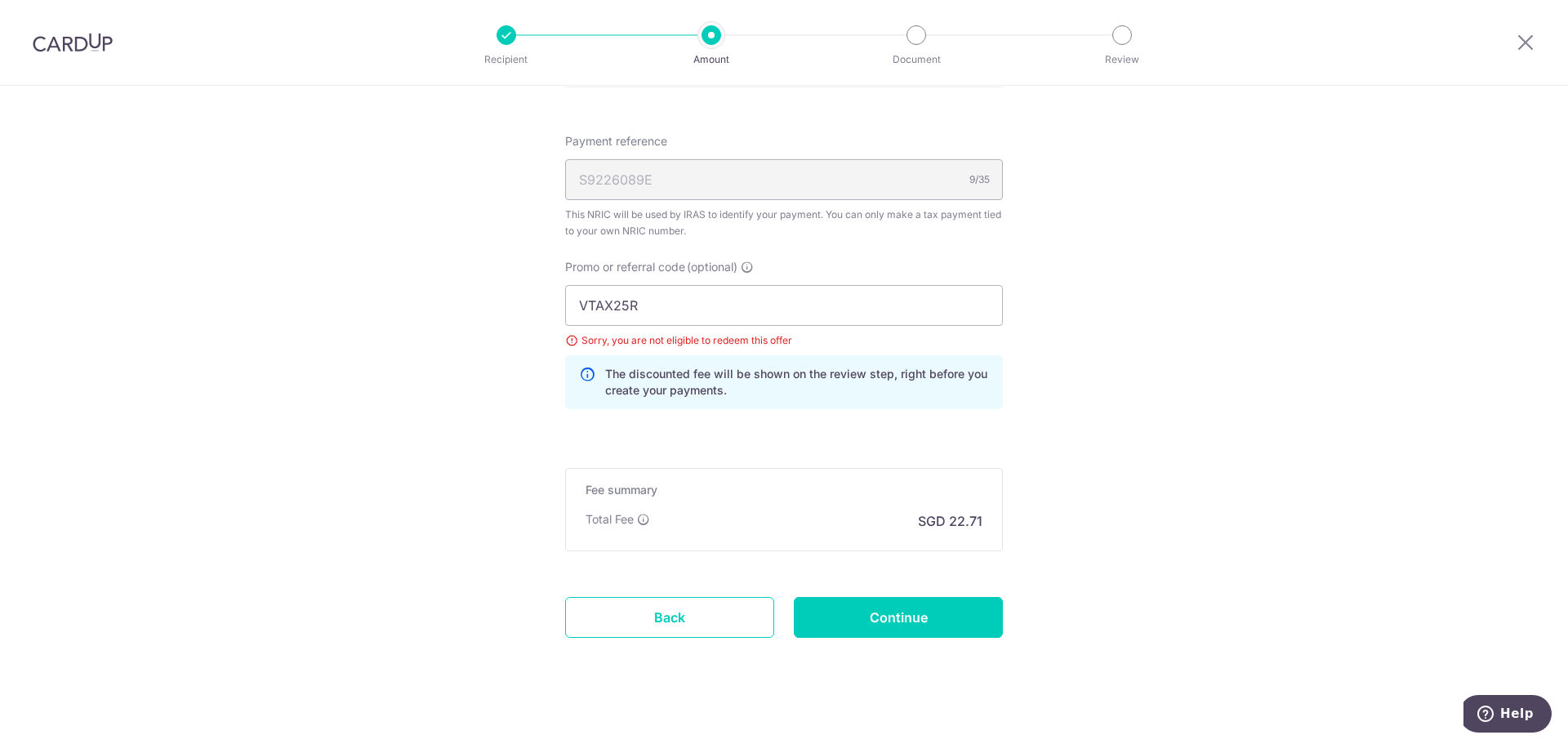
scroll to position [1208, 0]
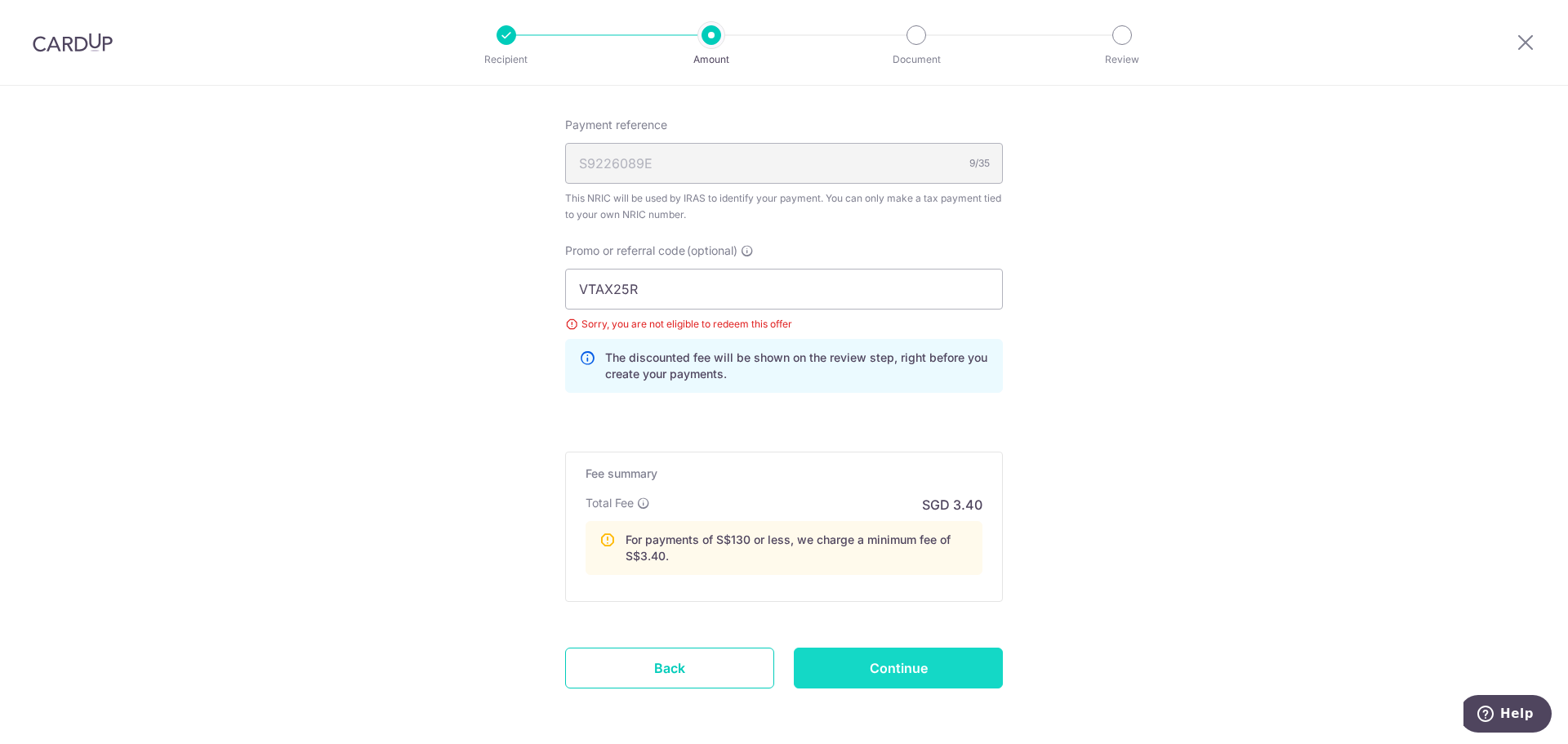
click at [844, 672] on input "Continue" at bounding box center [898, 668] width 209 height 40
type input "Update Schedule"
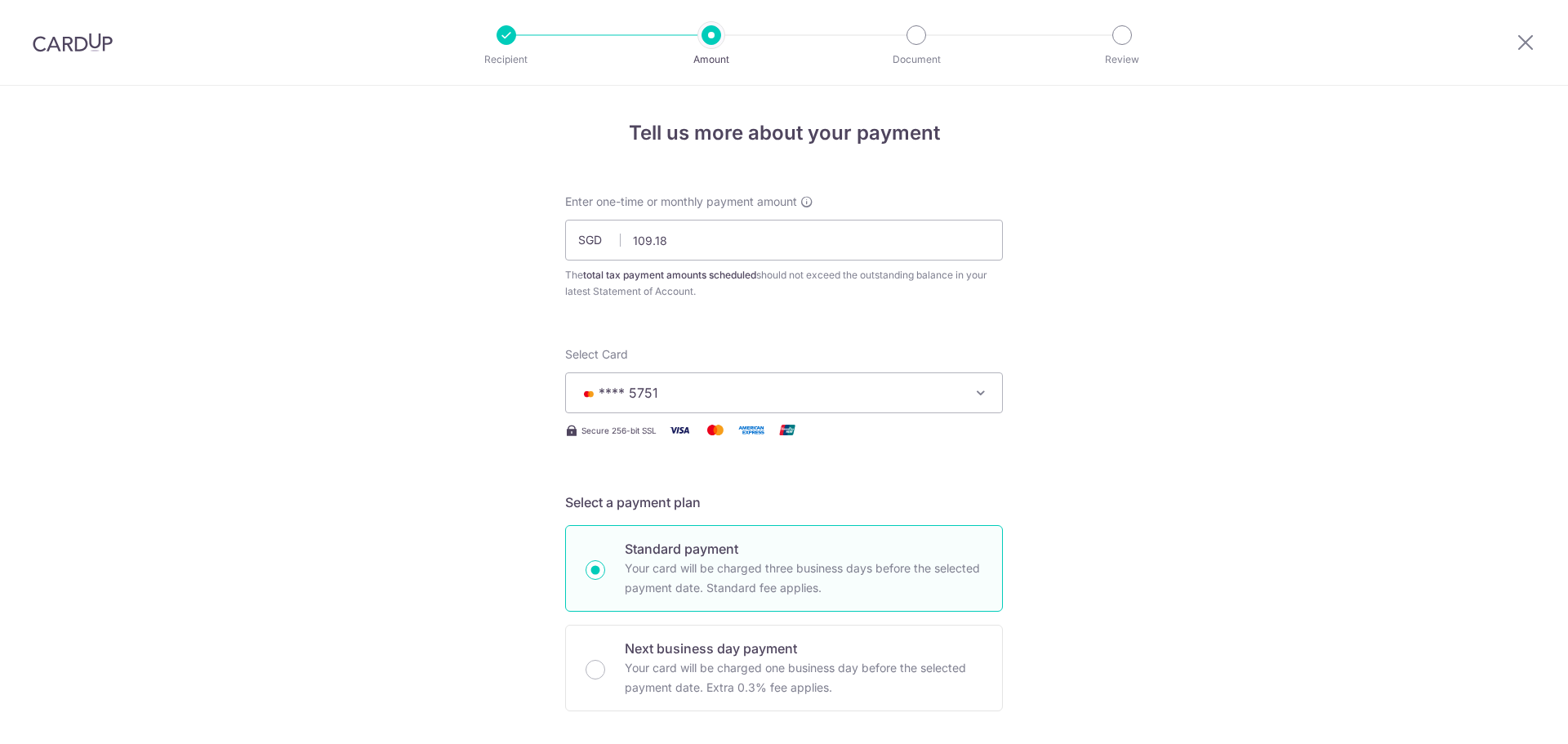
scroll to position [1022, 0]
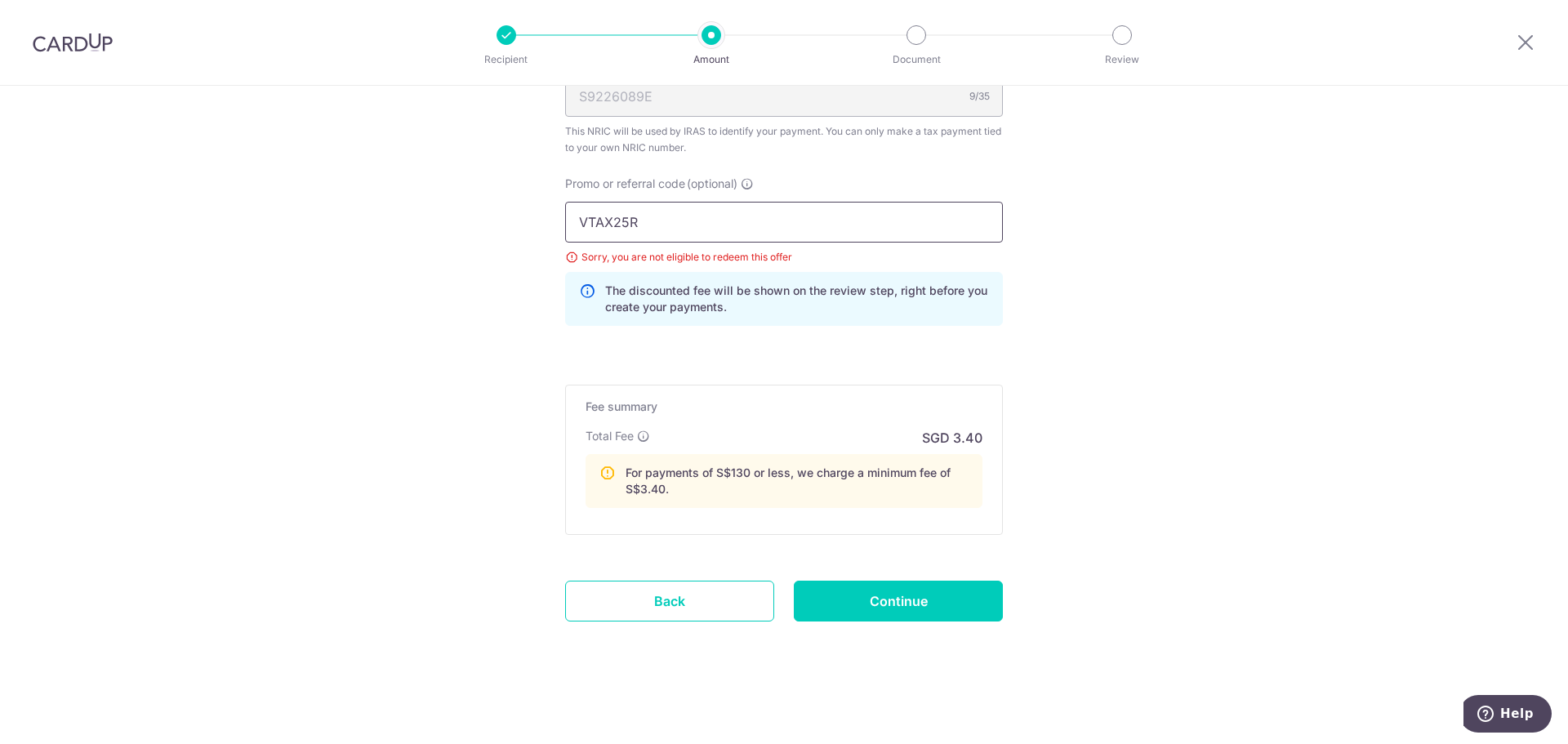
click at [674, 222] on input "VTAX25R" at bounding box center [784, 222] width 438 height 40
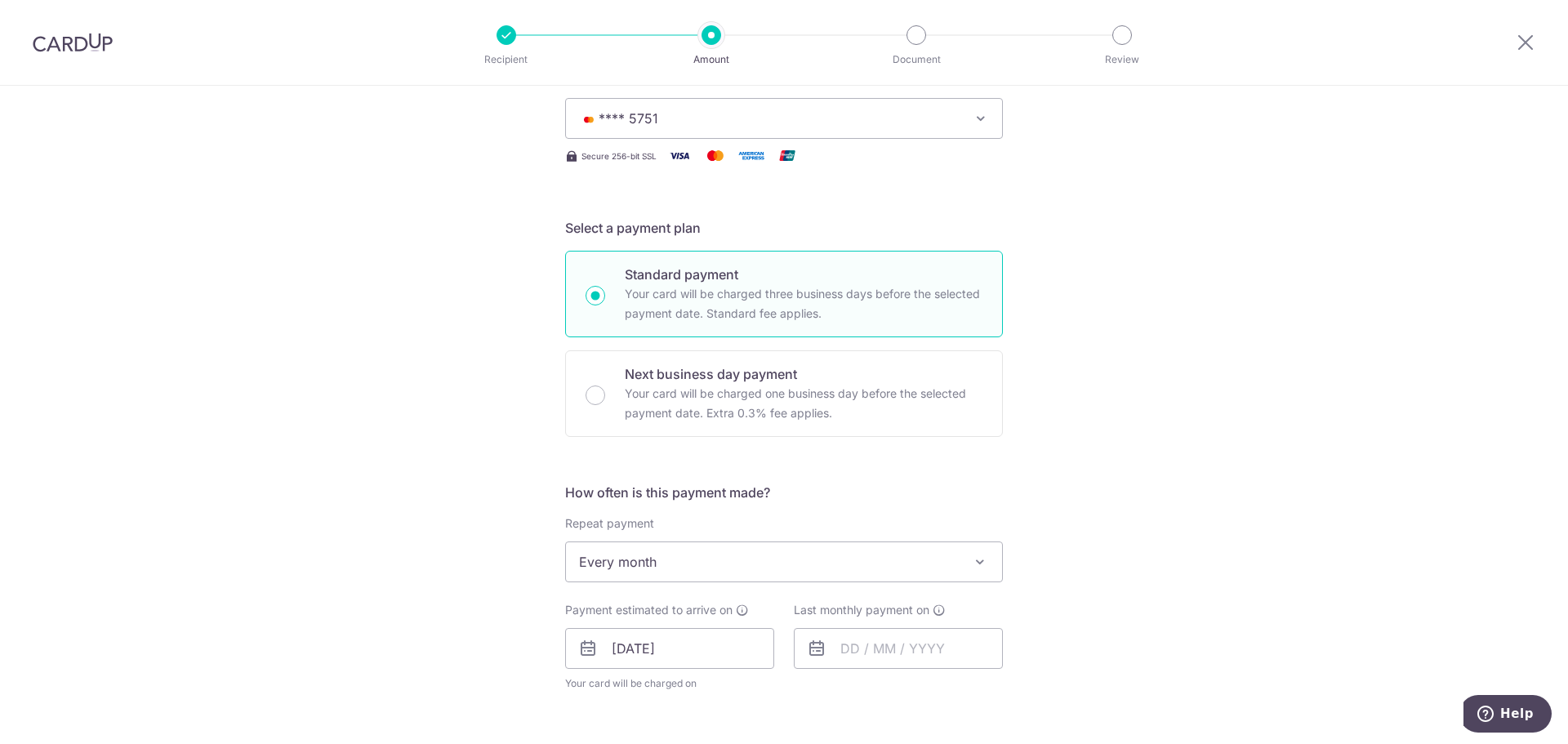
scroll to position [41, 0]
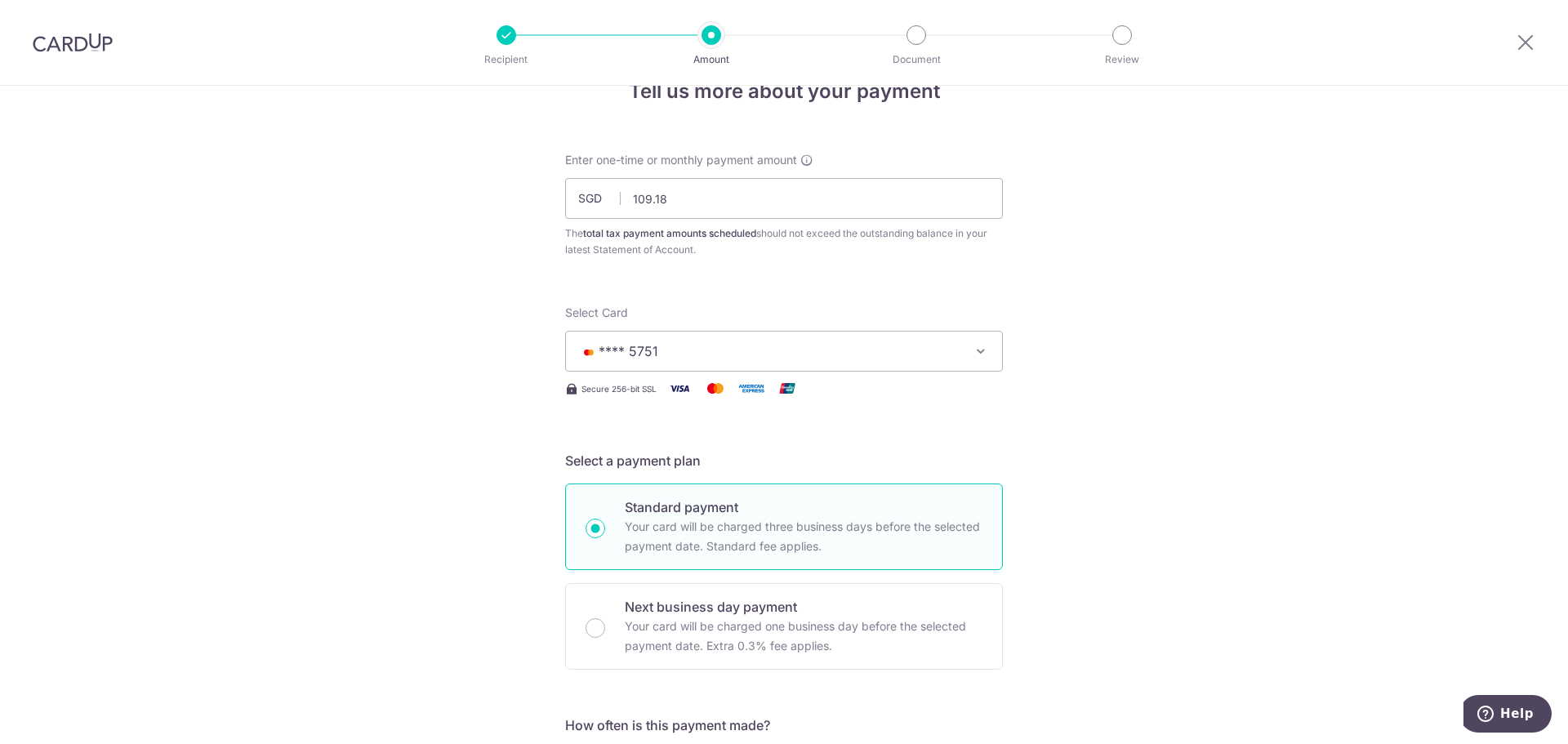
click at [75, 55] on div at bounding box center [73, 42] width 145 height 85
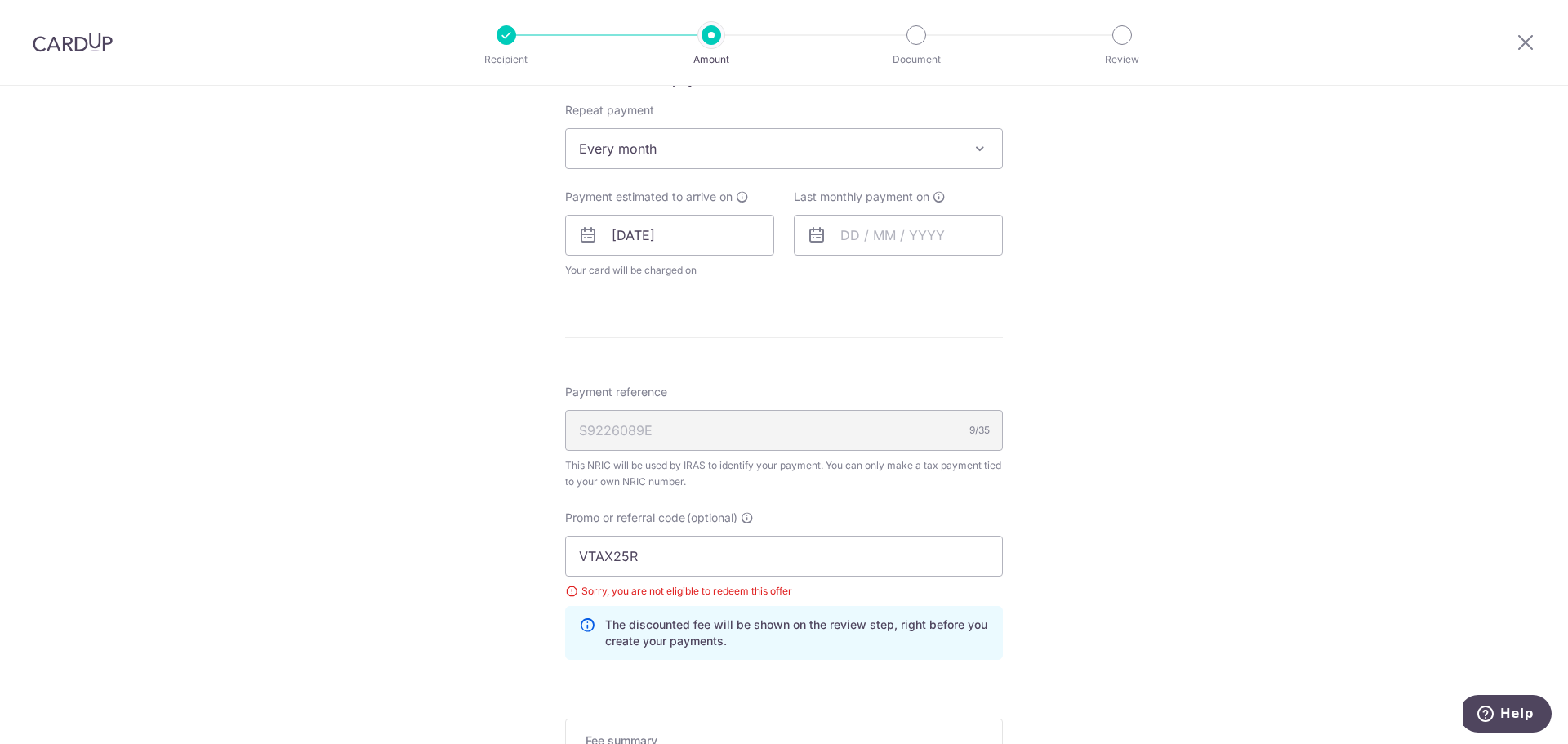
scroll to position [777, 0]
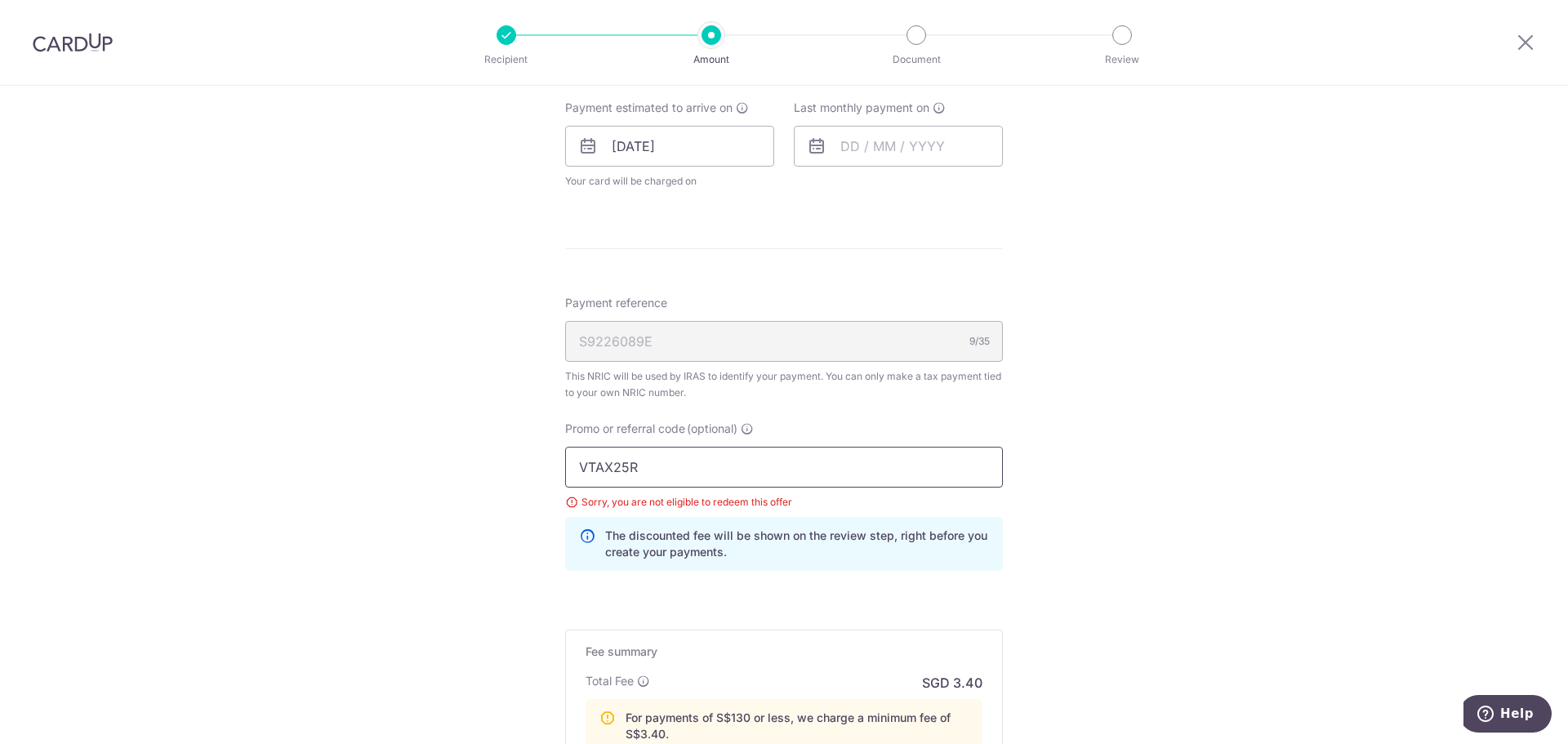
drag, startPoint x: 686, startPoint y: 473, endPoint x: 393, endPoint y: 453, distance: 293.7
click at [394, 453] on div "Tell us more about your payment Enter one-time or monthly payment amount SGD 10…" at bounding box center [784, 149] width 1568 height 1680
paste input "MCTAX25N"
type input "MCTAX25N"
click at [383, 453] on div "Tell us more about your payment Enter one-time or monthly payment amount SGD 10…" at bounding box center [784, 149] width 1568 height 1680
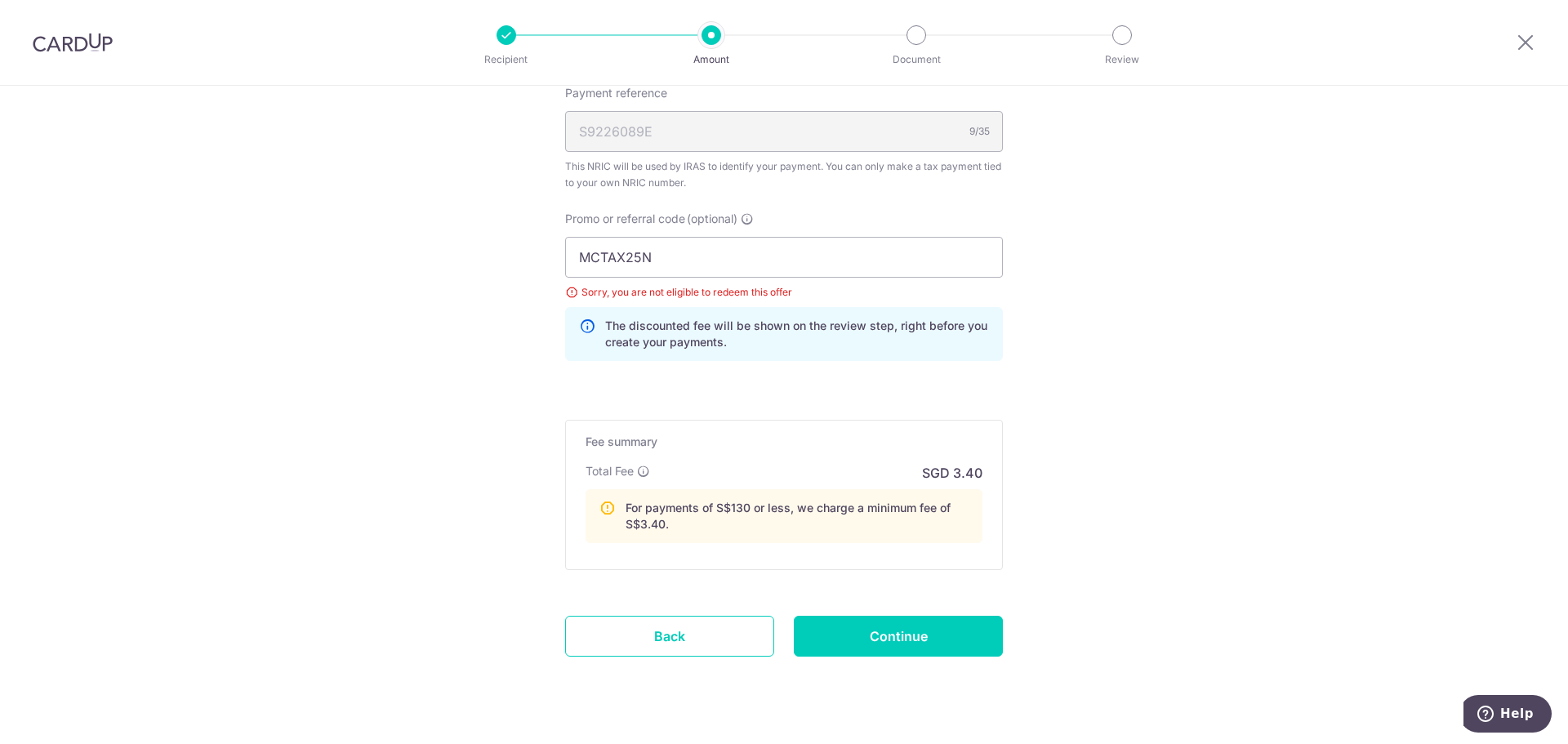
scroll to position [1022, 0]
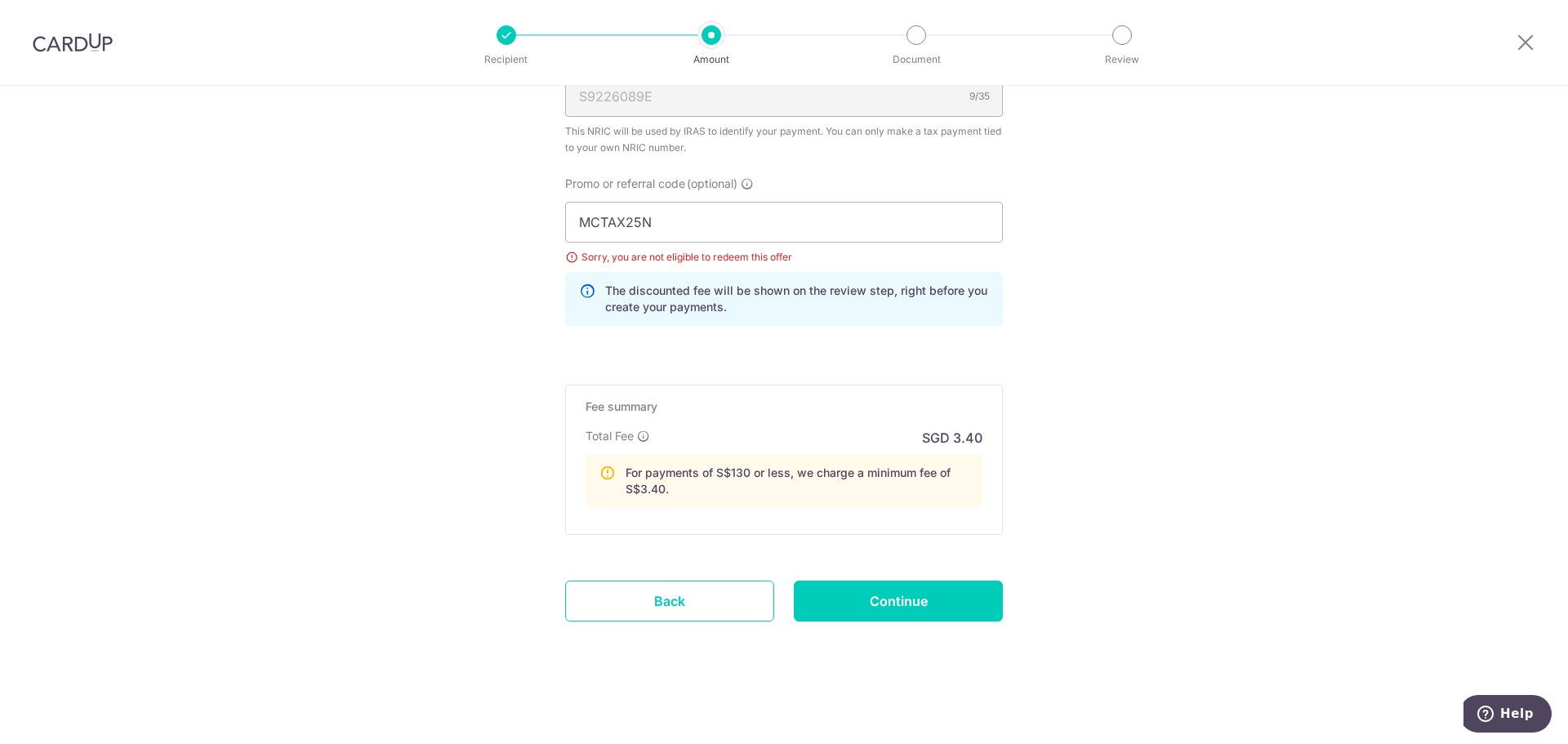
click at [1000, 597] on div "Continue" at bounding box center [898, 601] width 229 height 40
click at [903, 601] on input "Continue" at bounding box center [898, 601] width 209 height 40
type input "Update Schedule"
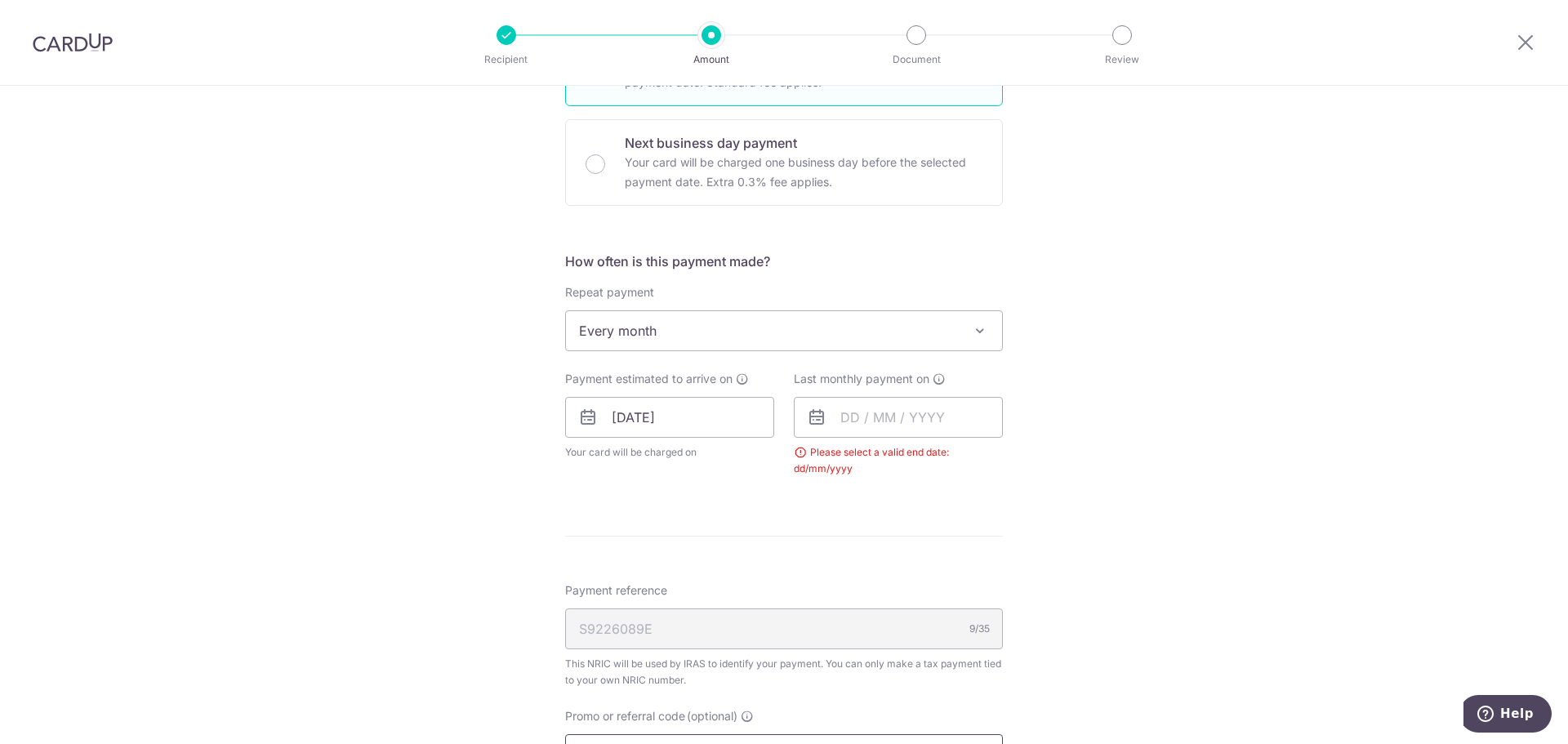
scroll to position [374, 0]
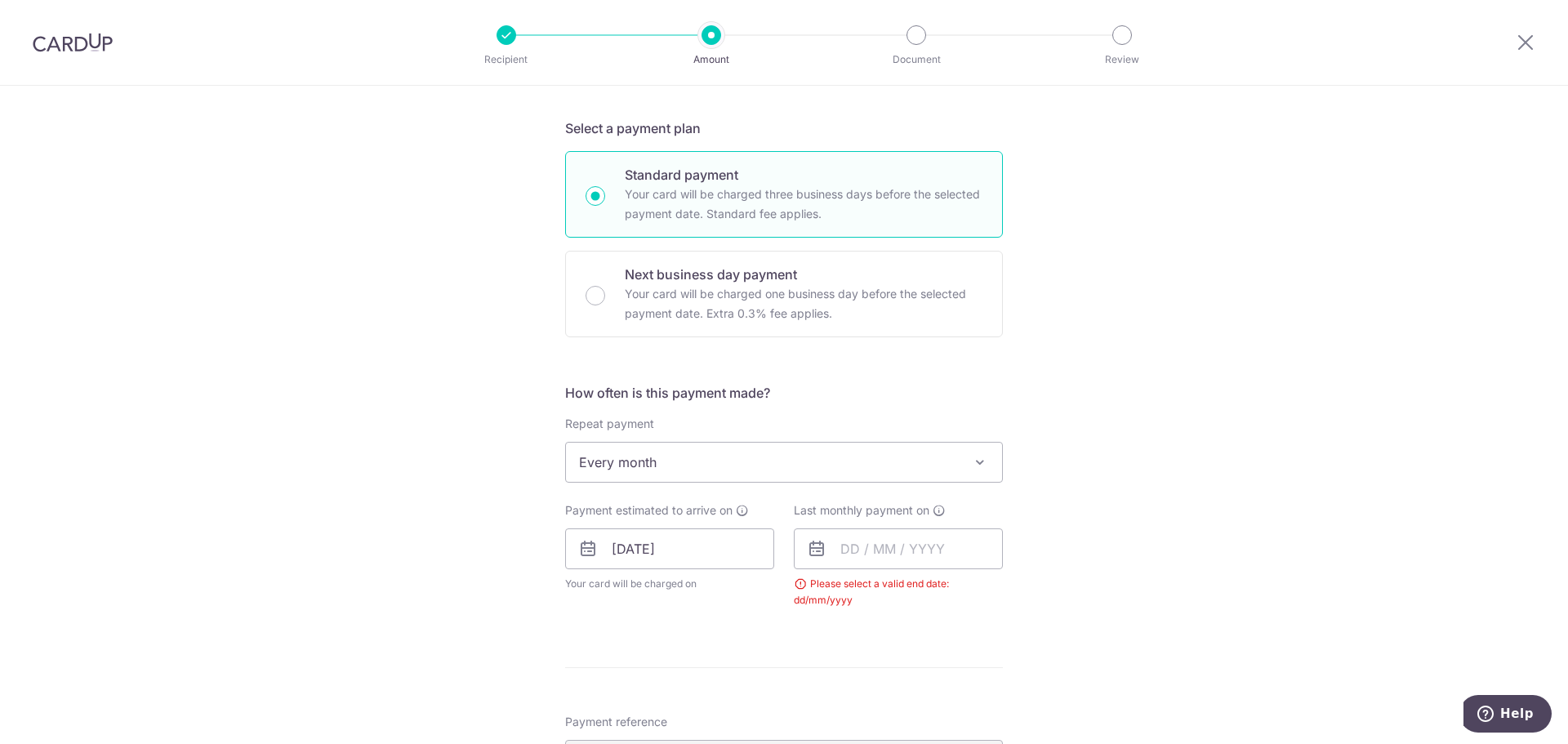
click at [888, 523] on div "Last monthly payment on Please select a valid end date: dd/mm/yyyy" at bounding box center [898, 555] width 209 height 106
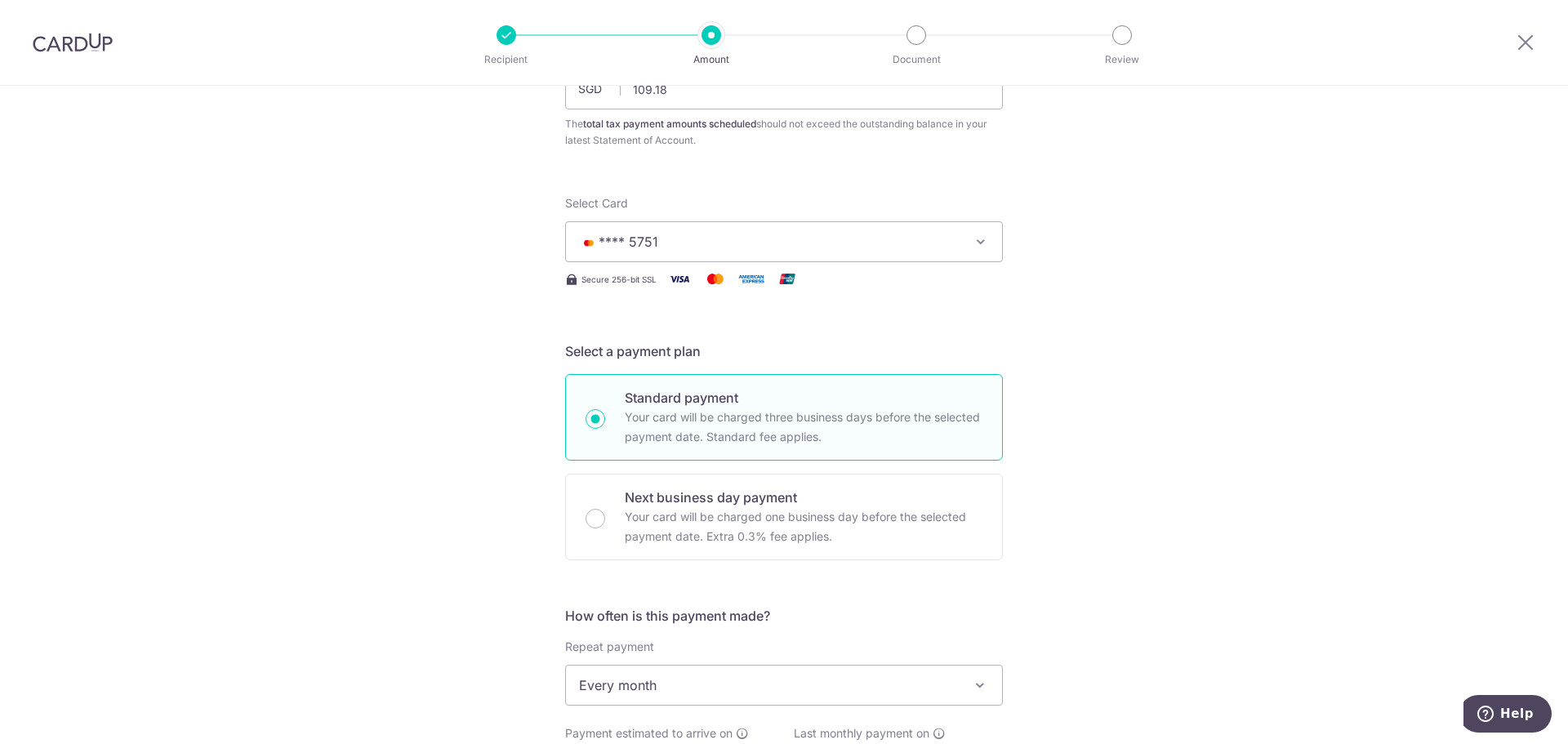
scroll to position [408, 0]
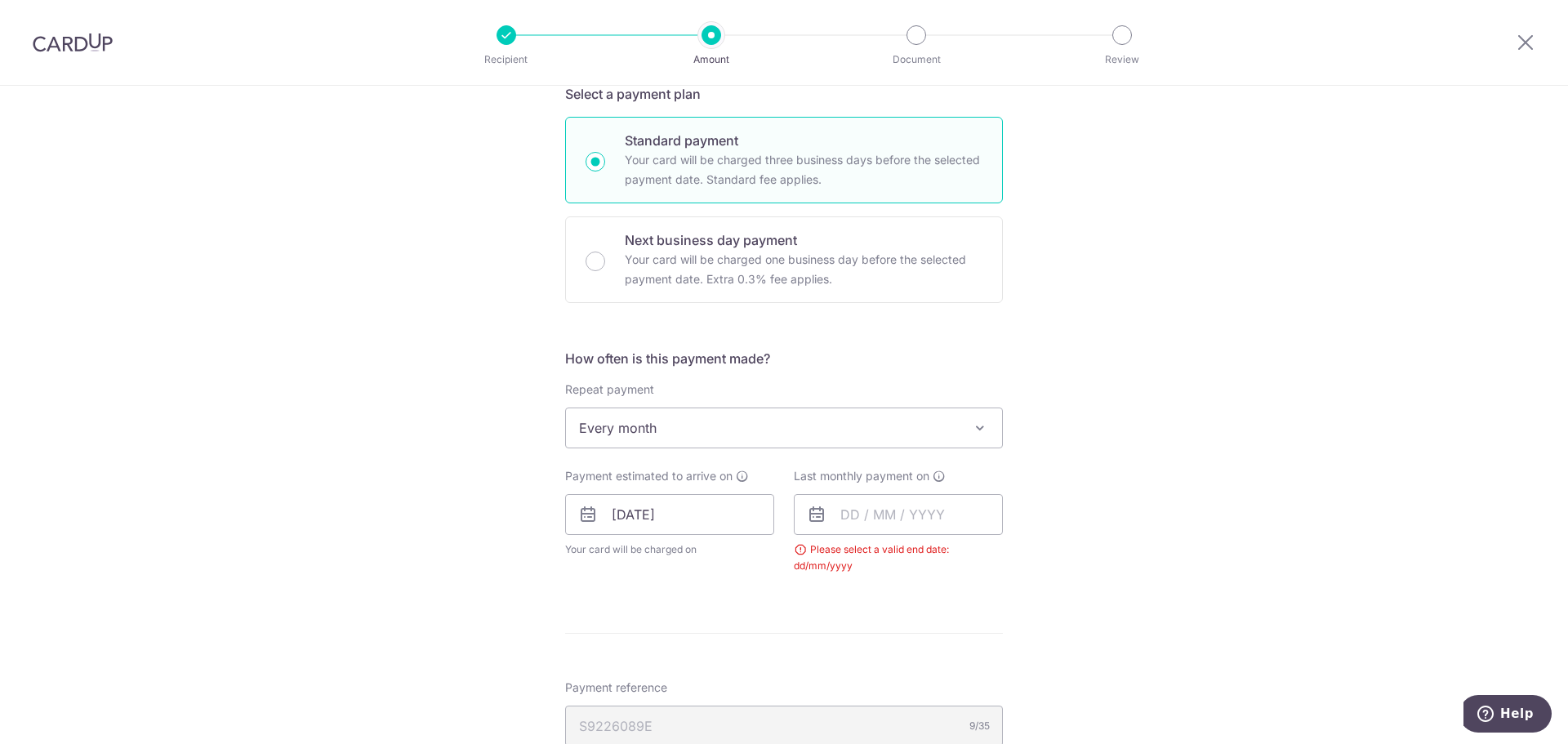
click at [653, 443] on span "Every month" at bounding box center [784, 428] width 436 height 40
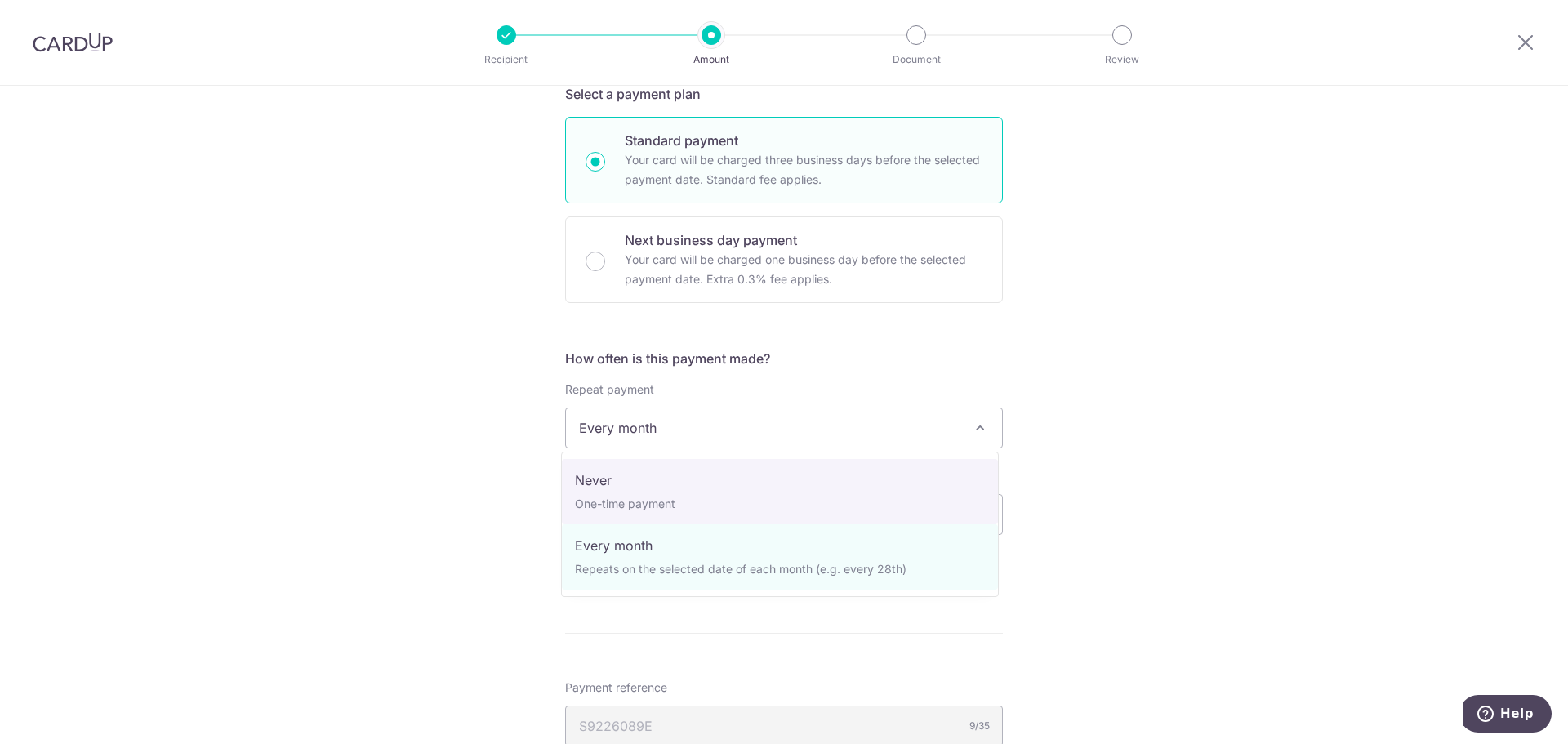
select select "1"
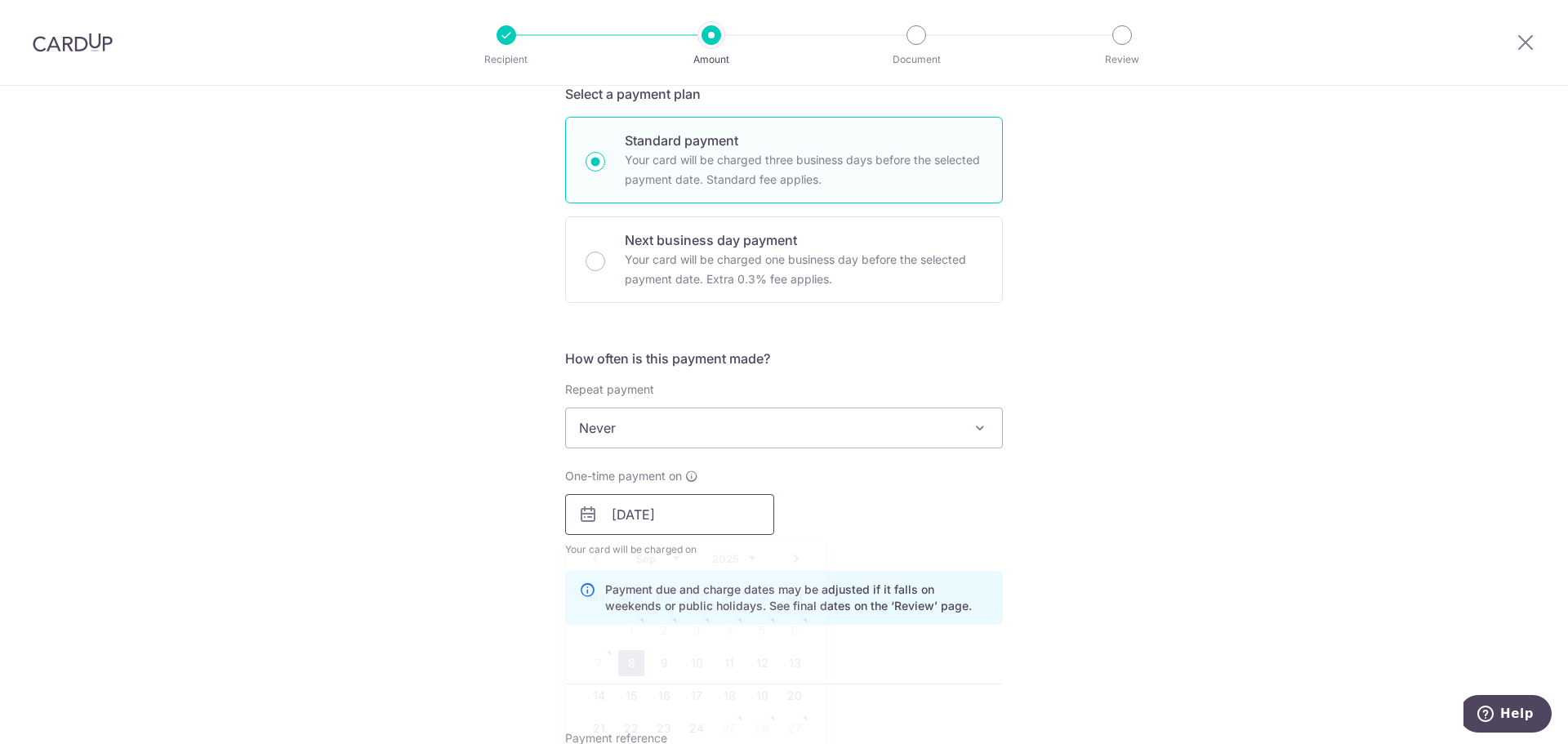
click at [640, 528] on input "[DATE]" at bounding box center [670, 514] width 209 height 40
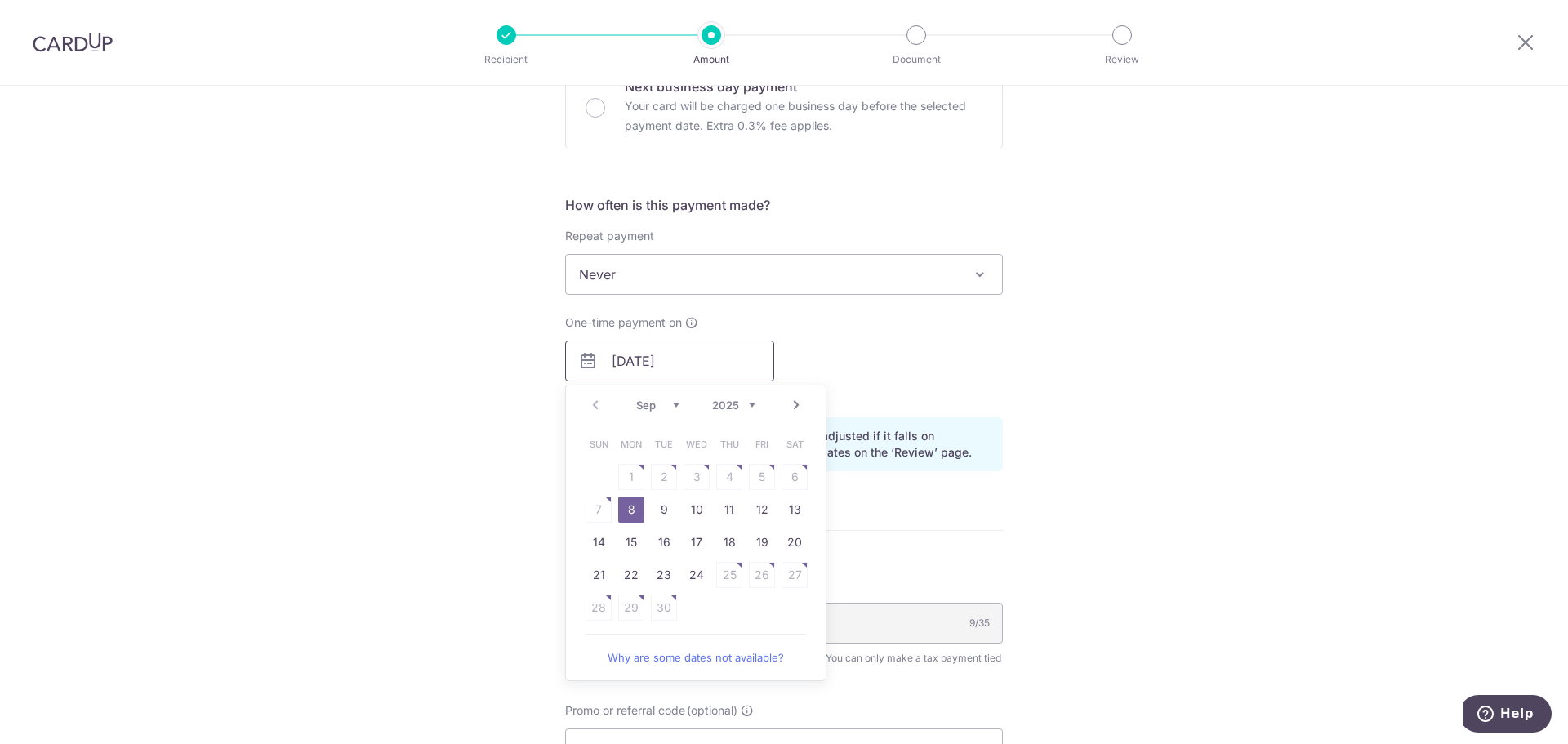
scroll to position [572, 0]
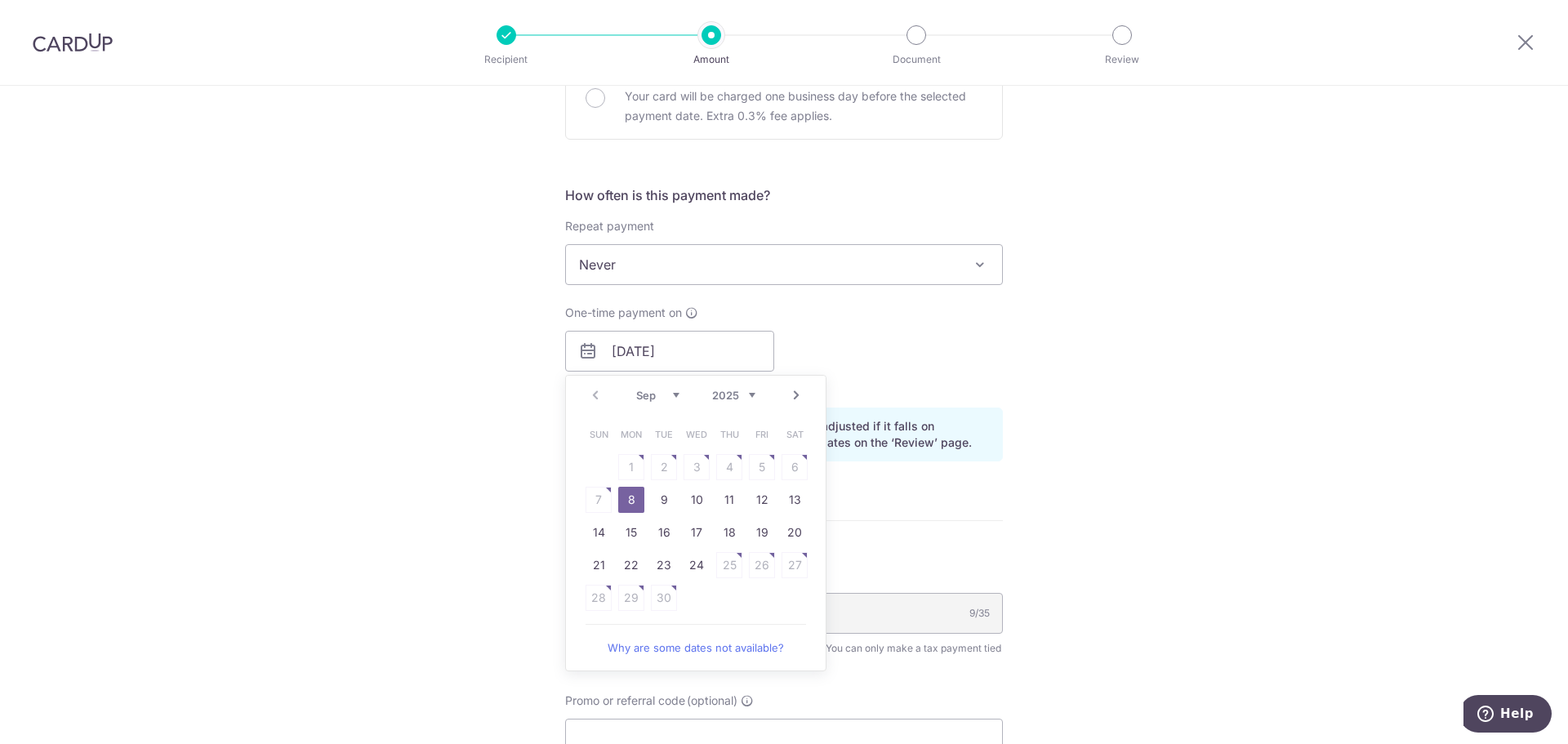
click at [792, 405] on link "Next" at bounding box center [795, 395] width 19 height 19
click at [651, 505] on link "7" at bounding box center [664, 499] width 26 height 26
type input "[DATE]"
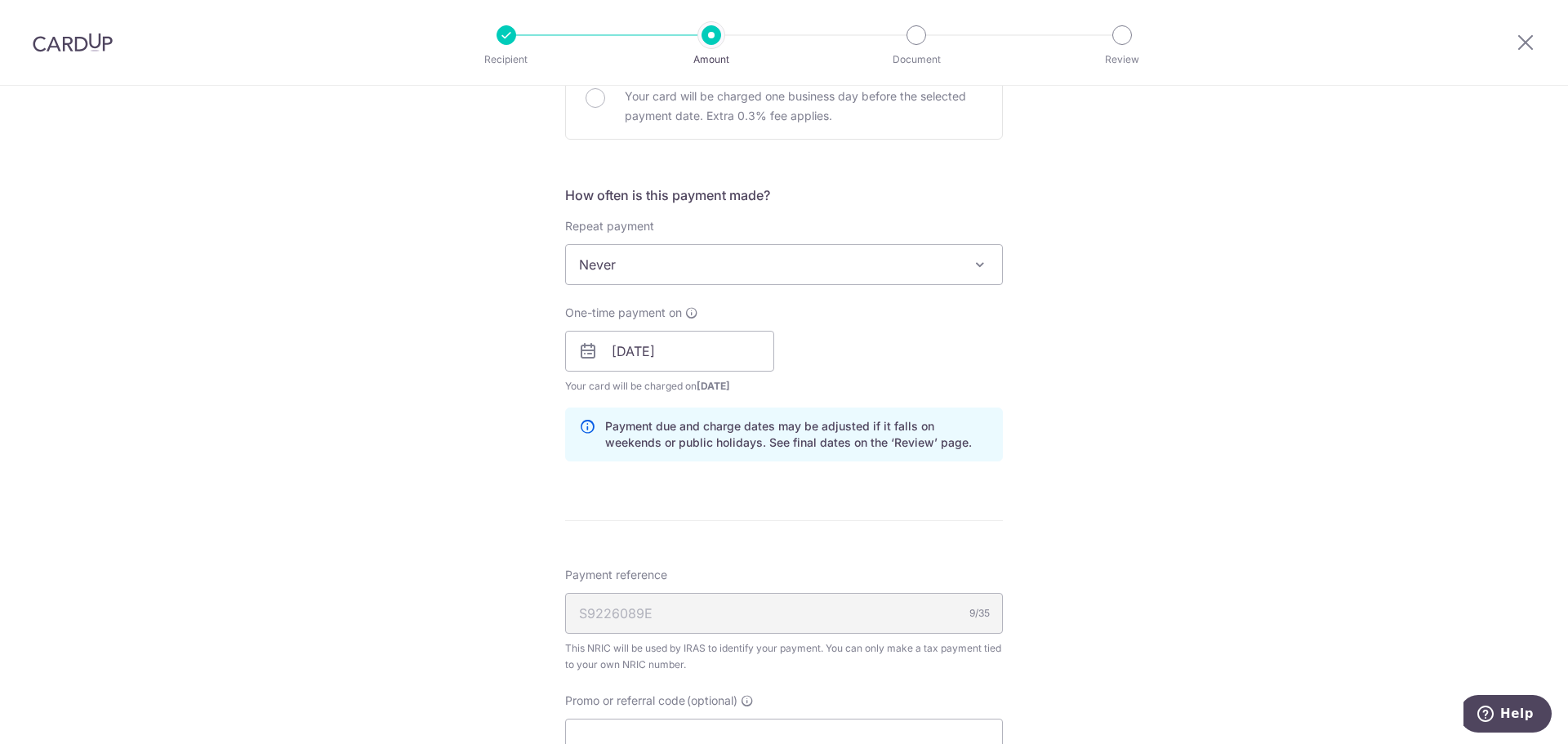
click at [428, 505] on div "Tell us more about your payment Enter one-time or monthly payment amount SGD 10…" at bounding box center [784, 339] width 1568 height 1651
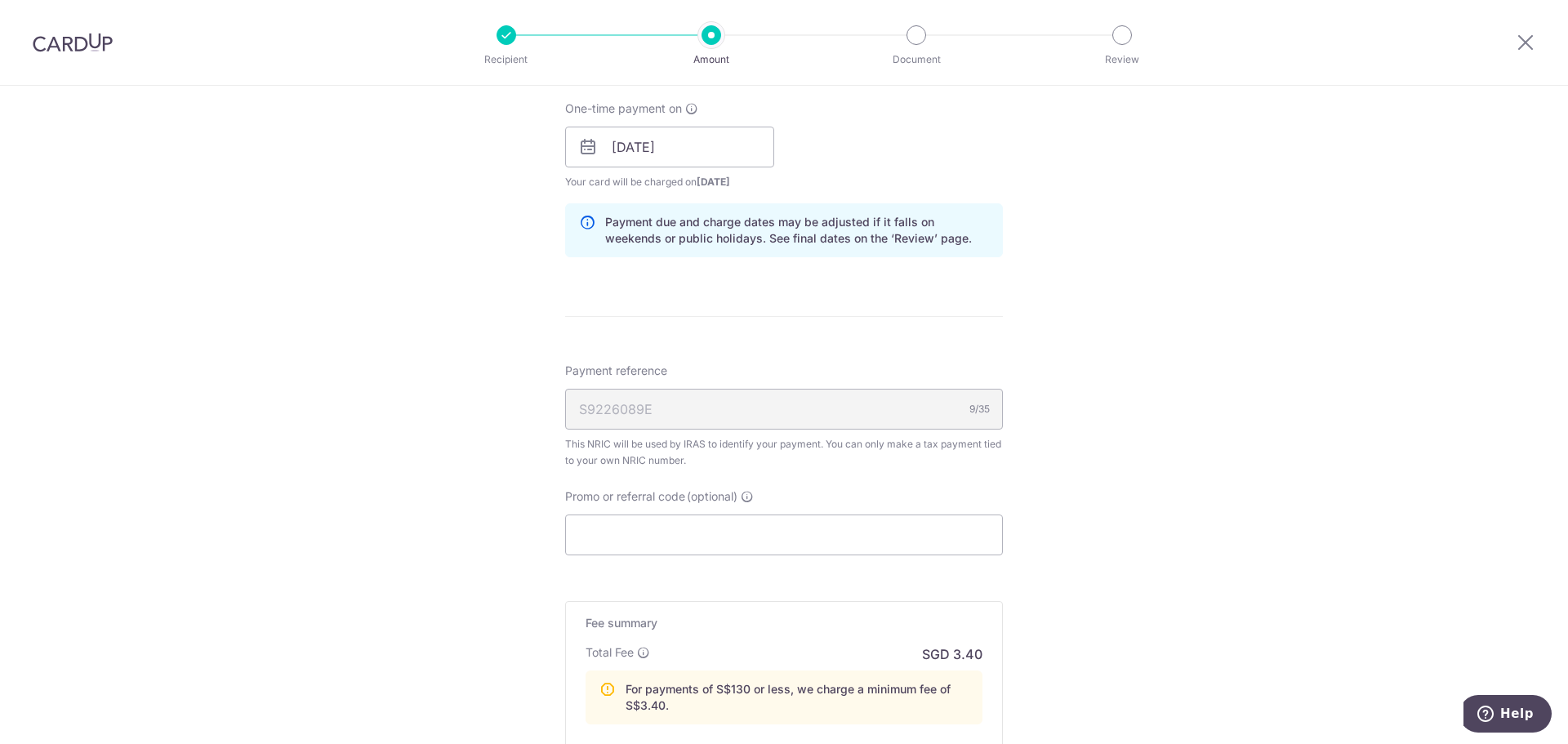
scroll to position [817, 0]
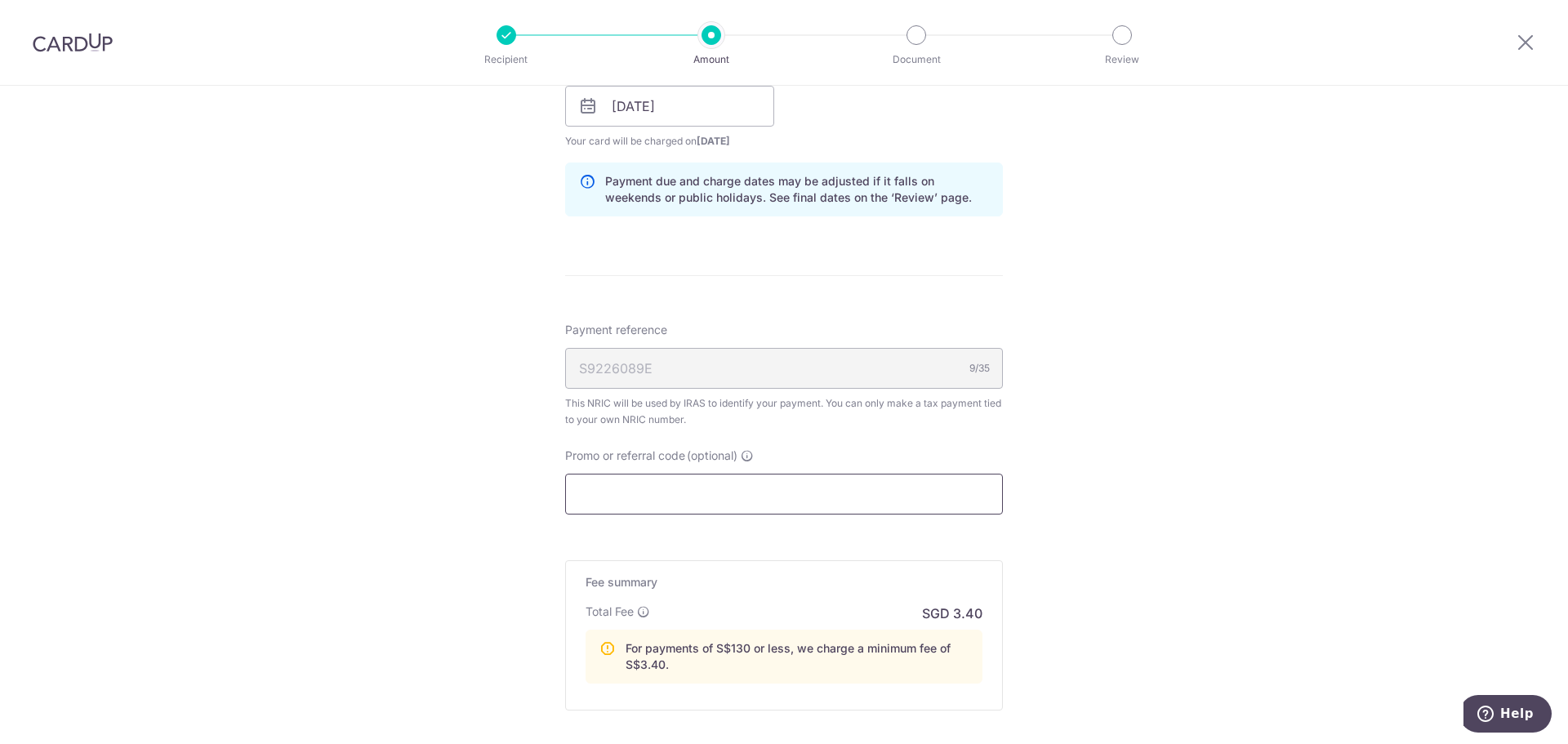
click at [756, 486] on input "Promo or referral code (optional)" at bounding box center [784, 494] width 438 height 40
paste input "MCTAX25N"
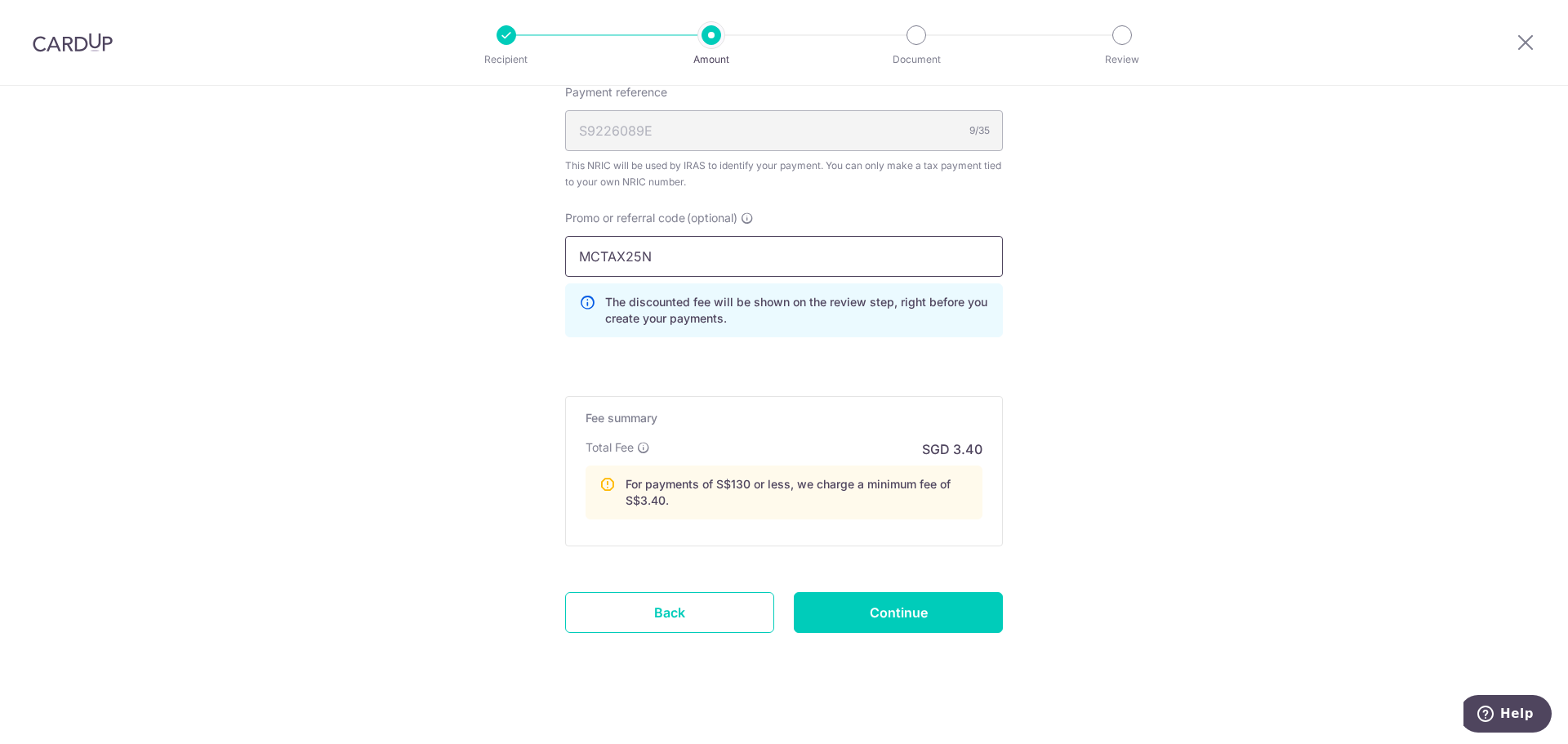
scroll to position [1066, 0]
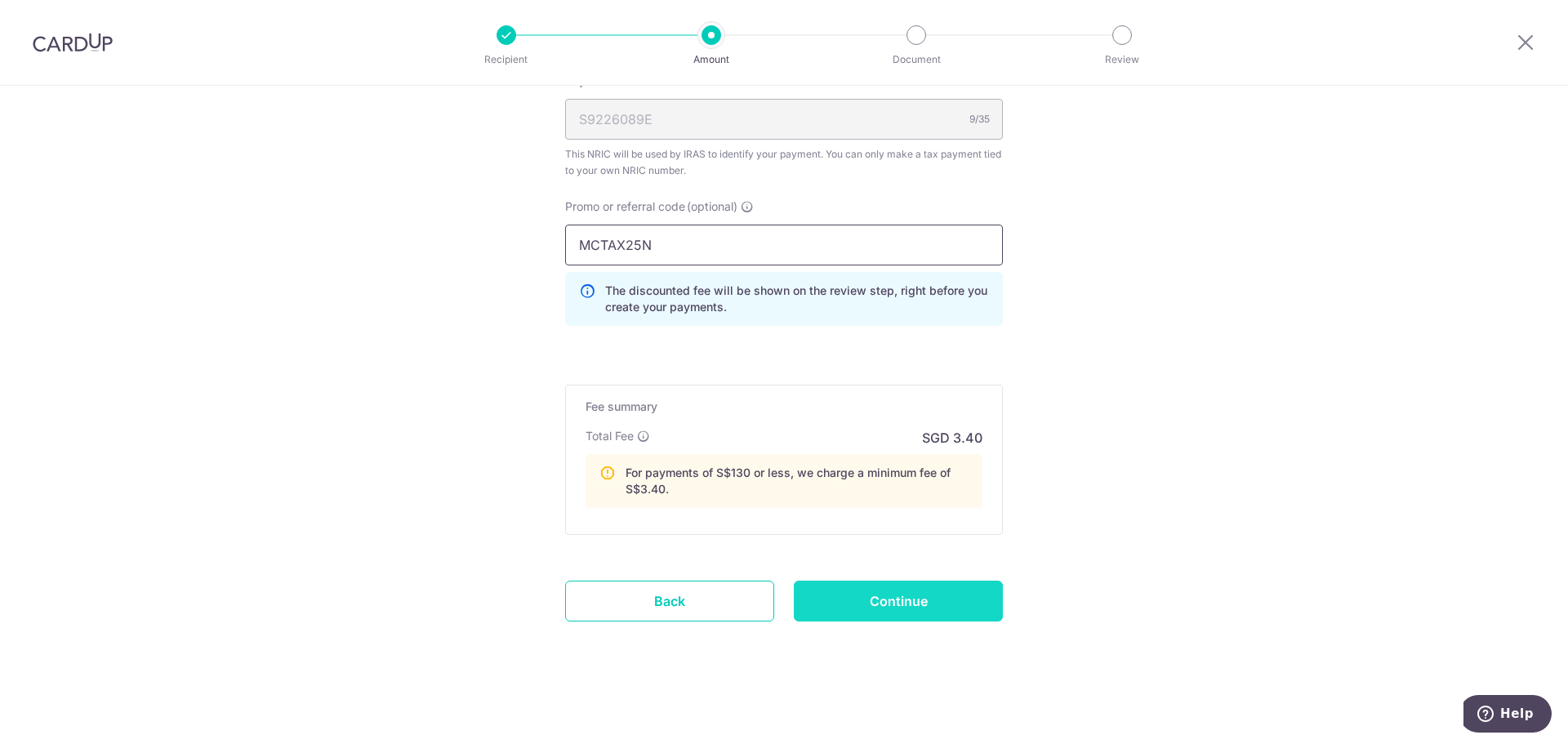
type input "MCTAX25N"
click at [874, 605] on input "Continue" at bounding box center [898, 601] width 209 height 40
type input "Update Schedule"
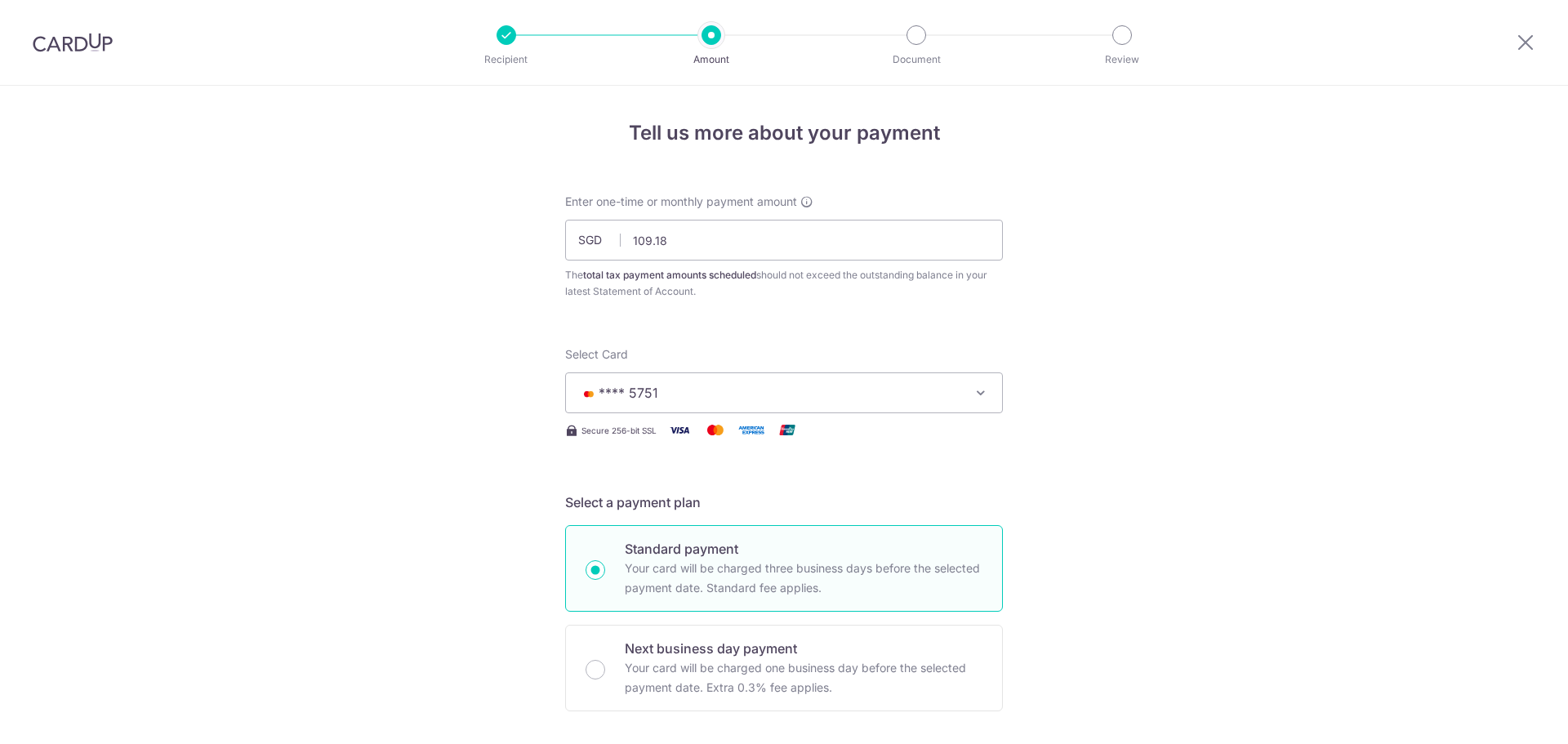
scroll to position [1089, 0]
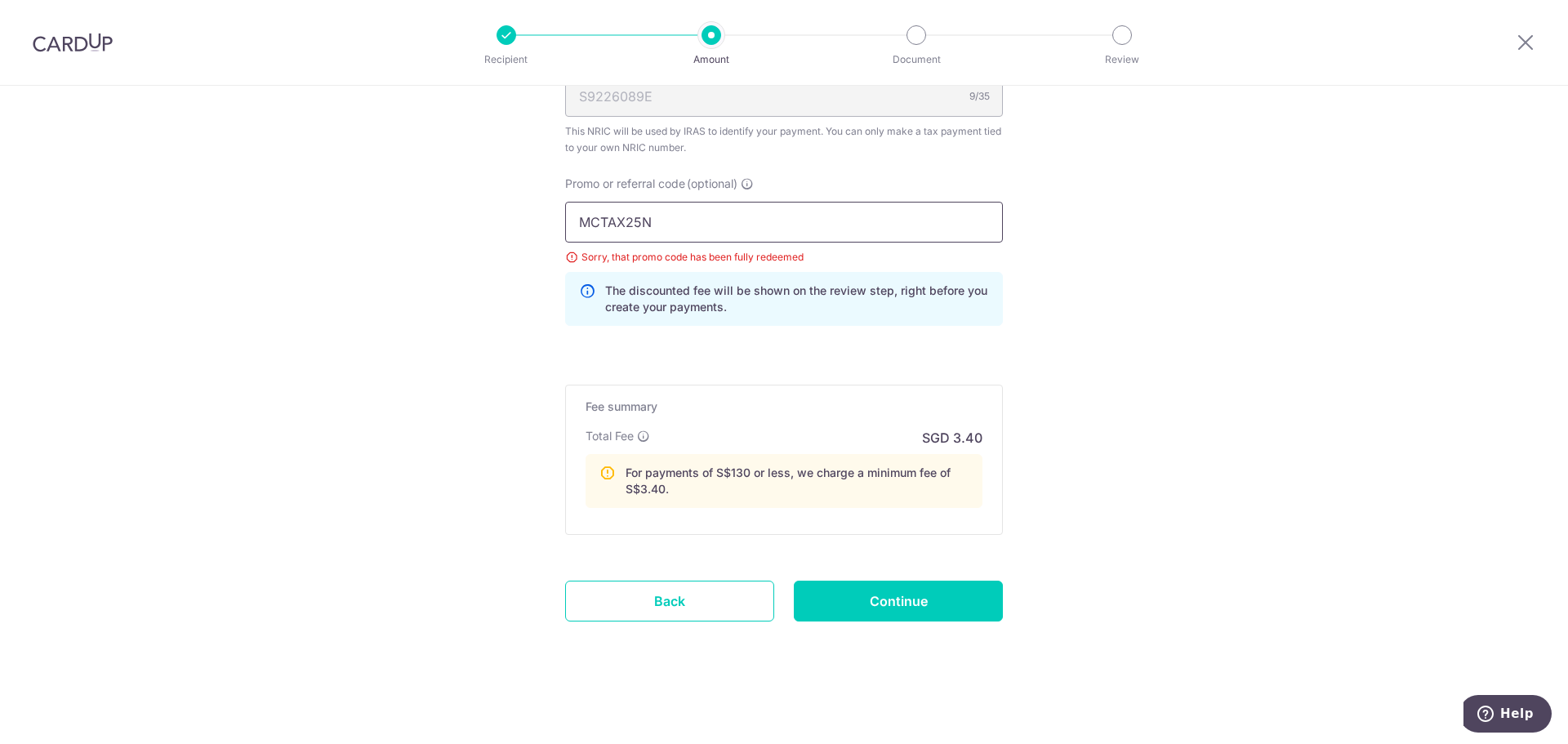
drag, startPoint x: 670, startPoint y: 208, endPoint x: 366, endPoint y: 208, distance: 304.0
paste input "text"
type input "MCTAX25"
click at [997, 602] on input "Continue" at bounding box center [898, 601] width 209 height 40
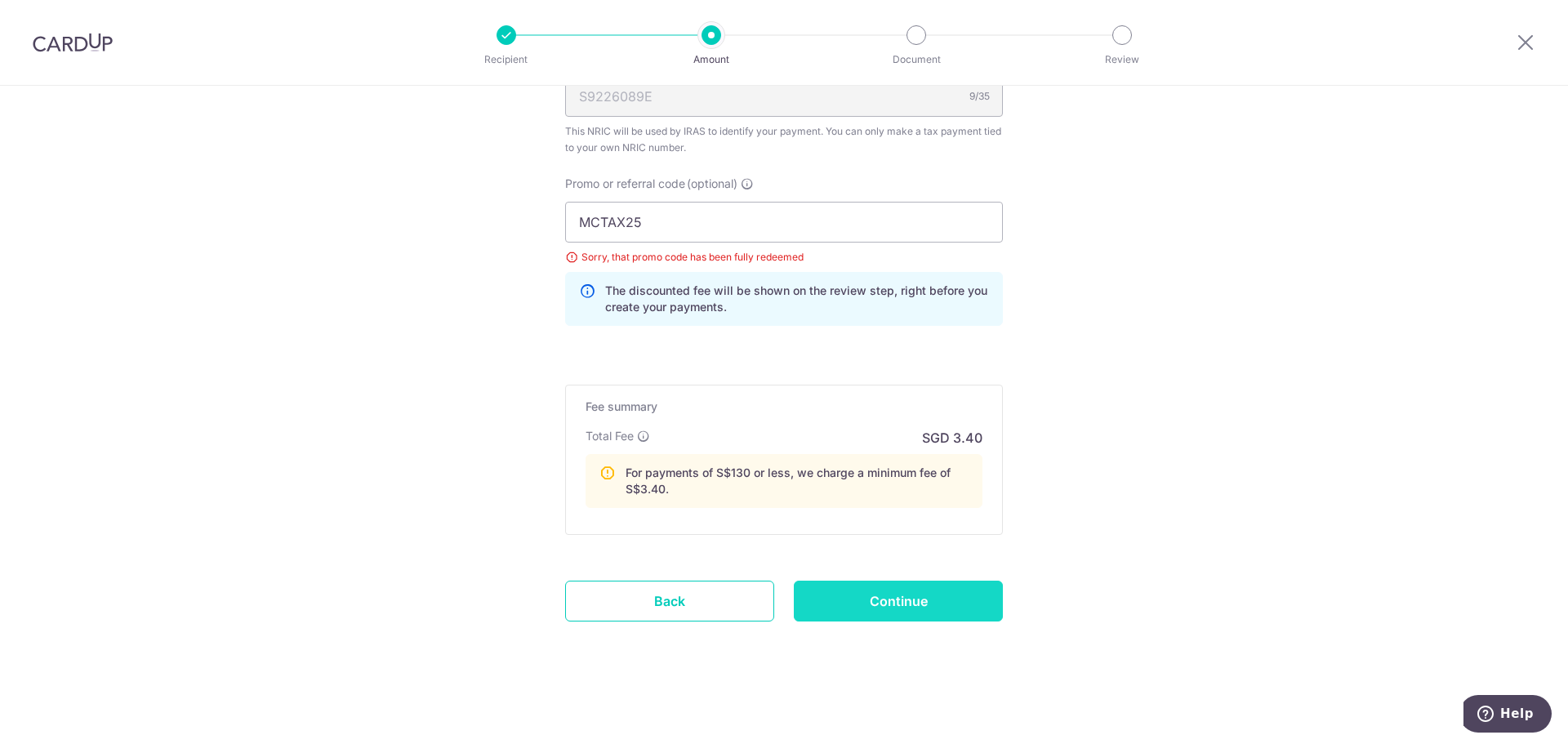
type input "Update Schedule"
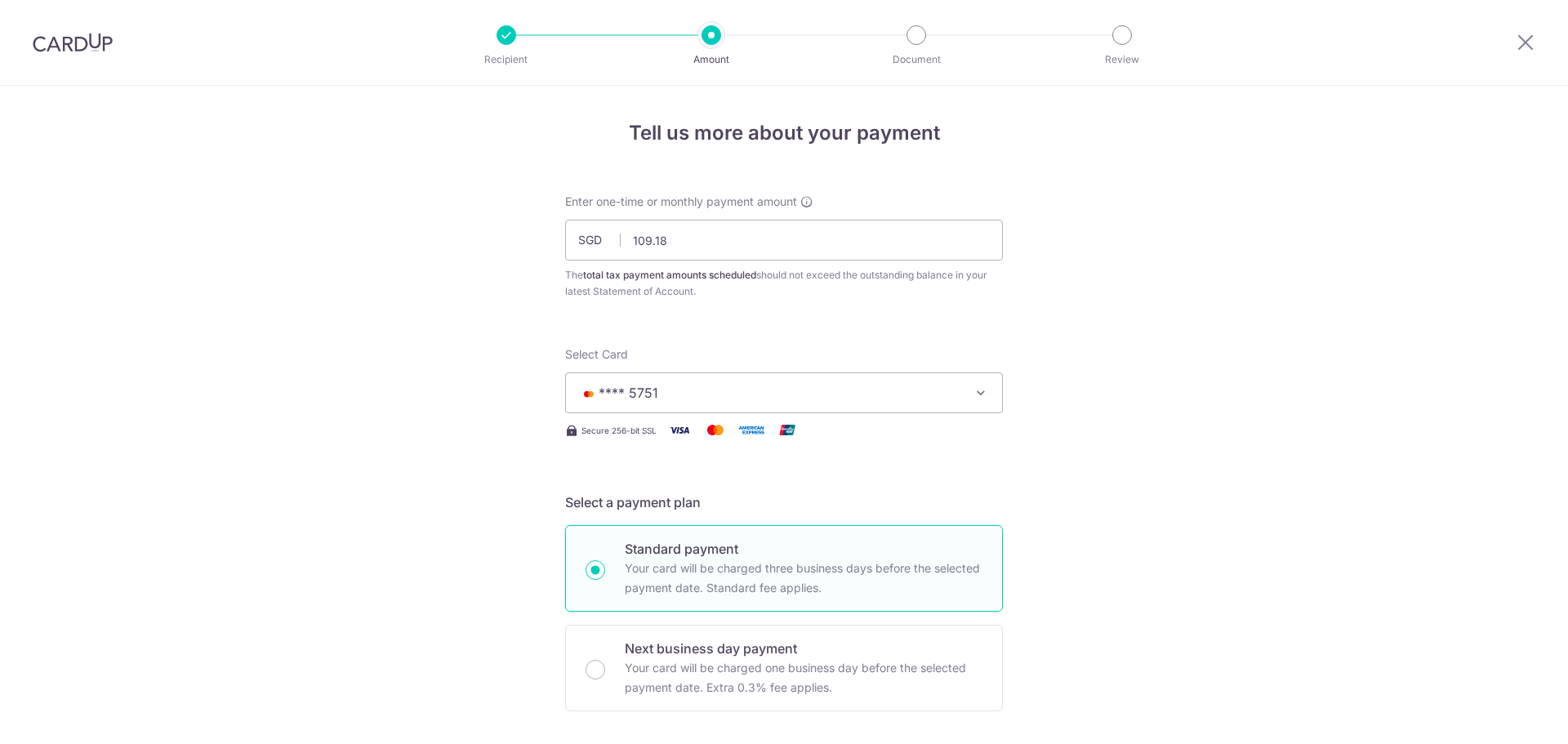
scroll to position [1089, 0]
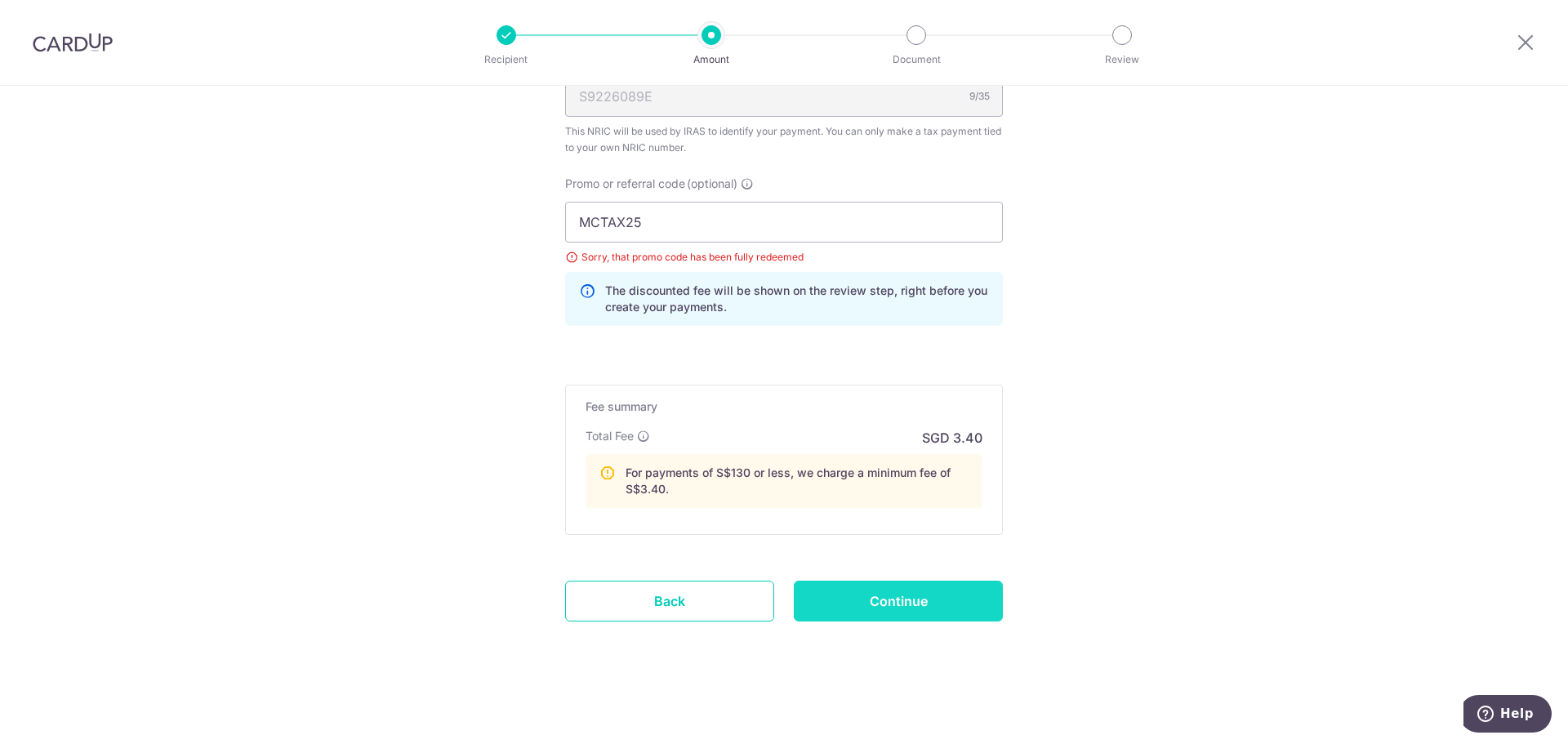
click at [909, 582] on input "Continue" at bounding box center [898, 601] width 209 height 40
type input "Update Schedule"
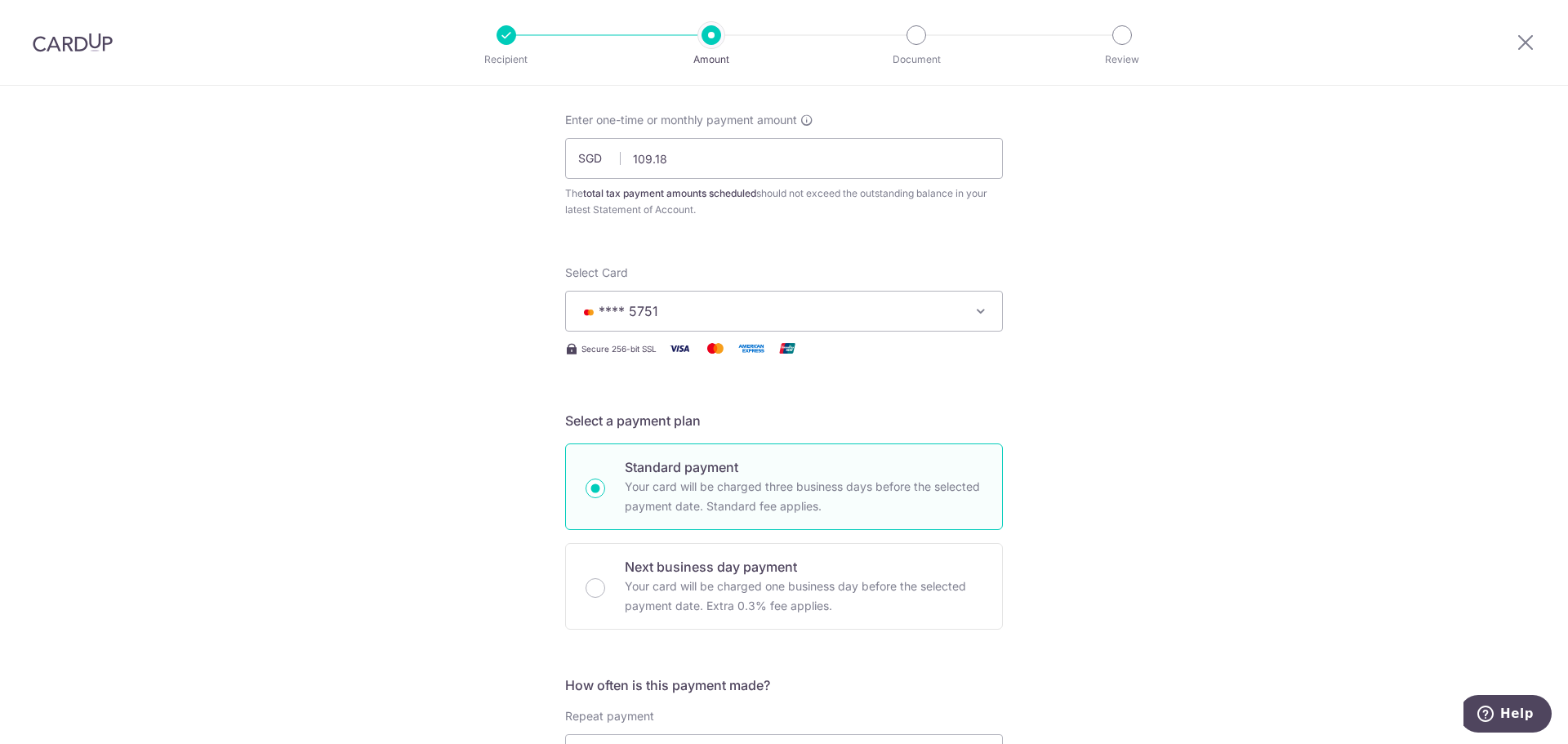
scroll to position [27, 0]
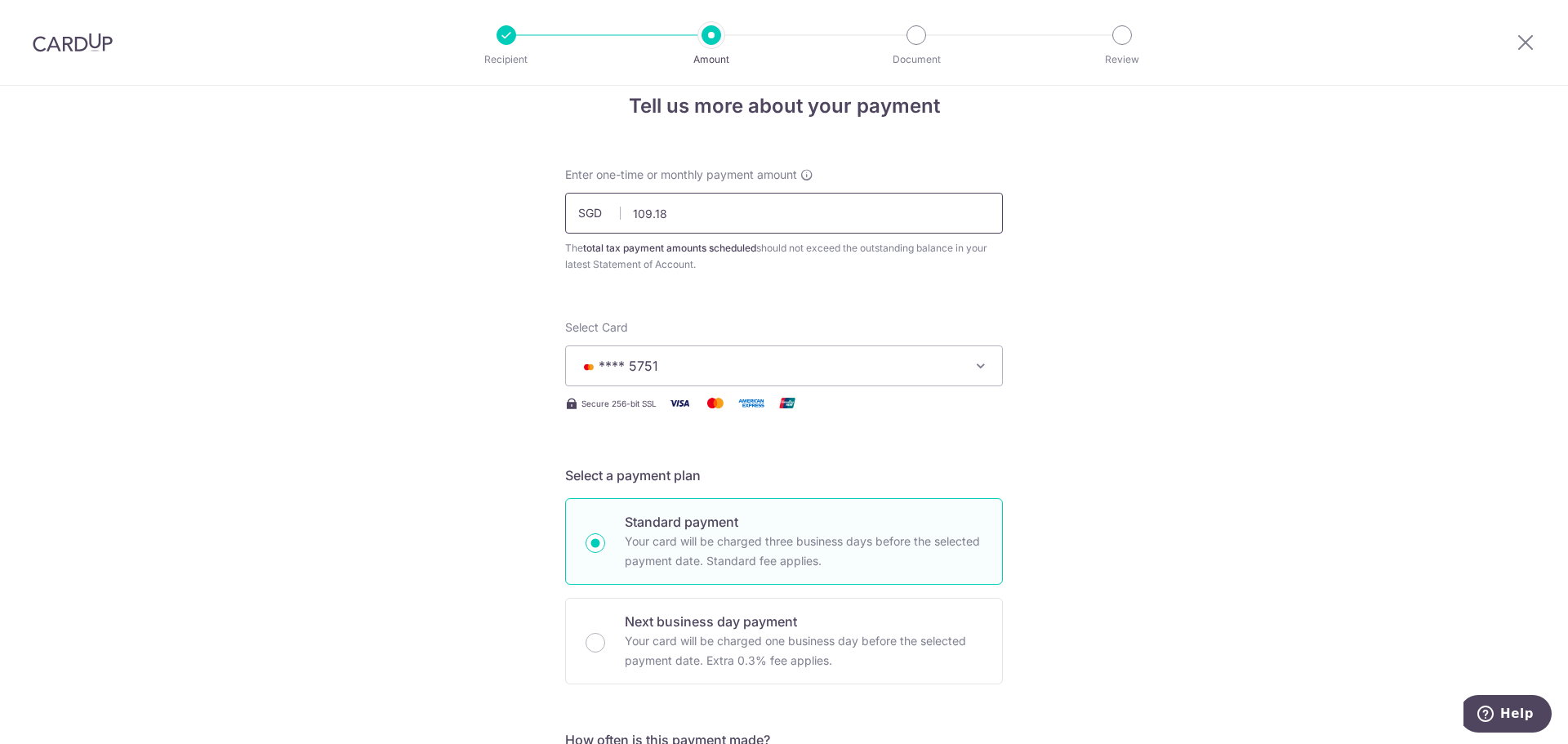
drag, startPoint x: 676, startPoint y: 213, endPoint x: 581, endPoint y: 187, distance: 98.5
click at [581, 187] on div "Enter one-time or monthly payment amount SGD 109.18 109.18 The total tax paymen…" at bounding box center [784, 219] width 438 height 106
click at [665, 200] on input "text" at bounding box center [784, 213] width 438 height 40
type input "873.40"
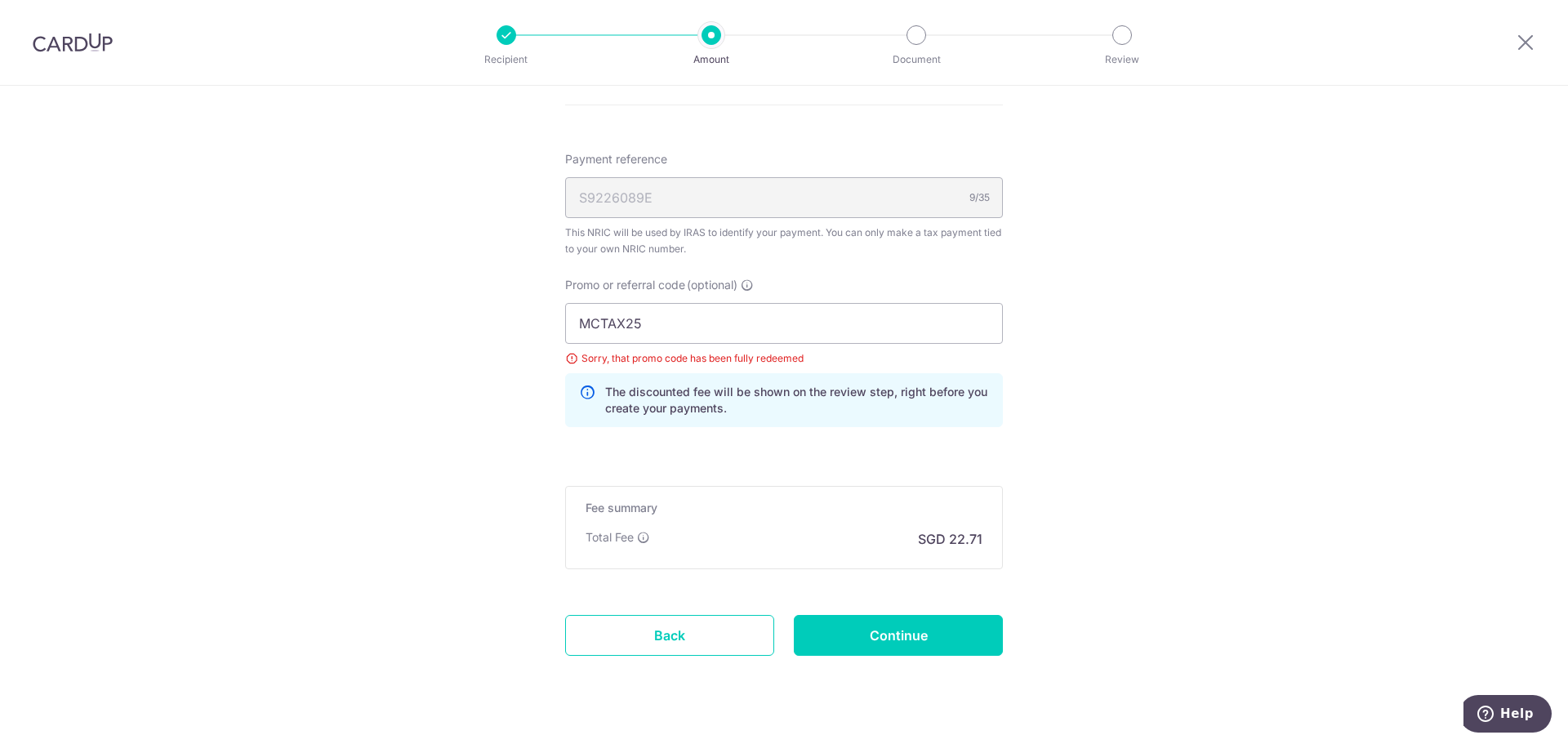
scroll to position [1007, 0]
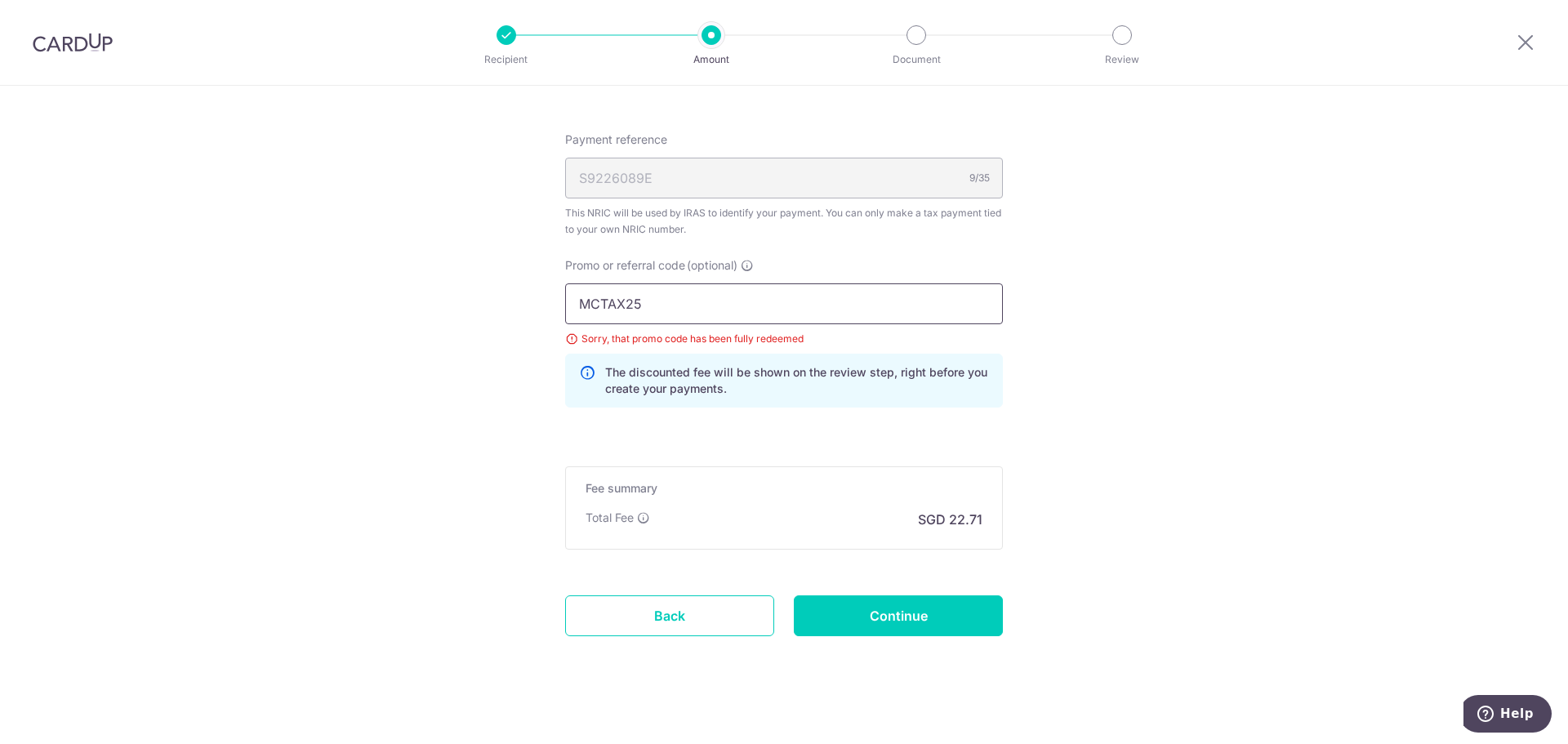
paste input "OFF2"
drag, startPoint x: 760, startPoint y: 296, endPoint x: 360, endPoint y: 307, distance: 400.2
type input "OFF225"
click at [877, 622] on input "Continue" at bounding box center [898, 616] width 209 height 40
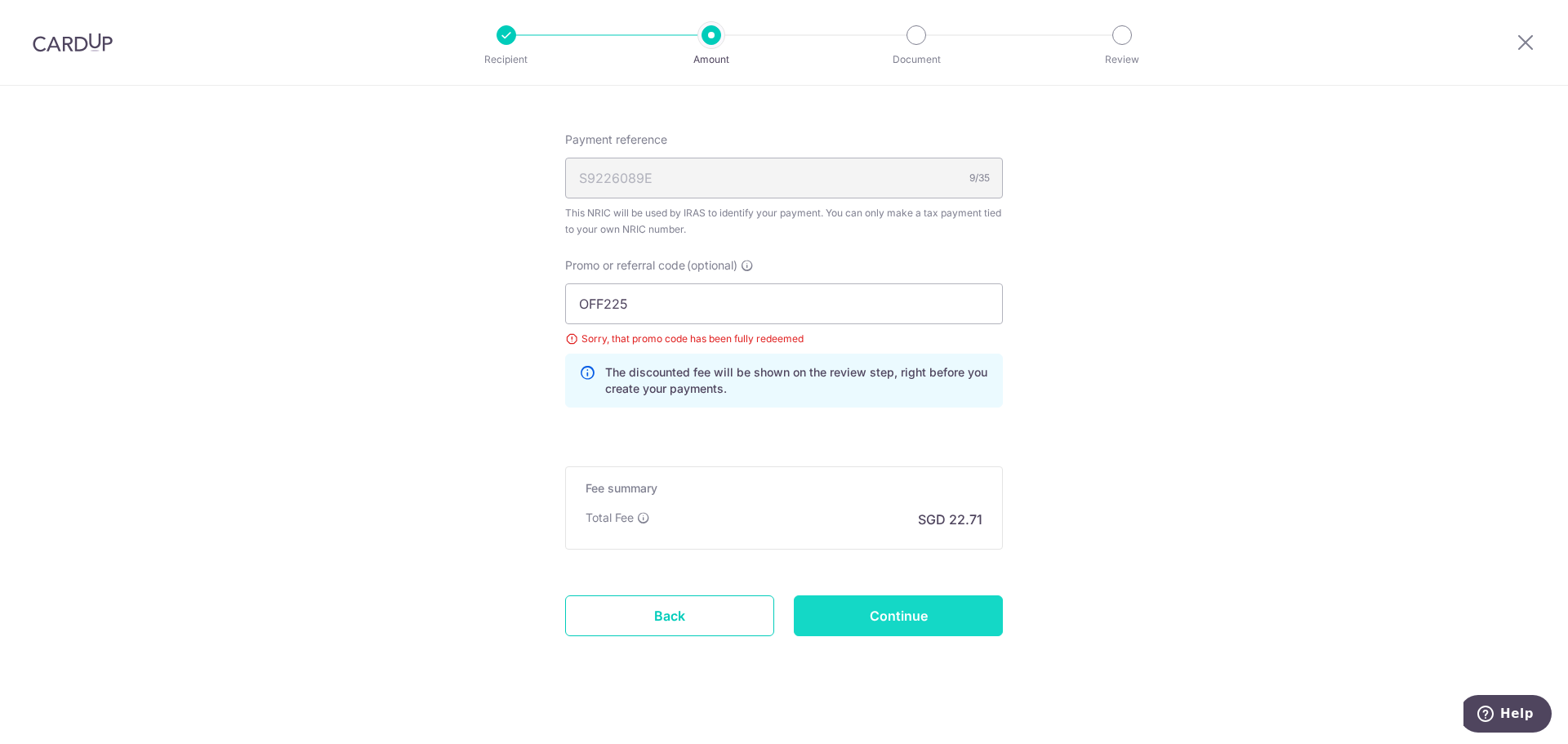
type input "Update Schedule"
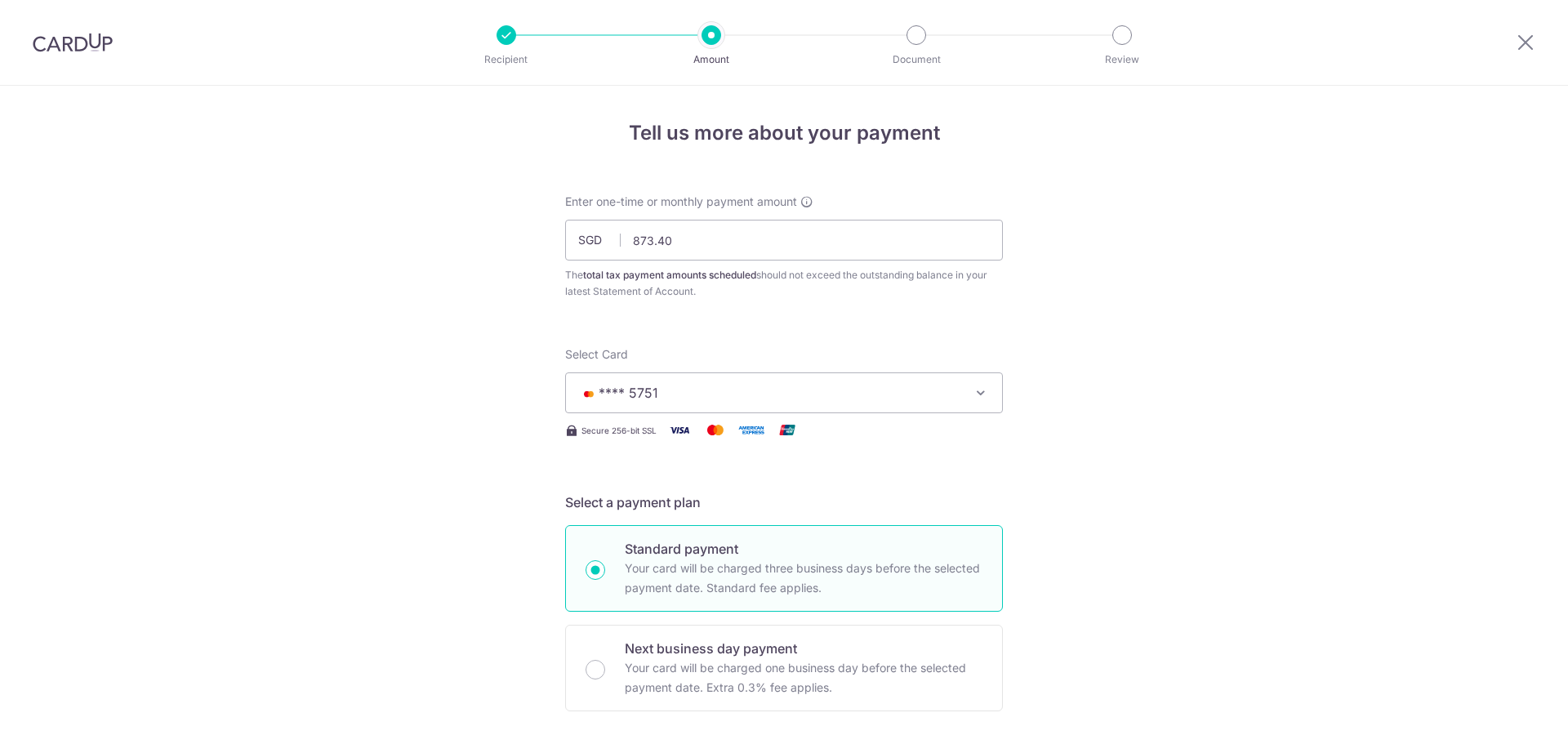
scroll to position [1022, 0]
